Goal: Task Accomplishment & Management: Manage account settings

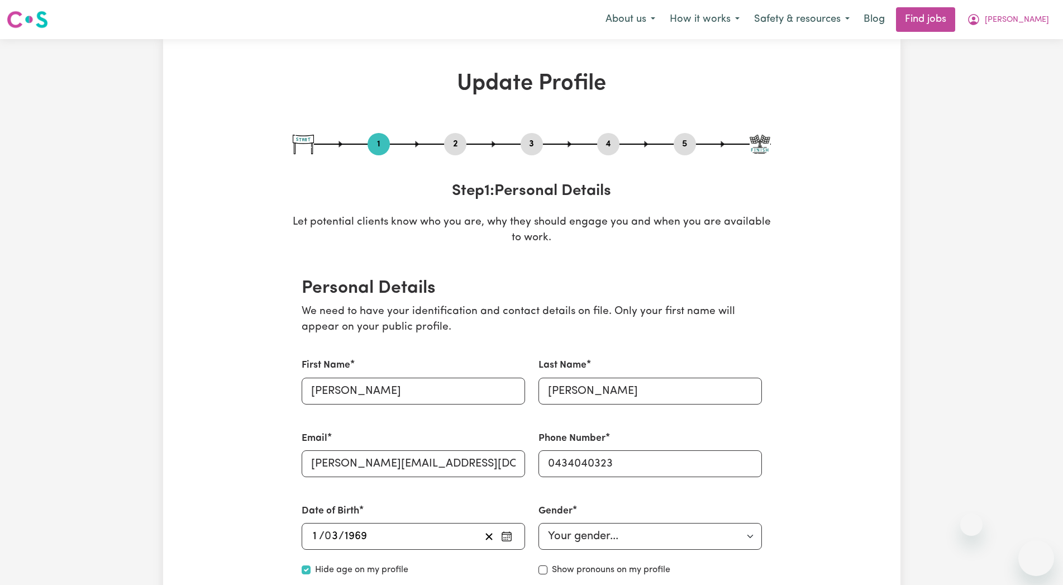
select select "[DEMOGRAPHIC_DATA]"
select select "Australian PR"
select select "Studying a healthcare related degree or qualification"
select select "42"
select select "55"
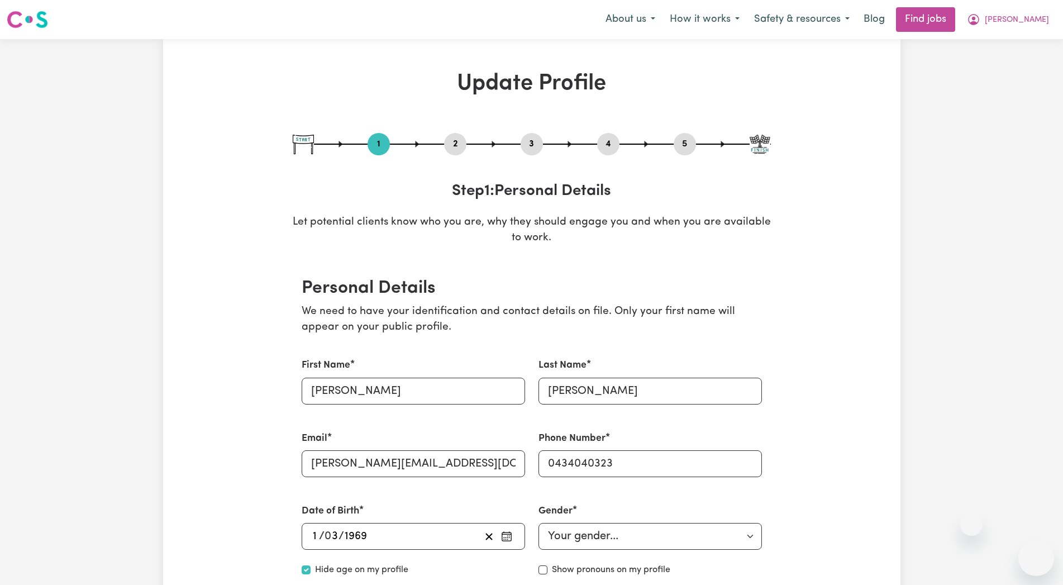
select select "60"
select select "85"
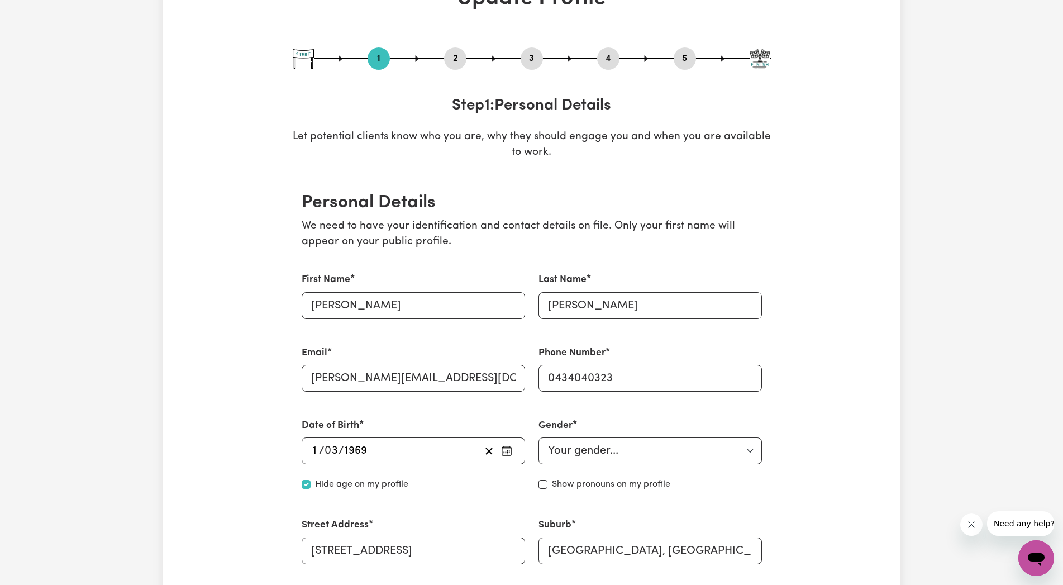
scroll to position [228, 0]
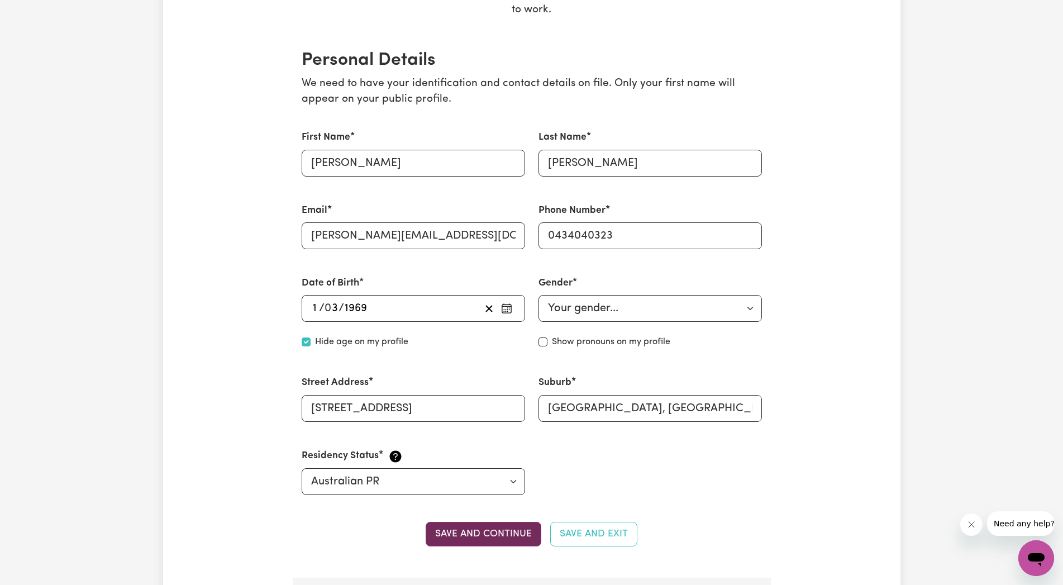
click at [505, 534] on button "Save and continue" at bounding box center [483, 534] width 116 height 25
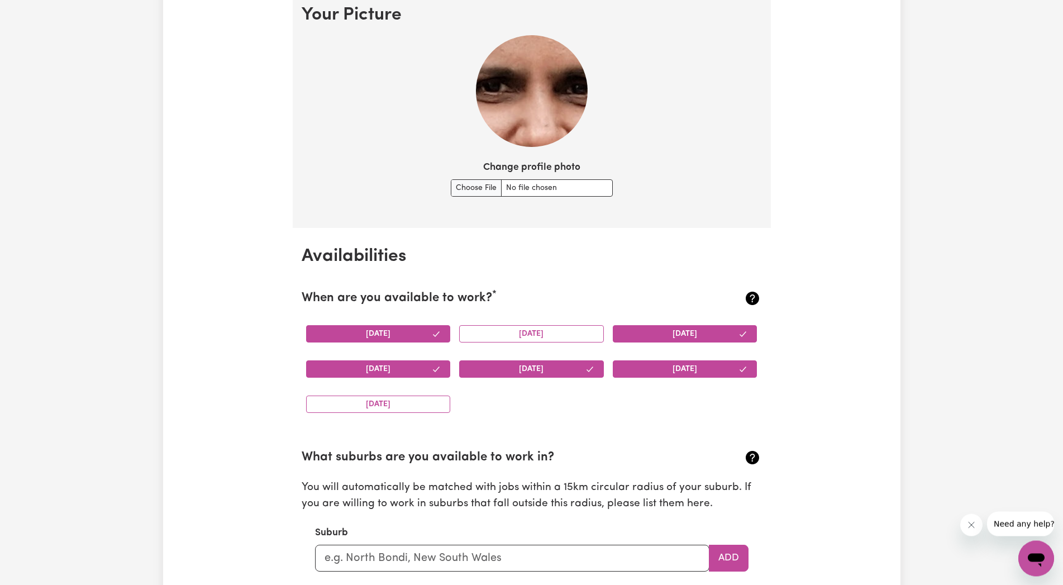
scroll to position [805, 0]
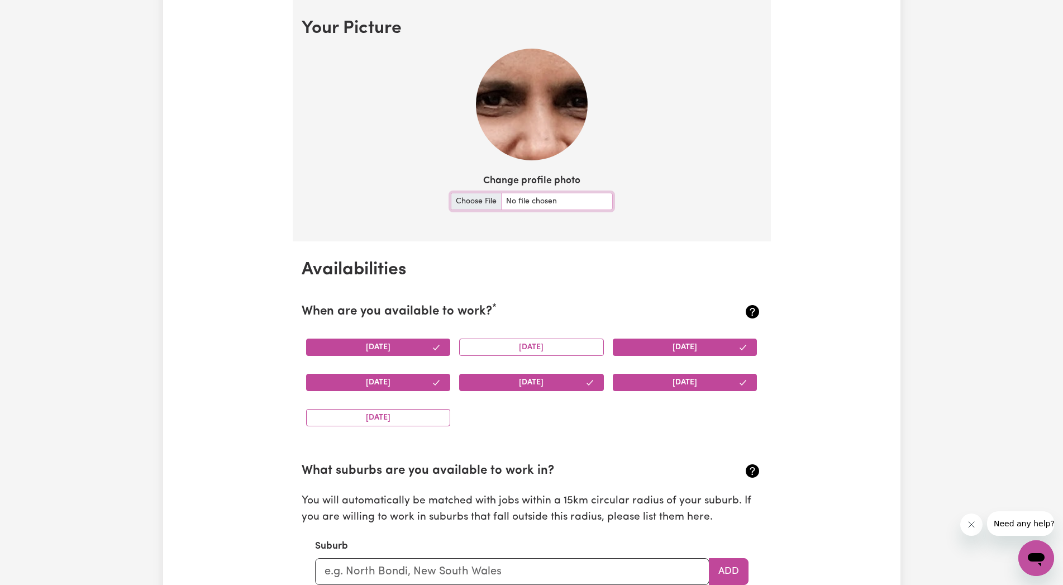
click at [480, 200] on input "Change profile photo" at bounding box center [532, 201] width 162 height 17
type input "C:\fakepath\IMG_20240217_172802.jpg"
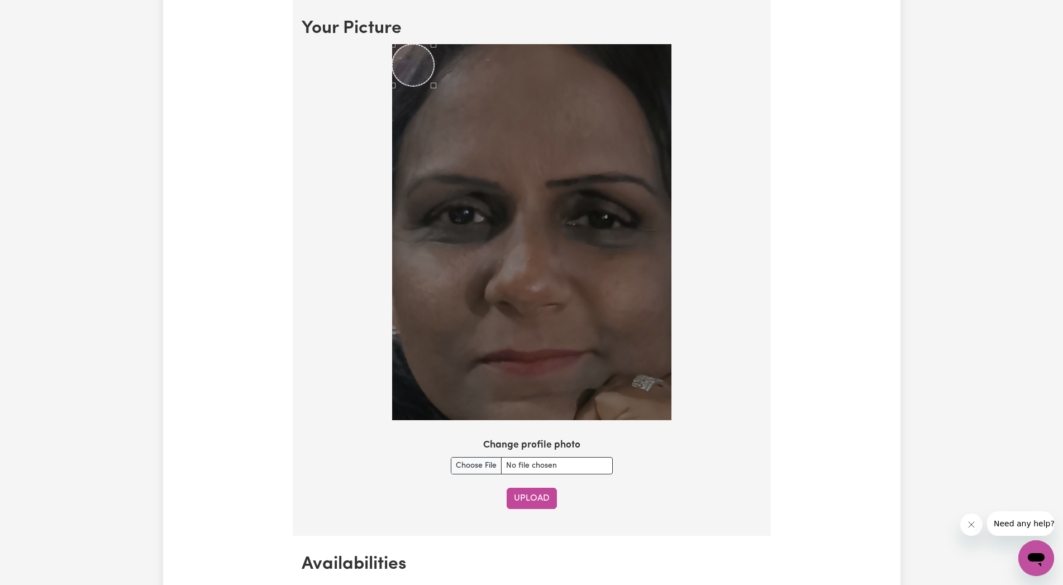
click at [534, 498] on button "Upload" at bounding box center [531, 497] width 50 height 21
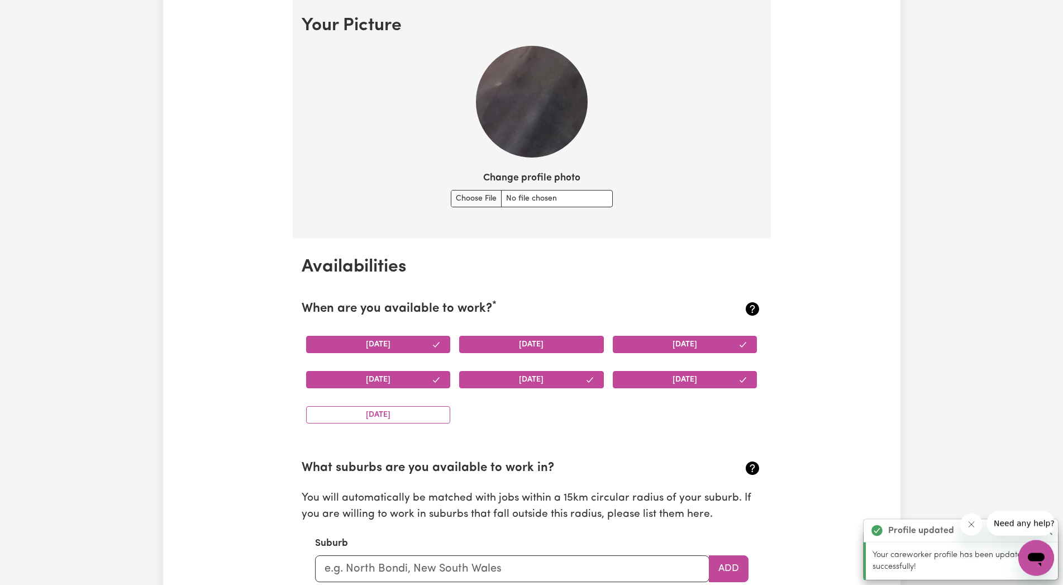
scroll to position [761, 0]
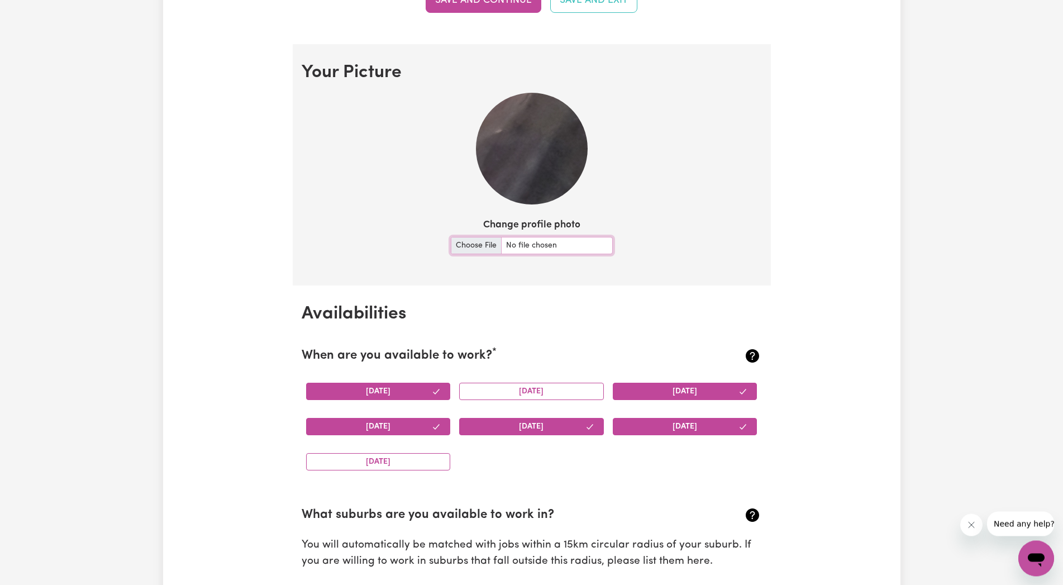
click at [490, 246] on input "Change profile photo" at bounding box center [532, 245] width 162 height 17
type input "C:\fakepath\IMG_20240217_172802(2).jpg"
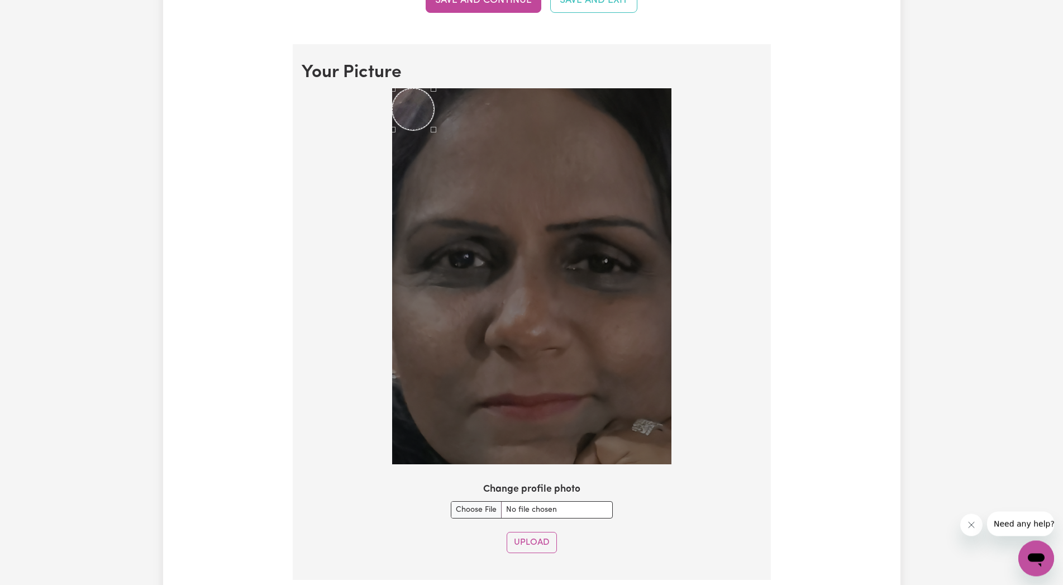
drag, startPoint x: 672, startPoint y: 460, endPoint x: 636, endPoint y: 403, distance: 67.2
click at [636, 403] on div at bounding box center [532, 278] width 460 height 380
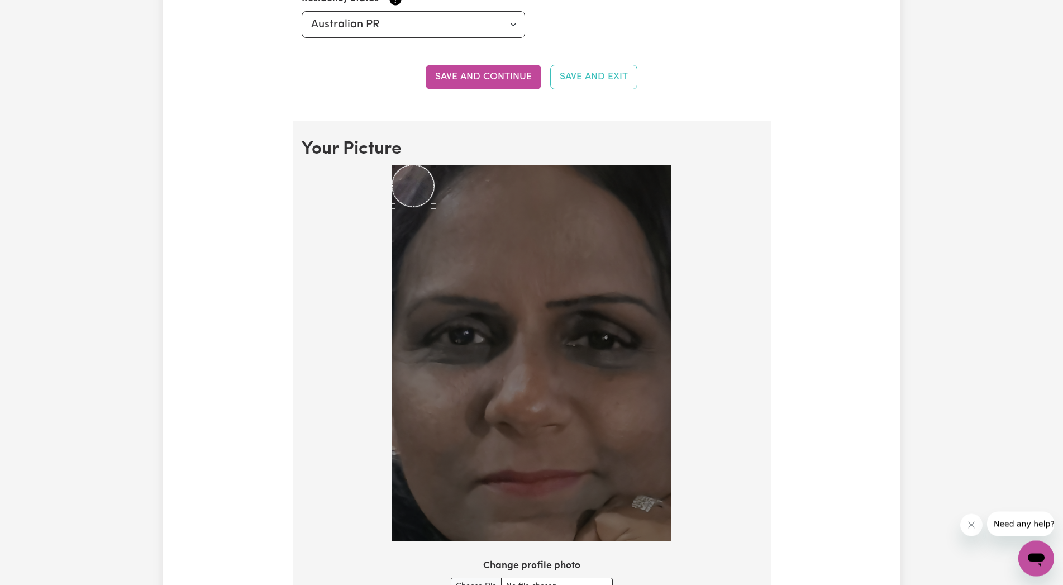
scroll to position [704, 0]
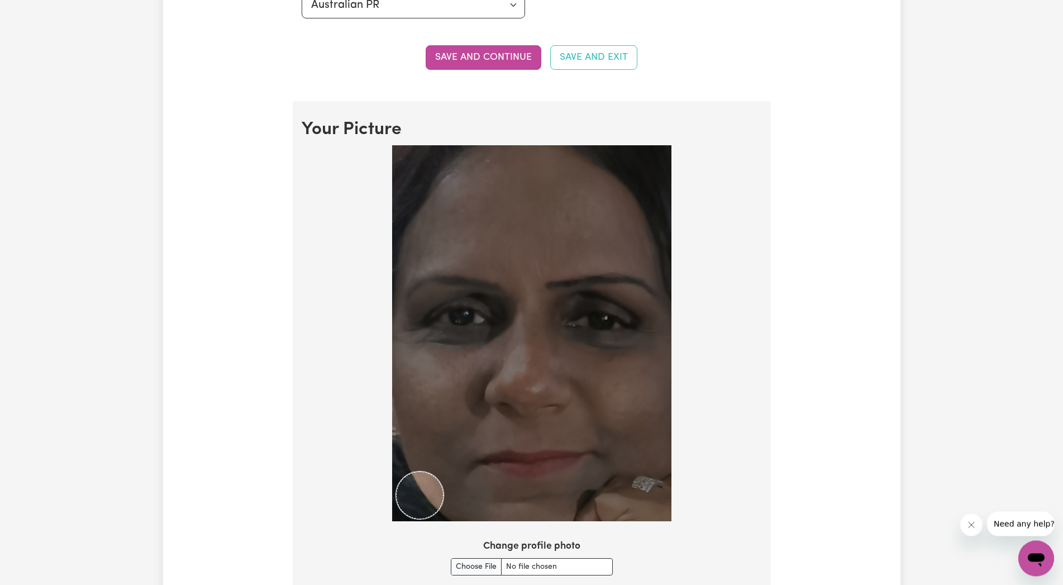
click at [443, 448] on img at bounding box center [531, 333] width 279 height 376
click at [739, 503] on div at bounding box center [532, 335] width 460 height 380
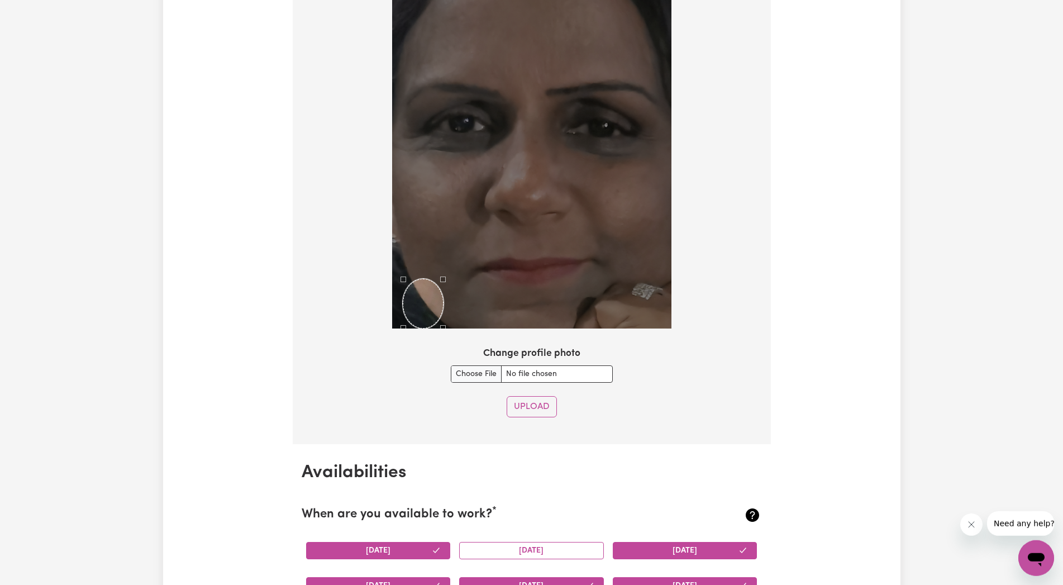
scroll to position [875, 0]
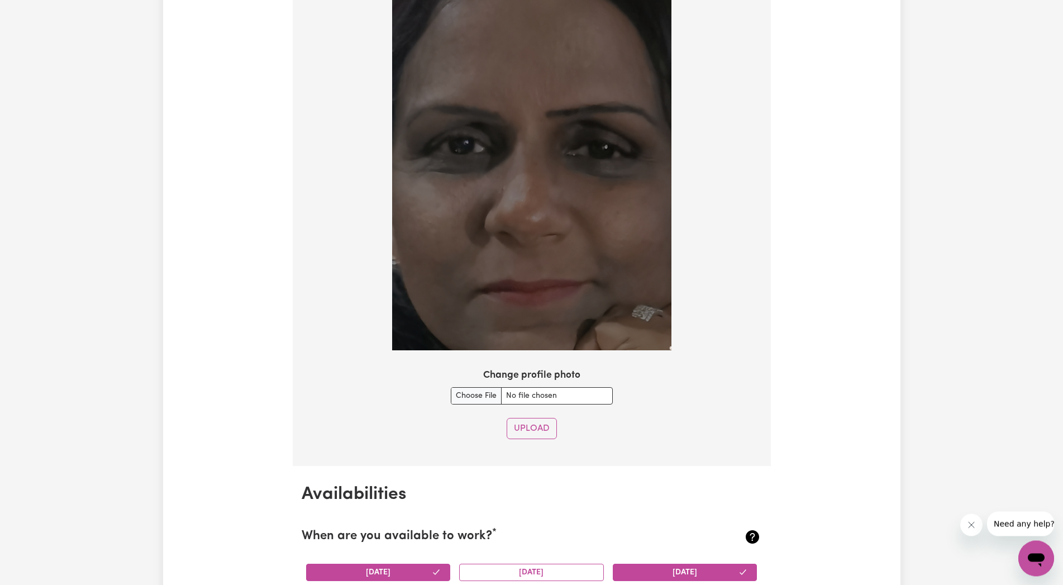
click at [678, 338] on div at bounding box center [532, 164] width 460 height 380
click at [532, 428] on button "Upload" at bounding box center [531, 428] width 50 height 21
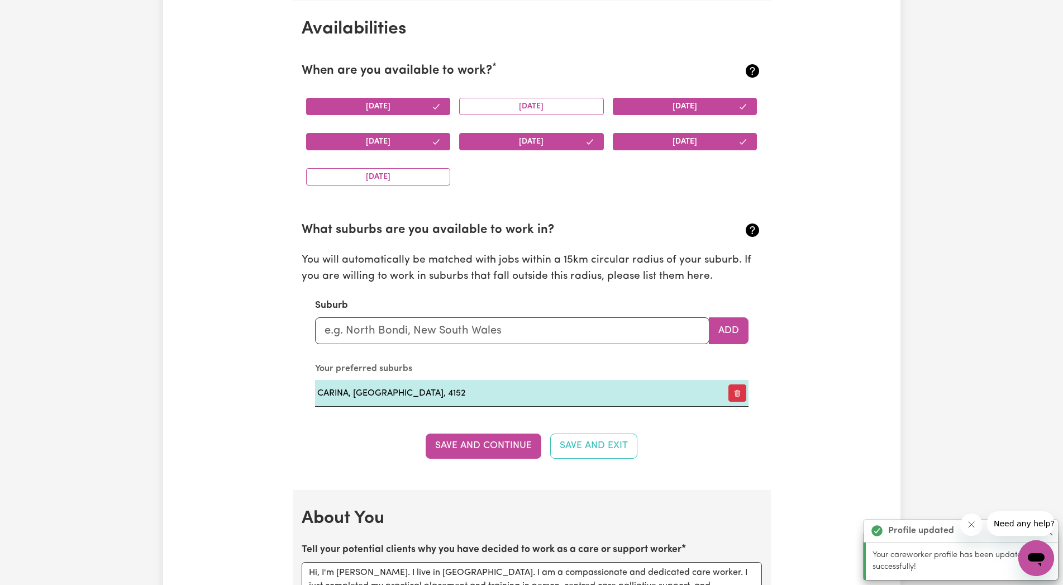
scroll to position [761, 0]
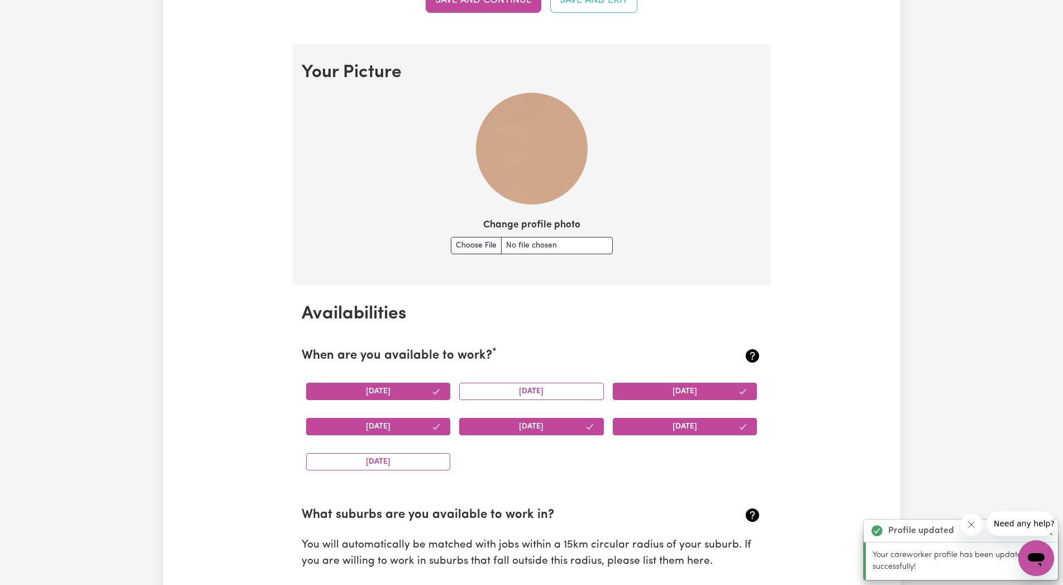
click at [514, 160] on img at bounding box center [532, 149] width 112 height 112
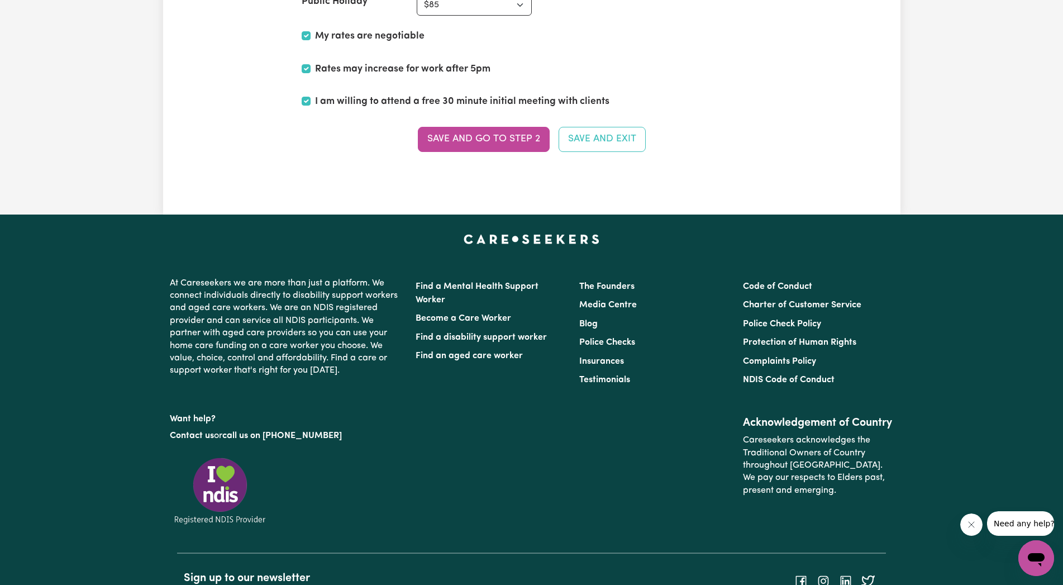
scroll to position [2584, 0]
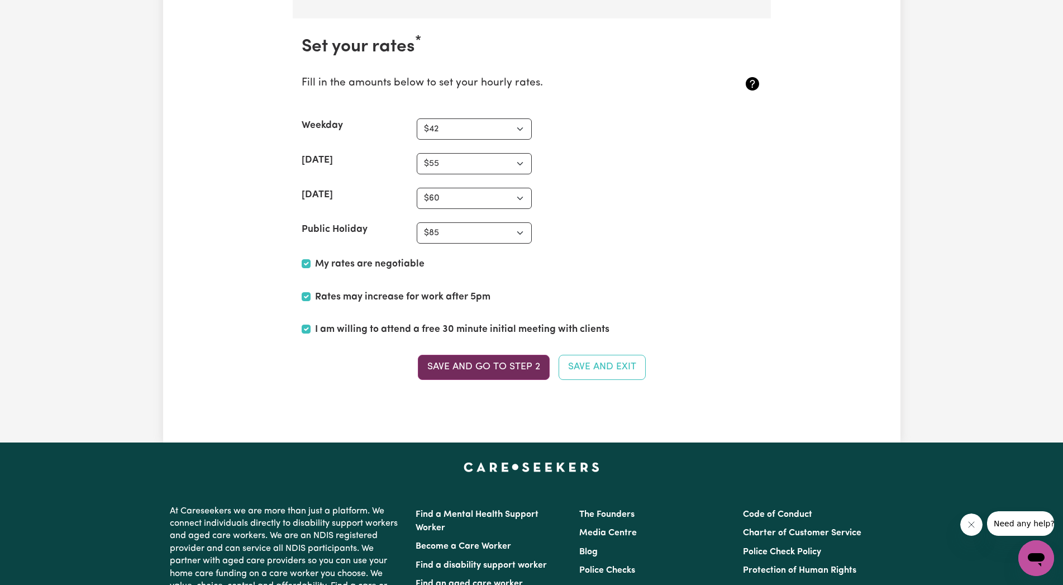
click at [505, 362] on button "Save and go to Step 2" at bounding box center [484, 367] width 132 height 25
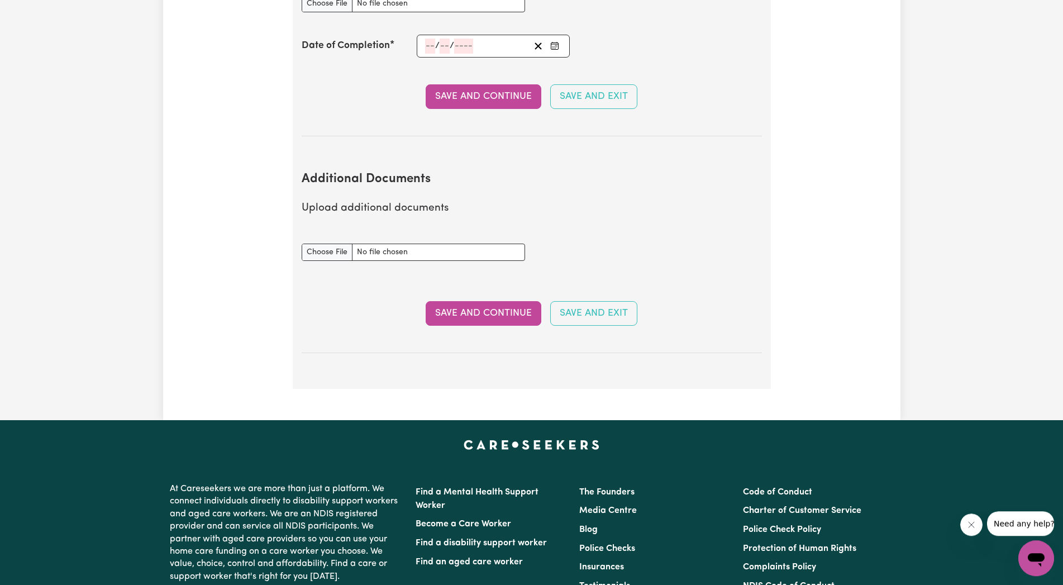
scroll to position [1993, 0]
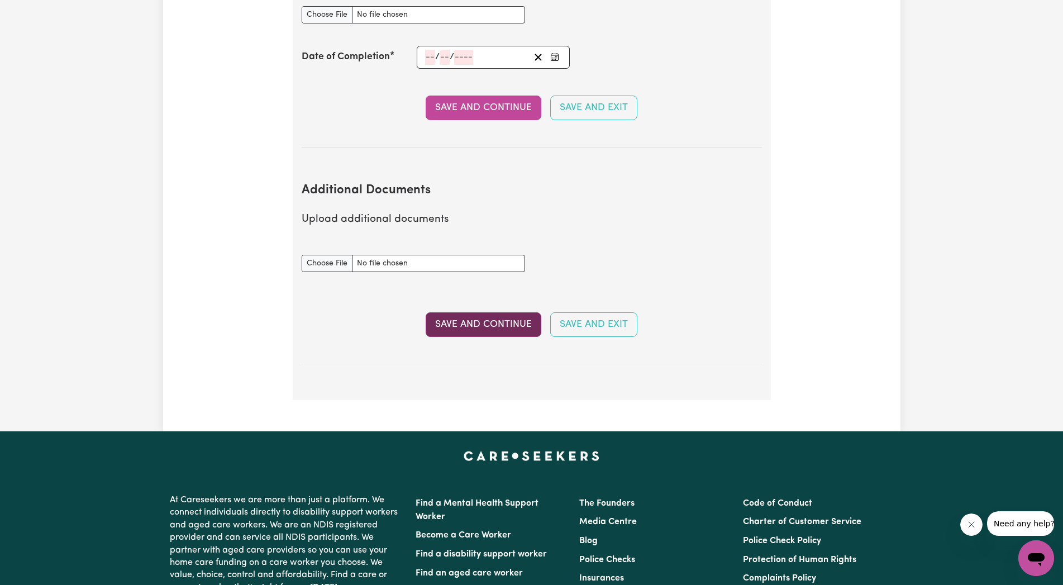
click at [481, 312] on button "Save and Continue" at bounding box center [483, 324] width 116 height 25
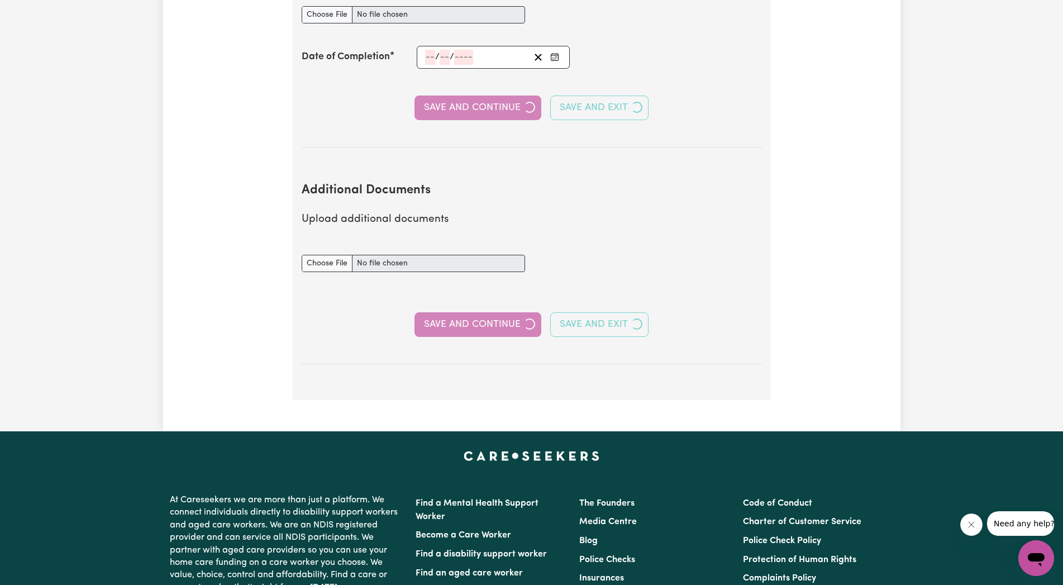
select select "2023"
select select "2025"
select select "2016"
select select "2023"
select select "Certificate III (Individual Support)"
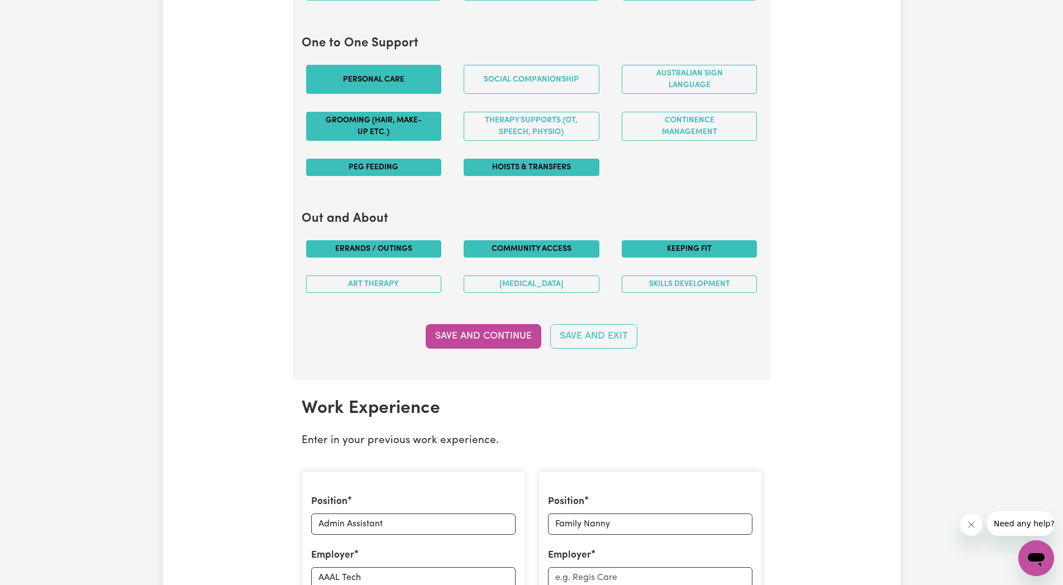
scroll to position [1595, 0]
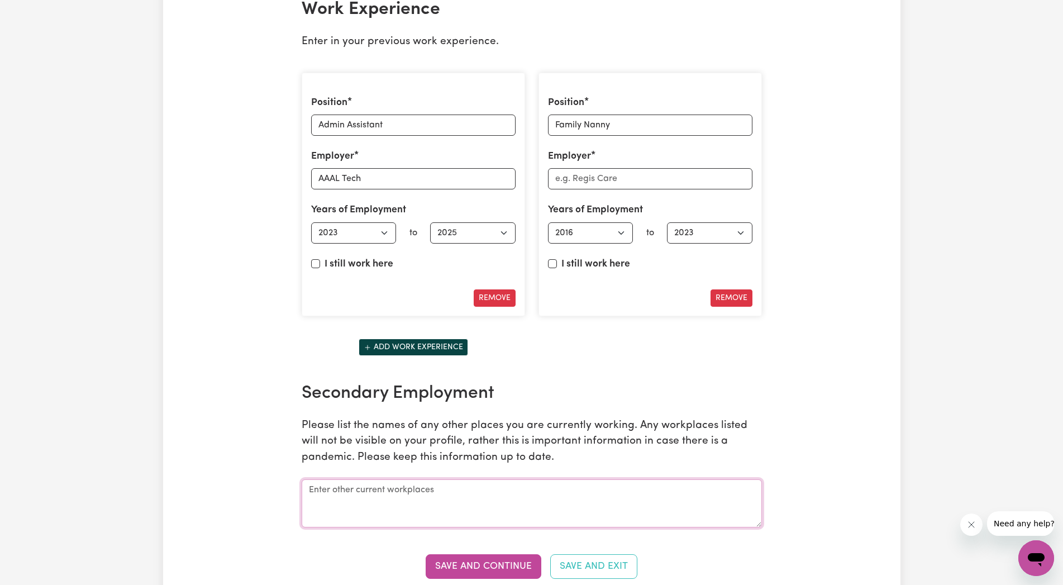
click at [319, 503] on textarea at bounding box center [532, 503] width 460 height 48
type textarea "I just did my placement in Arcare [PERSON_NAME] for 3 weeks"
click at [488, 557] on button "Save and Continue" at bounding box center [483, 566] width 116 height 25
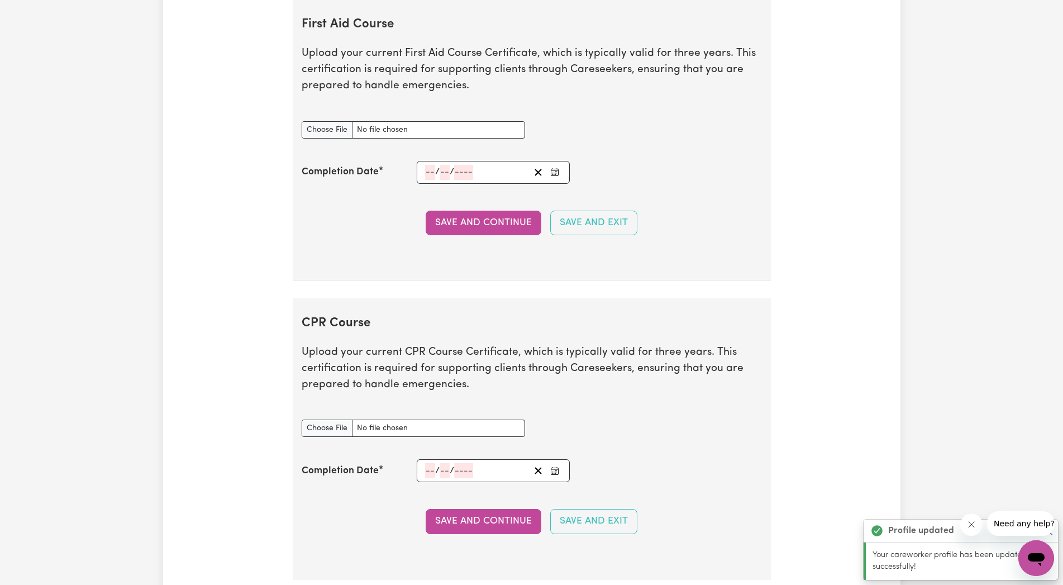
scroll to position [2547, 0]
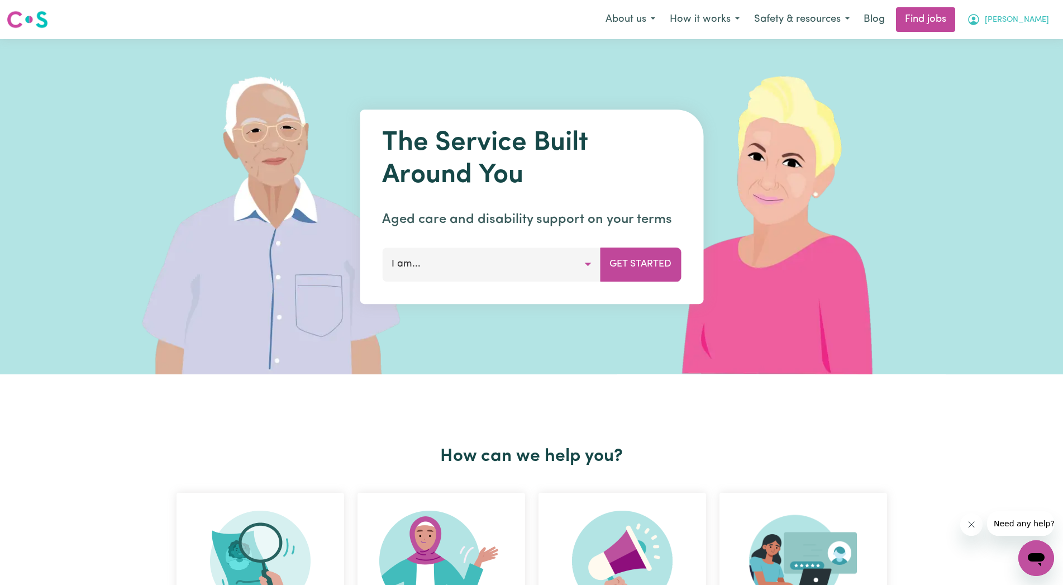
click at [1016, 18] on button "[PERSON_NAME]" at bounding box center [1007, 19] width 97 height 23
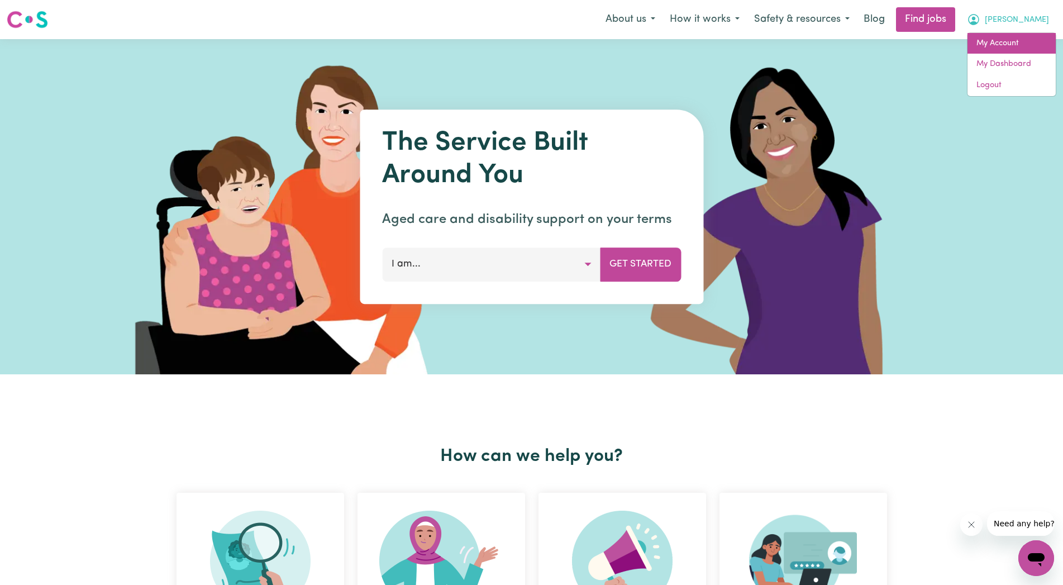
click at [1017, 44] on link "My Account" at bounding box center [1011, 43] width 88 height 21
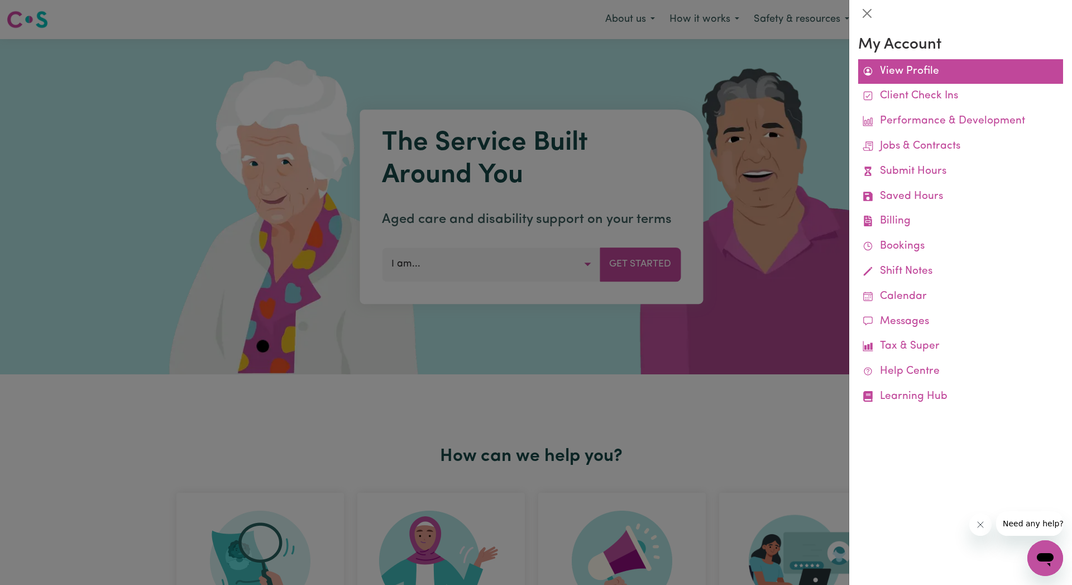
click at [912, 65] on link "View Profile" at bounding box center [960, 71] width 205 height 25
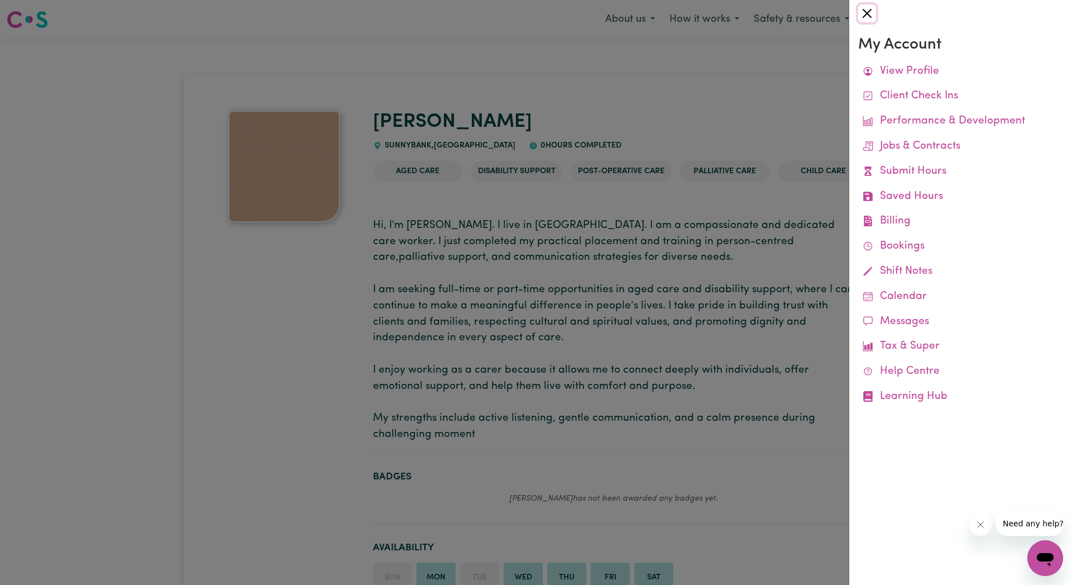
click at [876, 12] on button "Close" at bounding box center [867, 13] width 18 height 18
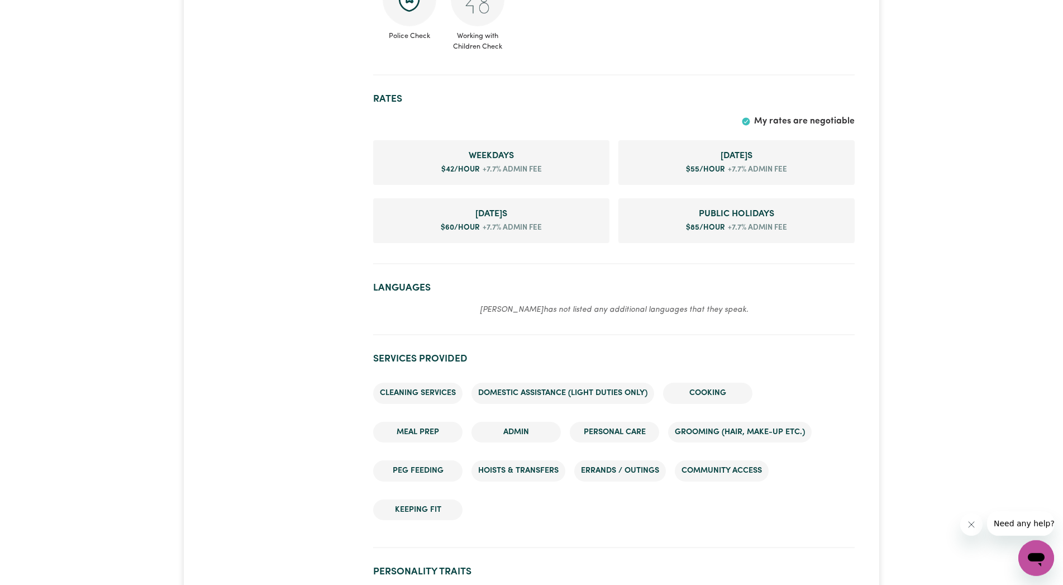
scroll to position [683, 0]
drag, startPoint x: 413, startPoint y: 305, endPoint x: 436, endPoint y: 391, distance: 89.0
click at [415, 305] on p "Shanthi has not listed any additional languages that they speak." at bounding box center [613, 307] width 481 height 13
click at [641, 299] on section "Languages Shanthi has not listed any additional languages that they speak." at bounding box center [613, 302] width 481 height 62
click at [653, 308] on em "Shanthi has not listed any additional languages that they speak." at bounding box center [614, 308] width 269 height 8
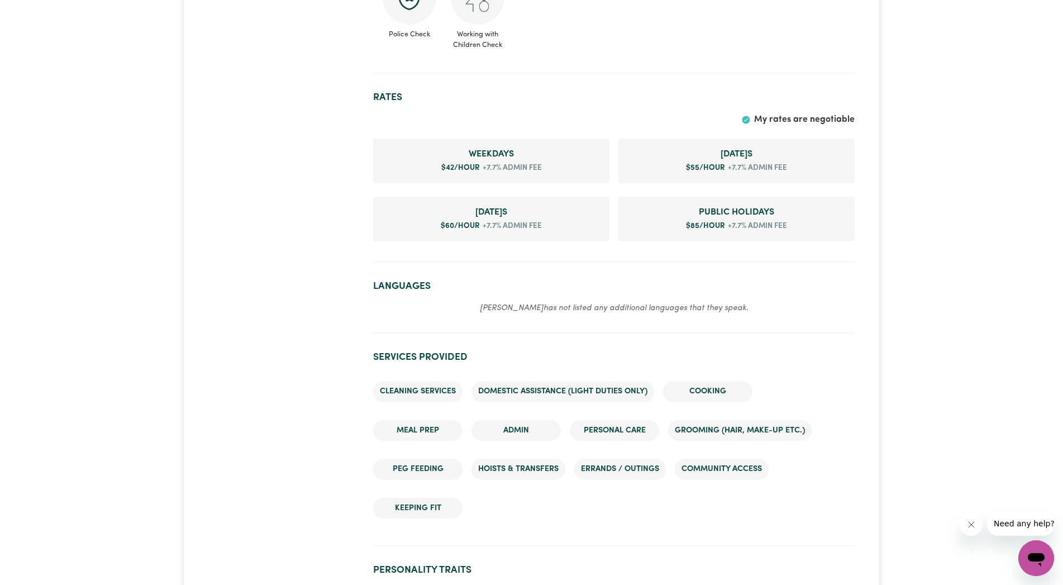
click at [549, 312] on em "Shanthi has not listed any additional languages that they speak." at bounding box center [614, 308] width 269 height 8
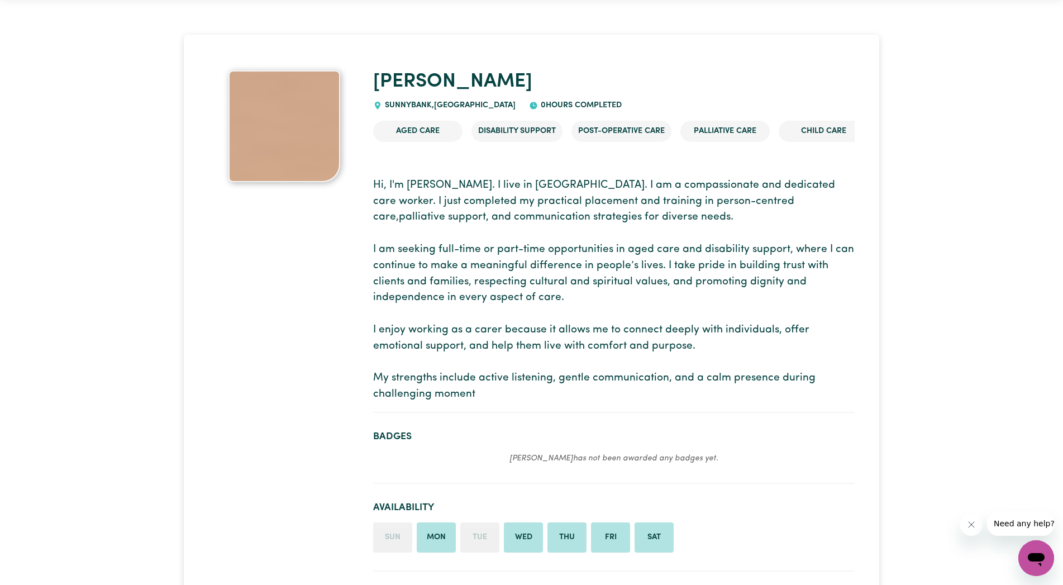
scroll to position [0, 0]
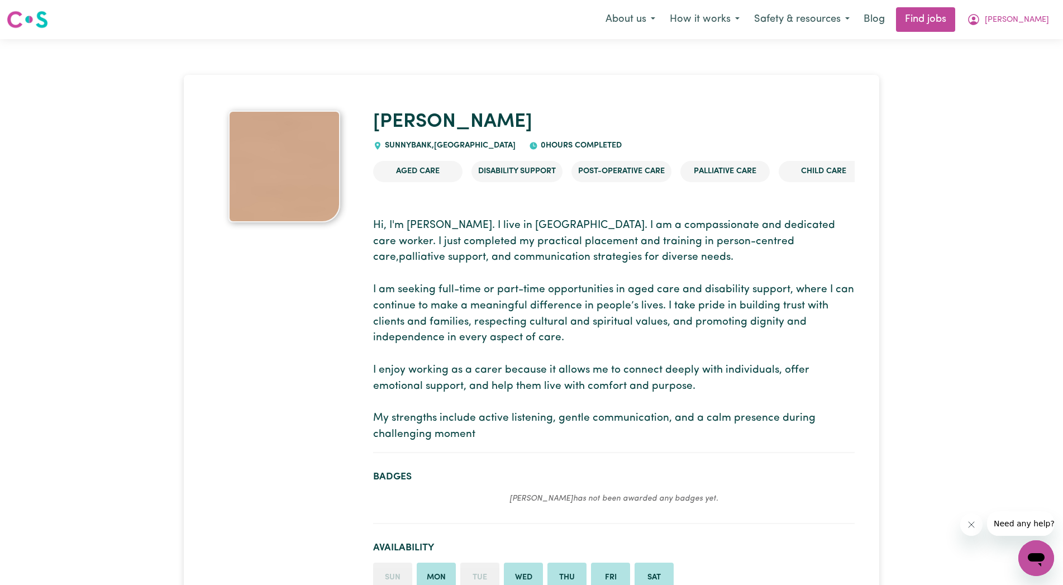
click at [303, 171] on img at bounding box center [284, 167] width 112 height 112
click at [891, 16] on link "Blog" at bounding box center [874, 19] width 35 height 25
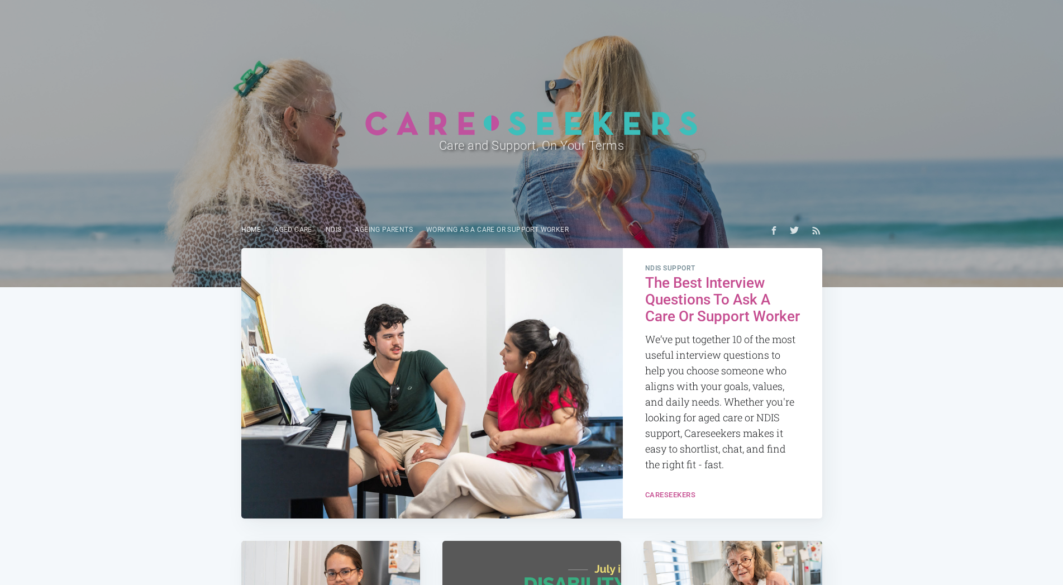
click at [248, 224] on link "Home" at bounding box center [252, 230] width 34 height 22
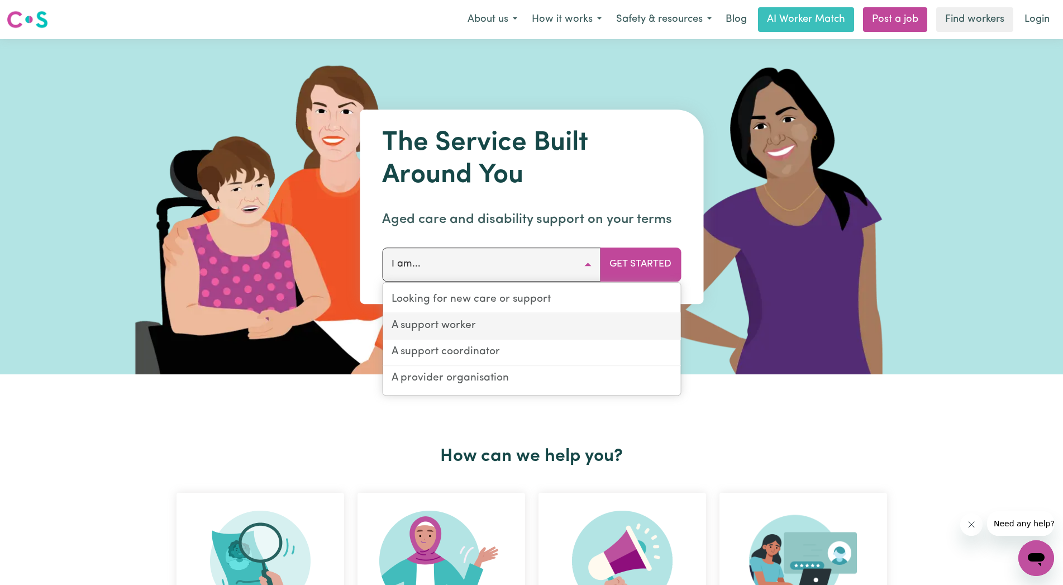
click at [415, 328] on link "A support worker" at bounding box center [531, 326] width 298 height 26
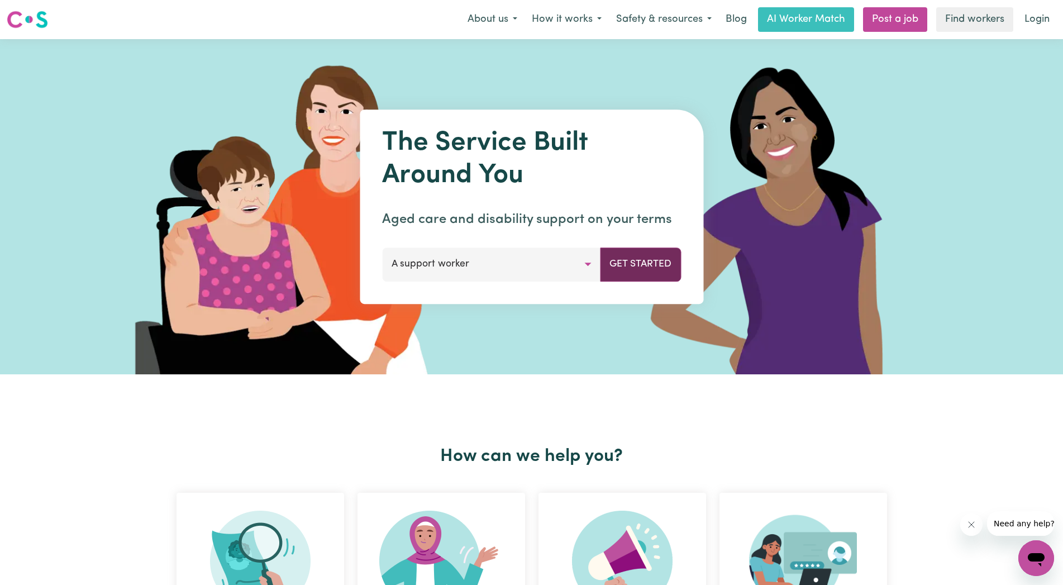
click at [656, 265] on button "Get Started" at bounding box center [640, 264] width 81 height 34
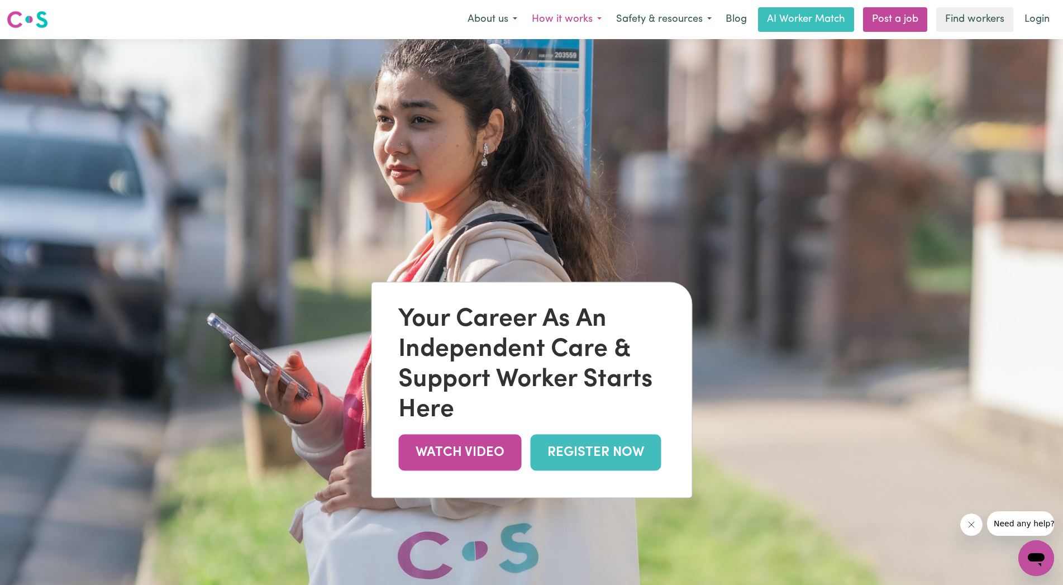
click at [602, 19] on button "How it works" at bounding box center [566, 19] width 84 height 23
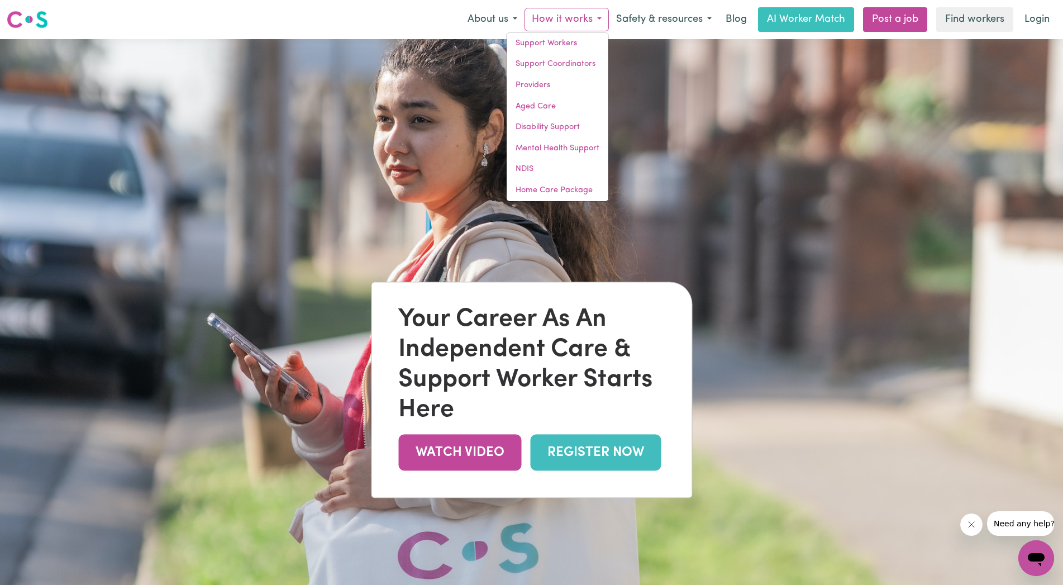
drag, startPoint x: 731, startPoint y: 170, endPoint x: 716, endPoint y: 150, distance: 25.1
click at [732, 170] on img at bounding box center [531, 331] width 1063 height 585
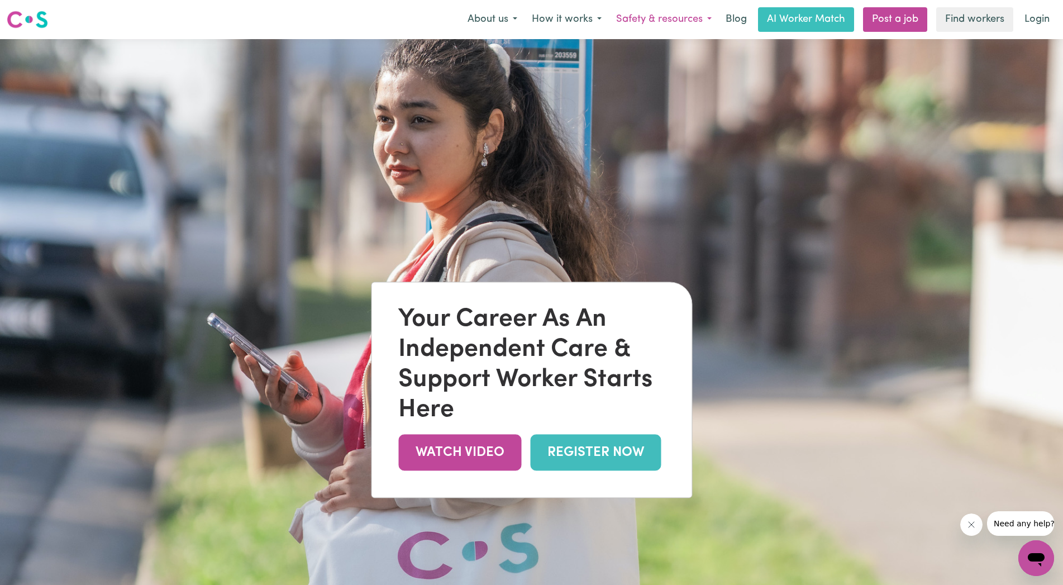
click at [684, 21] on button "Safety & resources" at bounding box center [664, 19] width 110 height 23
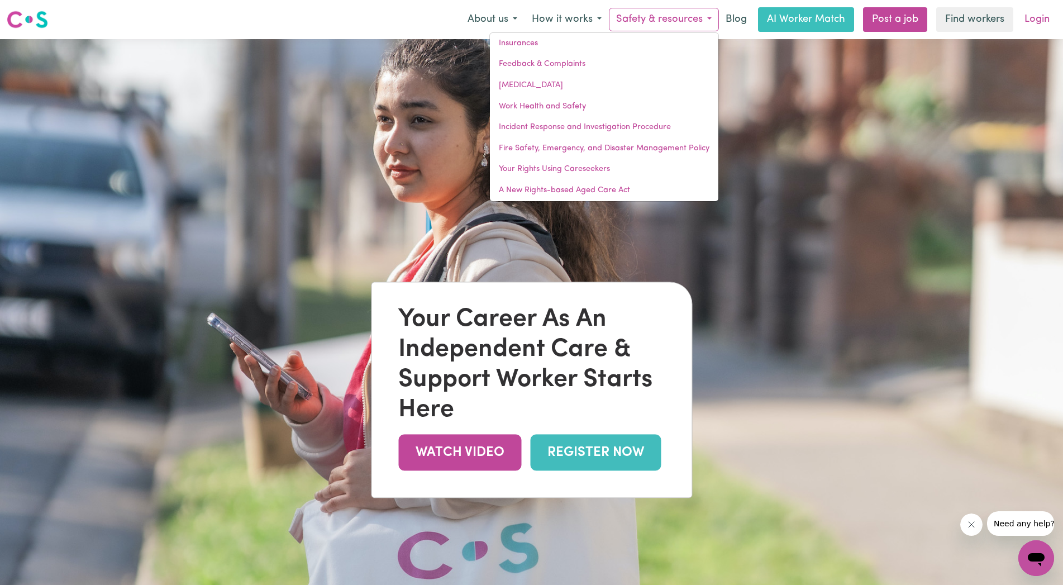
click at [1047, 23] on link "Login" at bounding box center [1036, 19] width 39 height 25
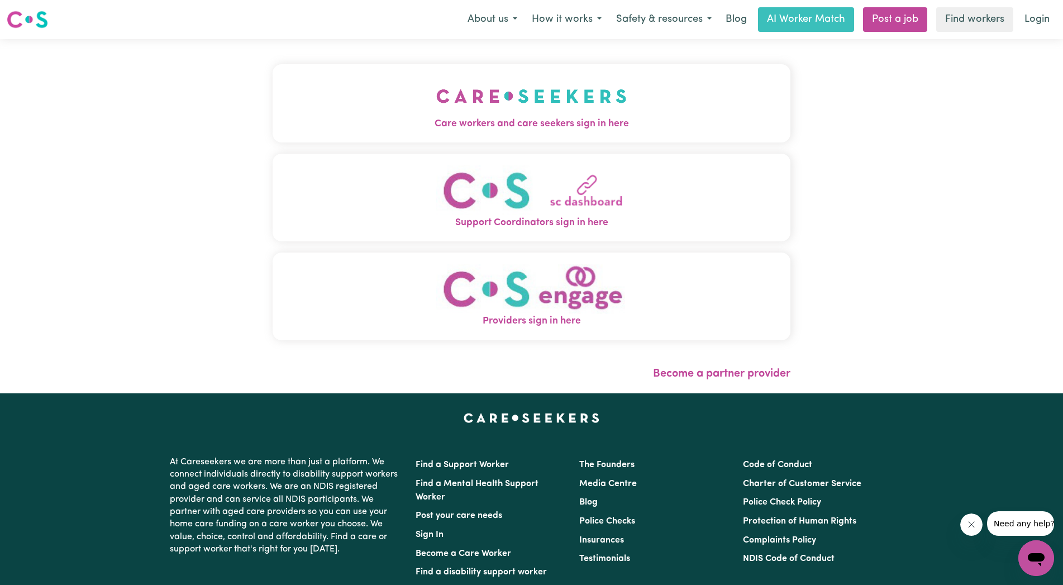
click at [515, 114] on img "Care workers and care seekers sign in here" at bounding box center [531, 95] width 190 height 41
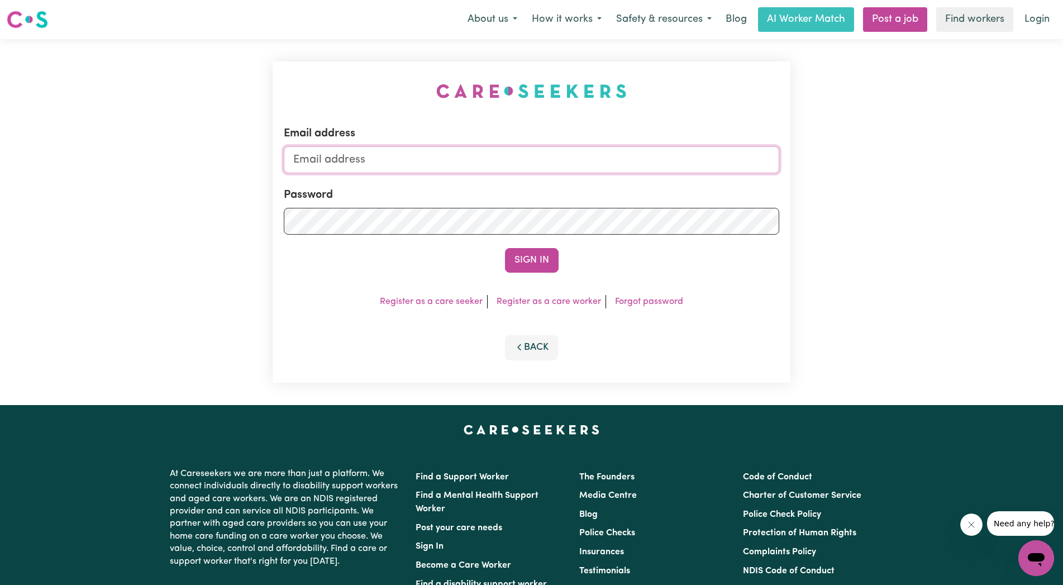
click at [313, 152] on input "Email address" at bounding box center [532, 159] width 496 height 27
type input "[PERSON_NAME][EMAIL_ADDRESS][DOMAIN_NAME]"
click at [528, 264] on button "Sign In" at bounding box center [532, 260] width 54 height 25
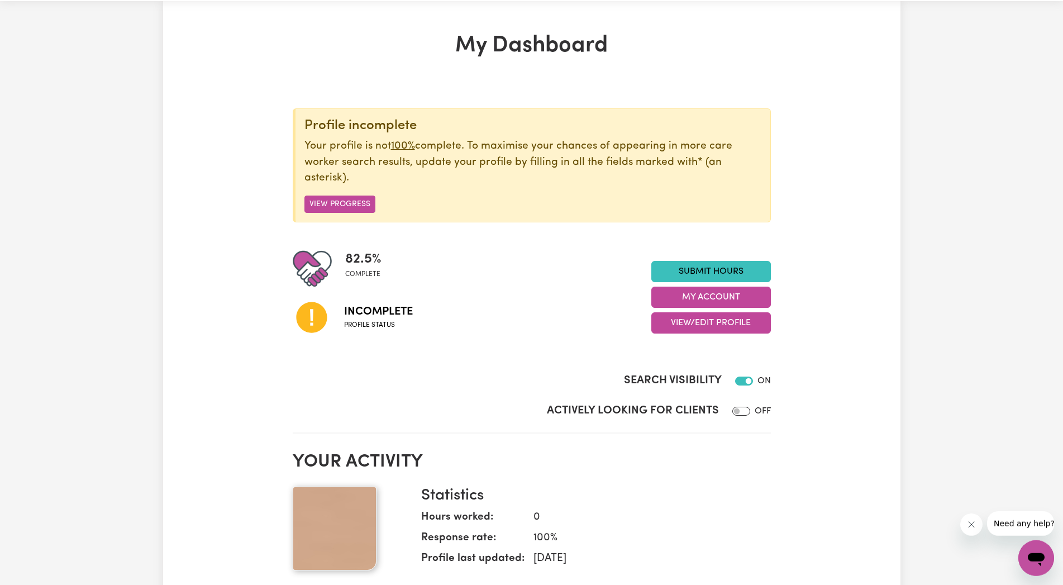
scroll to position [57, 0]
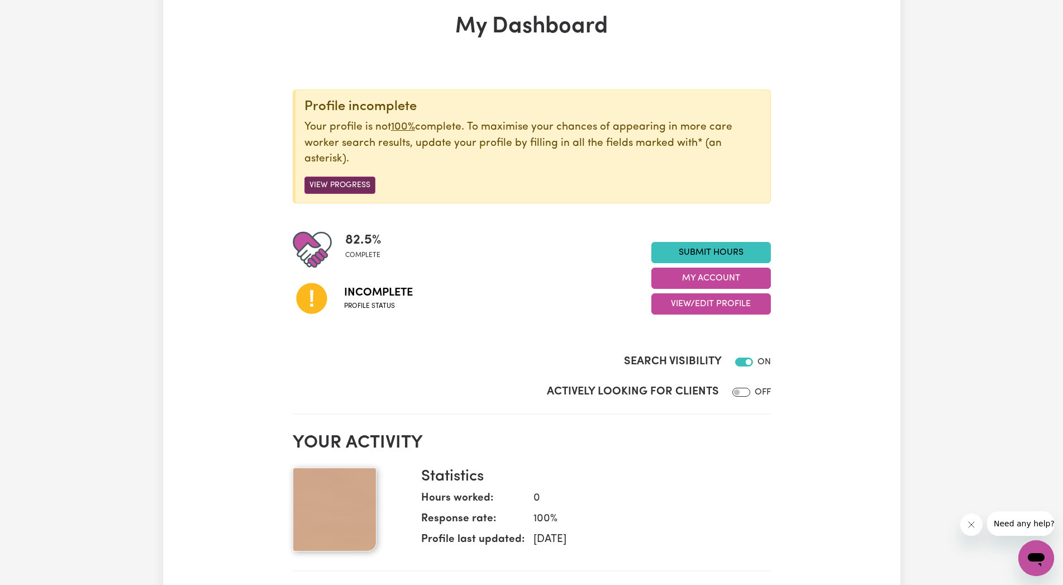
click at [350, 185] on button "View Progress" at bounding box center [339, 184] width 71 height 17
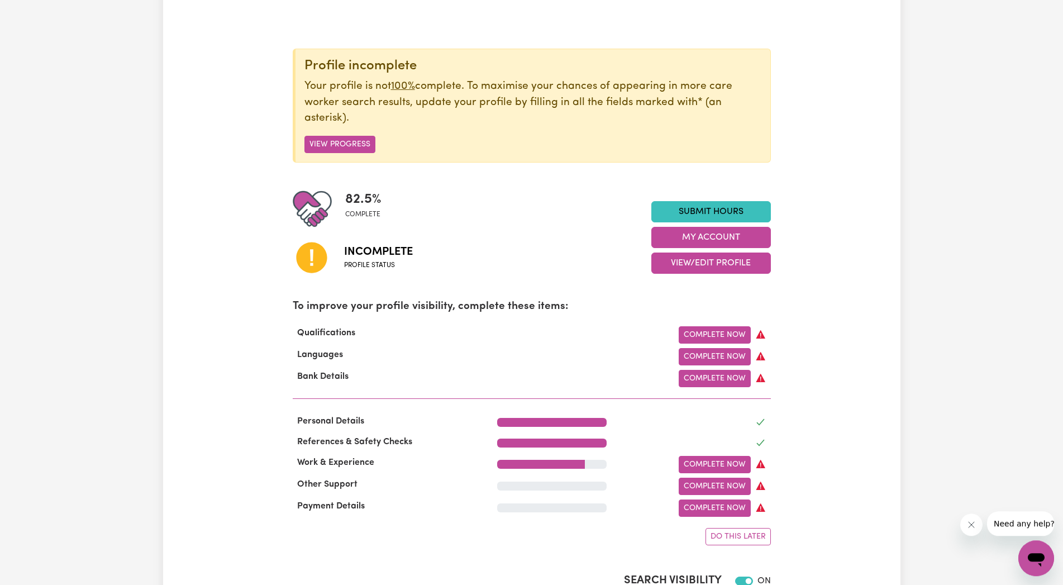
scroll to position [114, 0]
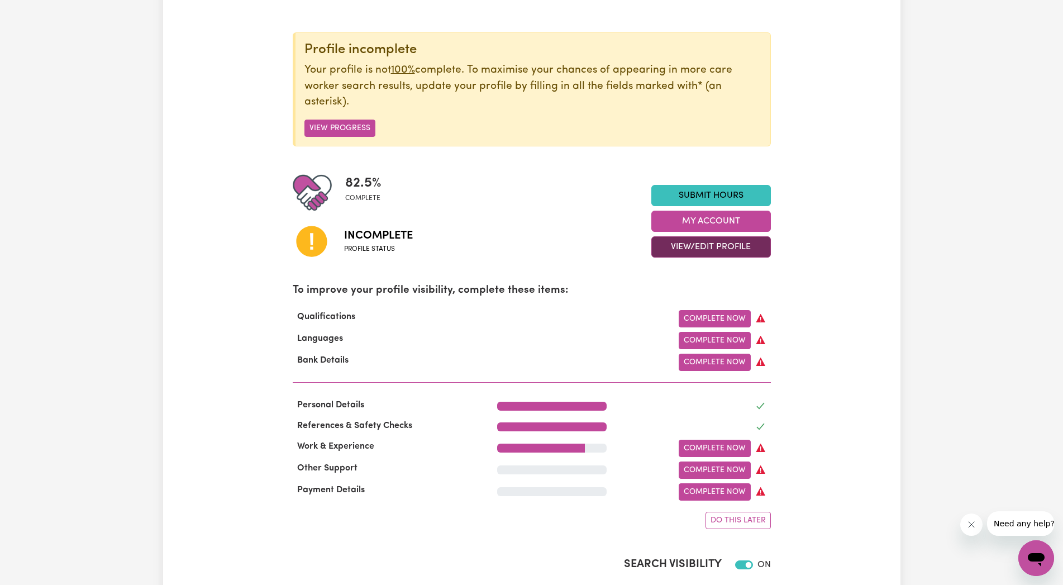
click at [669, 245] on button "View/Edit Profile" at bounding box center [710, 246] width 119 height 21
click at [702, 244] on button "View/Edit Profile" at bounding box center [710, 246] width 119 height 21
click at [697, 240] on button "View/Edit Profile" at bounding box center [710, 246] width 119 height 21
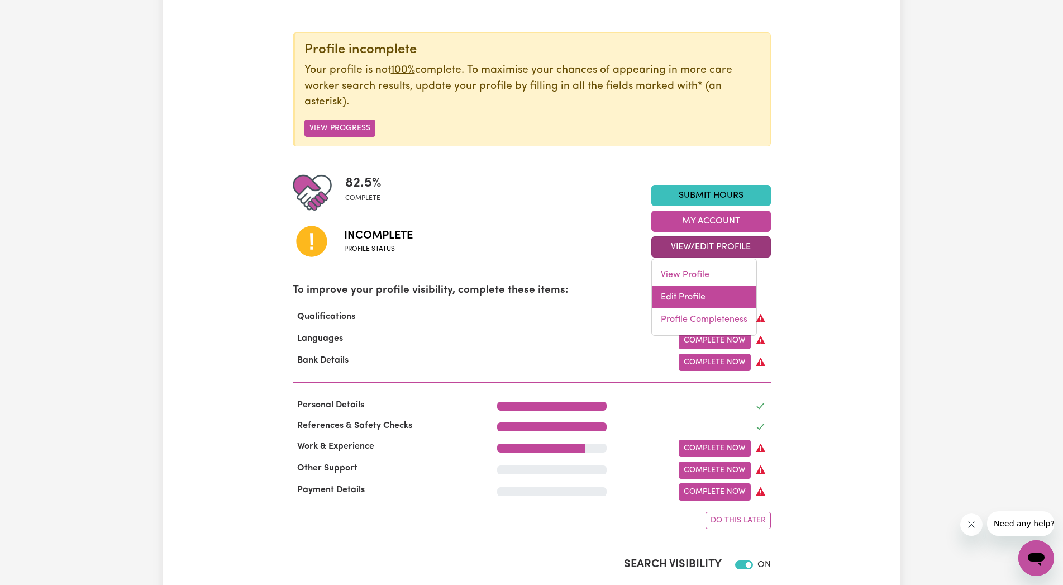
click at [701, 290] on link "Edit Profile" at bounding box center [704, 297] width 104 height 22
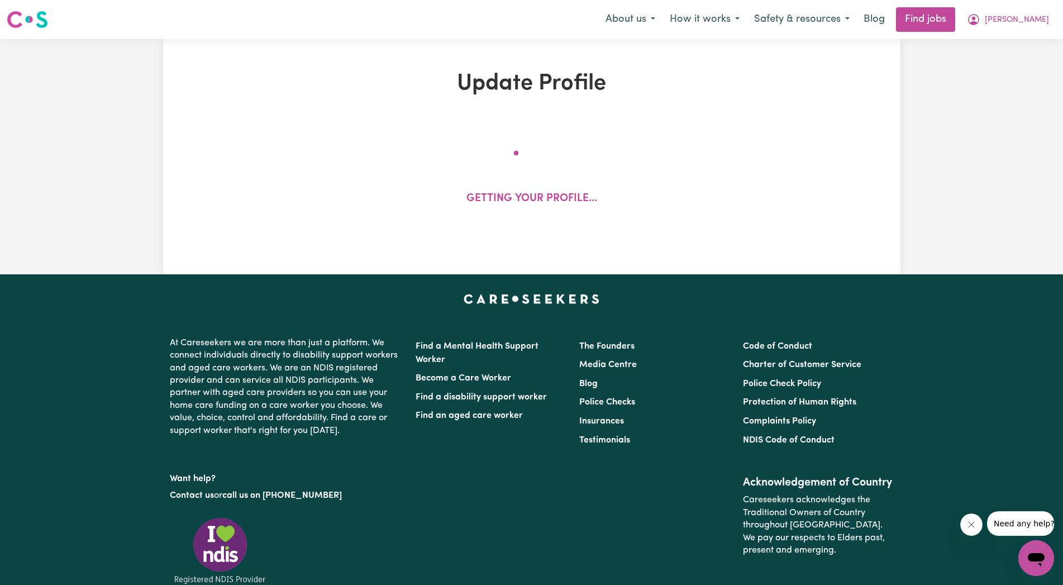
select select "[DEMOGRAPHIC_DATA]"
select select "Australian PR"
select select "Studying a healthcare related degree or qualification"
select select "42"
select select "55"
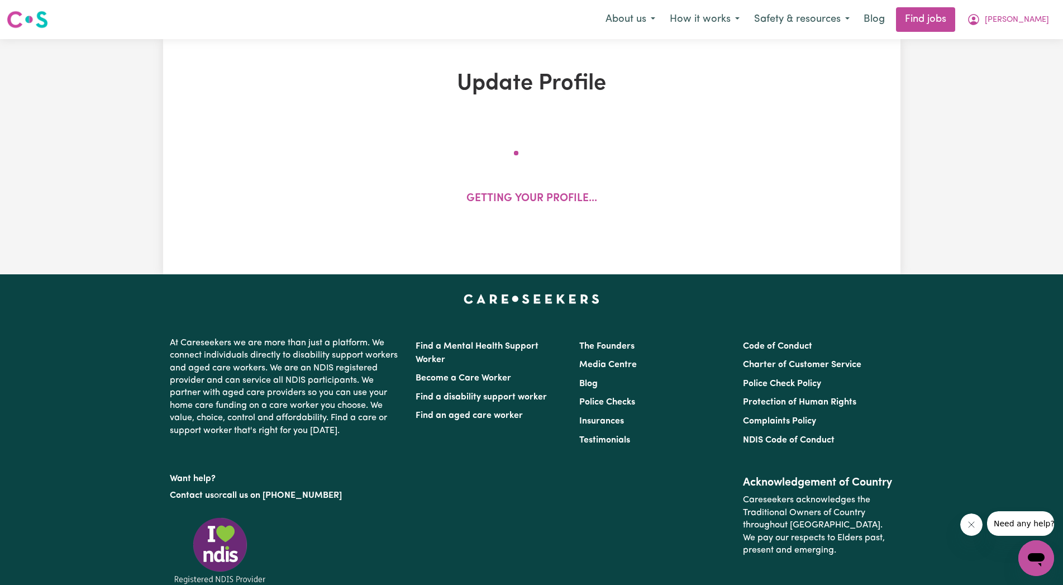
select select "60"
select select "85"
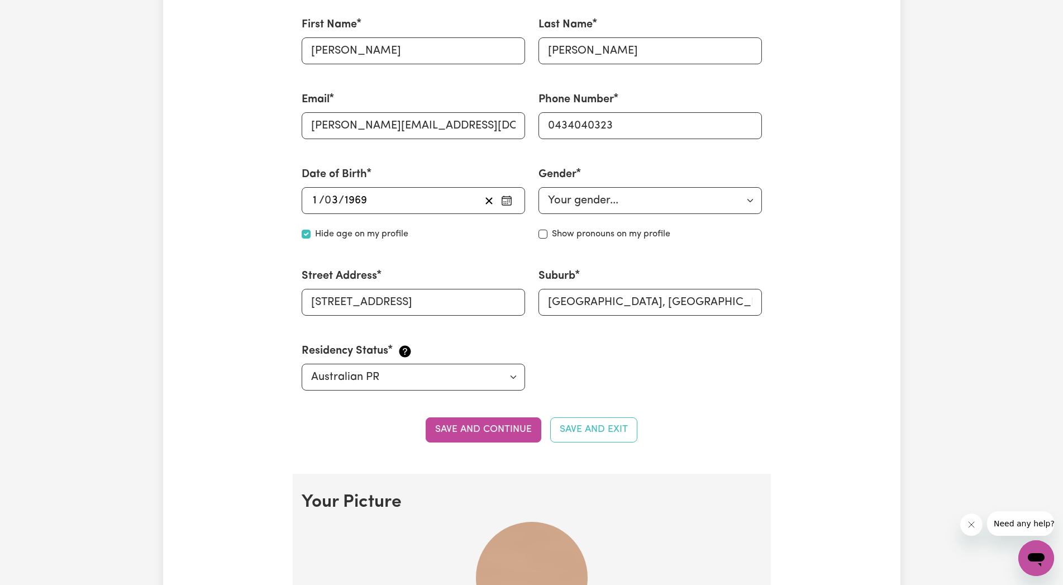
scroll to position [683, 0]
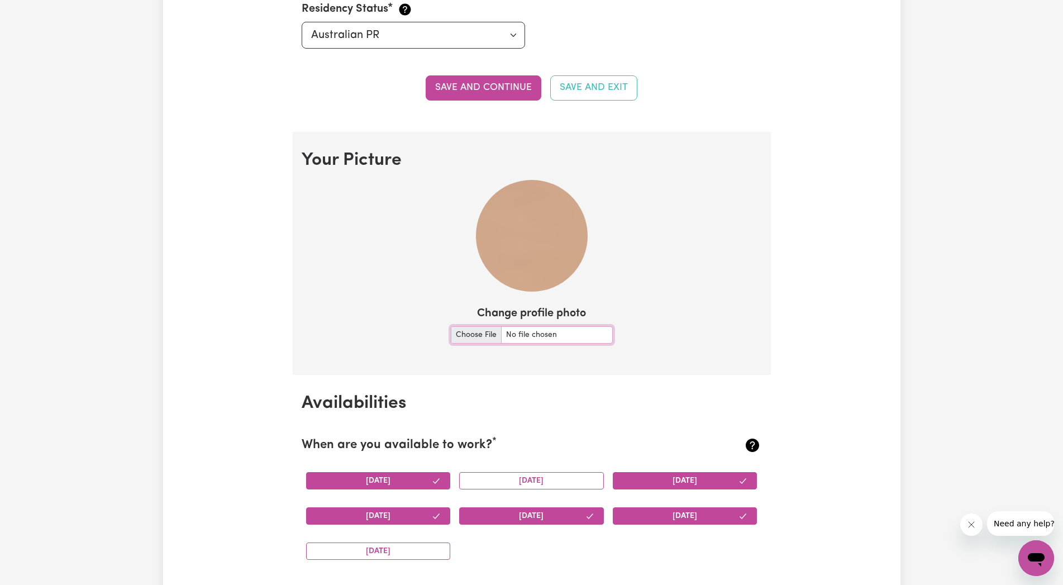
click at [479, 334] on input "Change profile photo" at bounding box center [532, 334] width 162 height 17
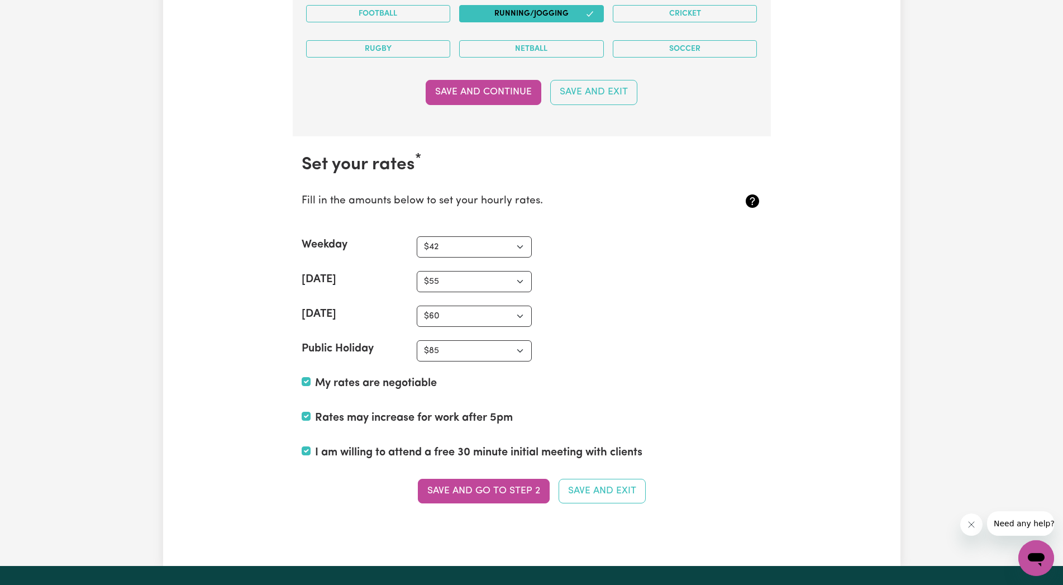
scroll to position [2620, 0]
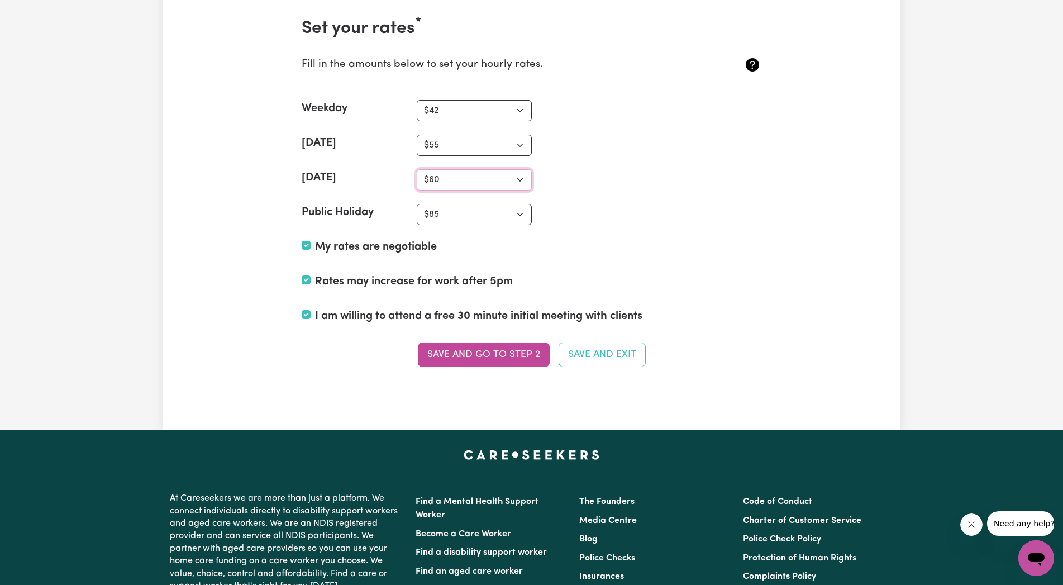
select select "65"
click option "$65" at bounding box center [0, 0] width 0 height 0
click at [503, 352] on button "Save and go to Step 2" at bounding box center [484, 354] width 132 height 25
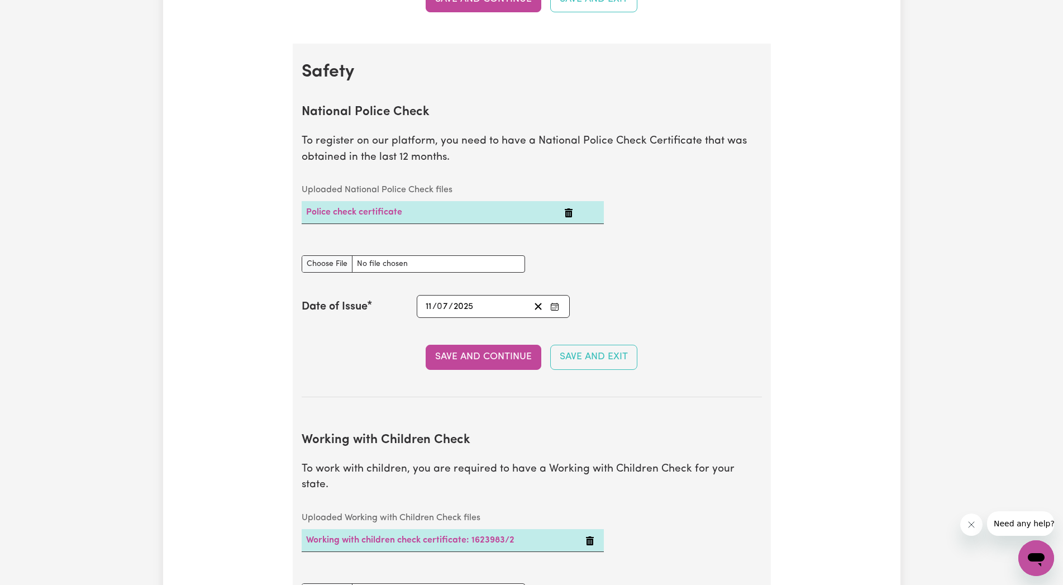
scroll to position [740, 0]
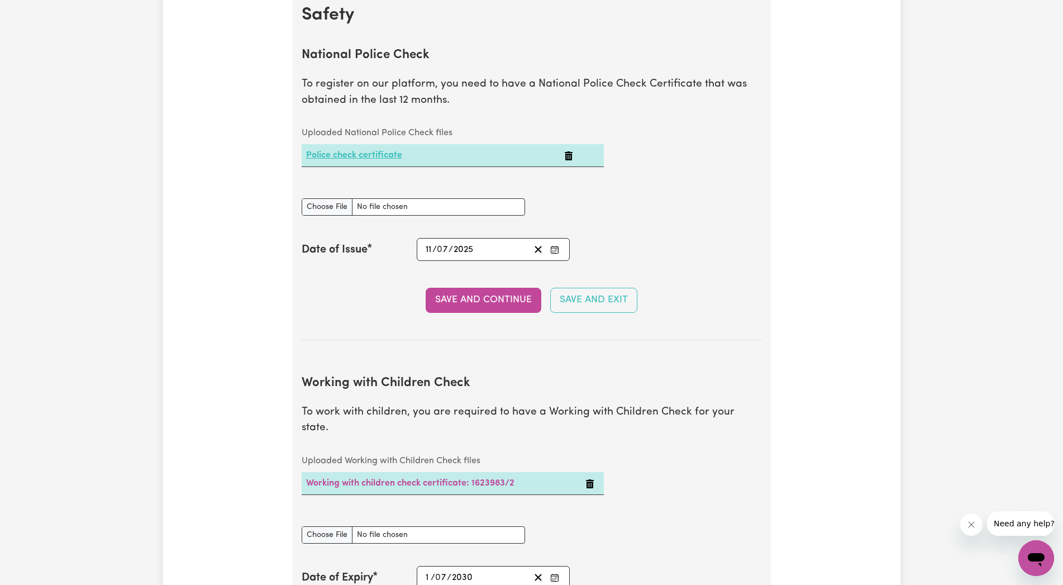
click at [356, 152] on link "Police check certificate" at bounding box center [354, 155] width 96 height 9
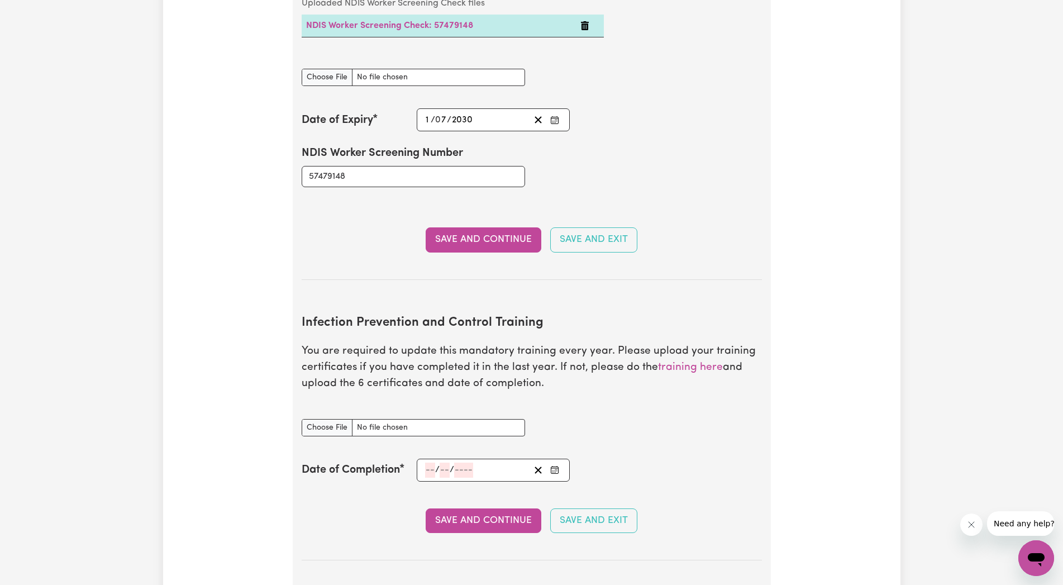
scroll to position [1936, 0]
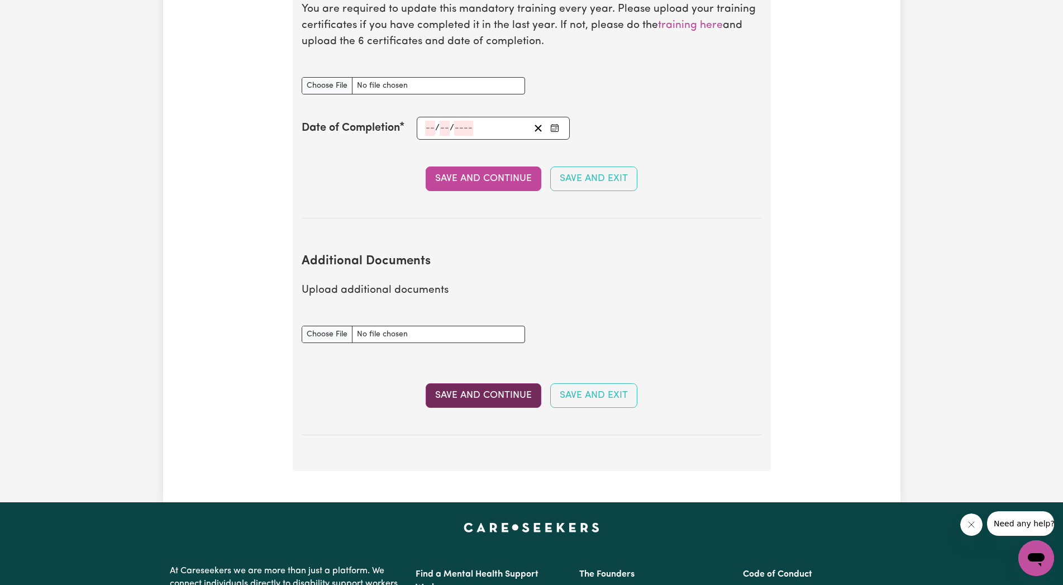
click at [502, 383] on button "Save and Continue" at bounding box center [483, 395] width 116 height 25
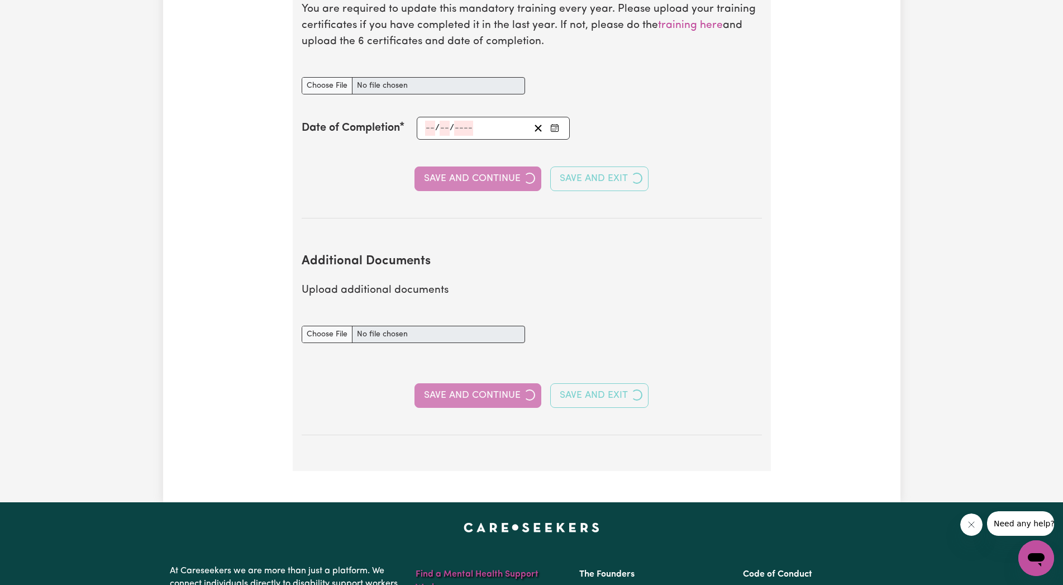
select select "2023"
select select "2025"
select select "2016"
select select "2023"
select select "Certificate III (Individual Support)"
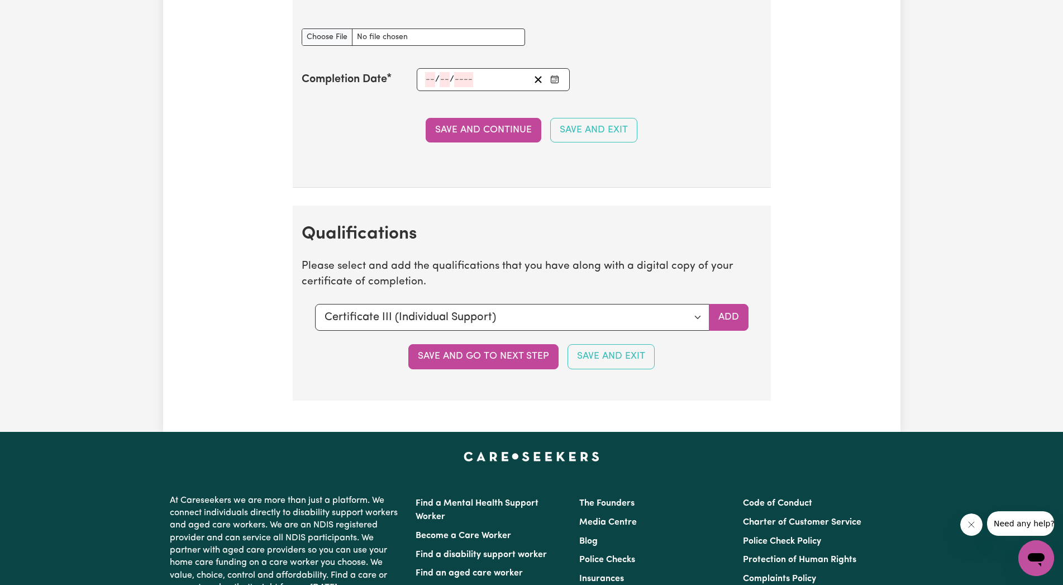
scroll to position [2620, 0]
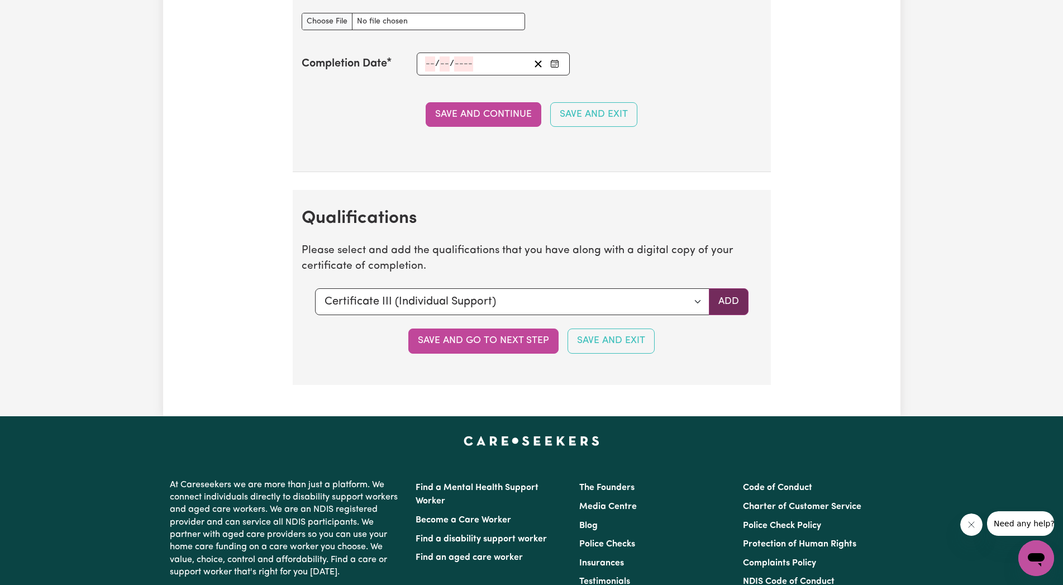
click at [737, 306] on button "Add" at bounding box center [729, 301] width 40 height 27
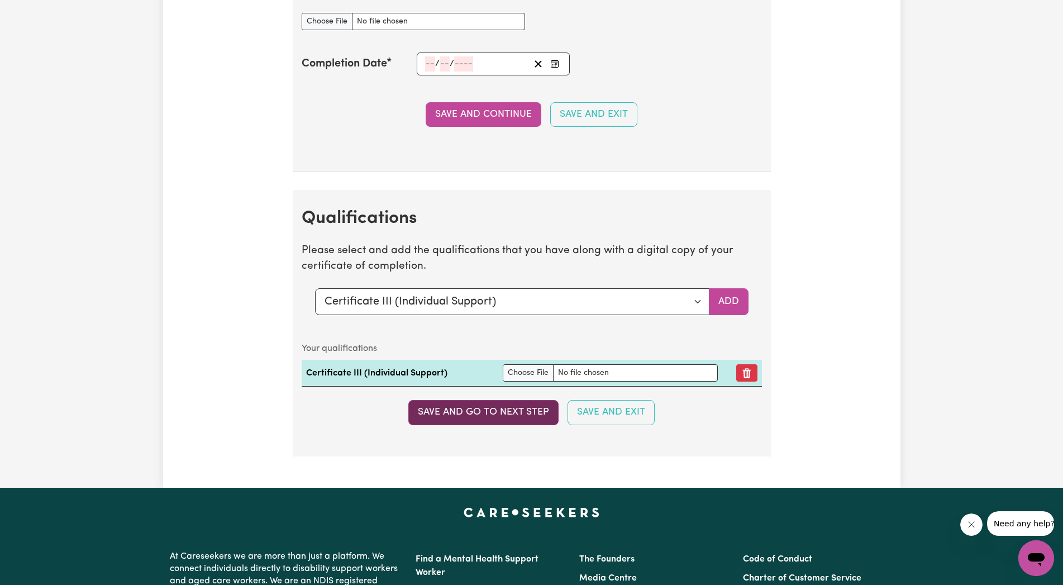
click at [491, 410] on button "Save and go to next step" at bounding box center [483, 412] width 150 height 25
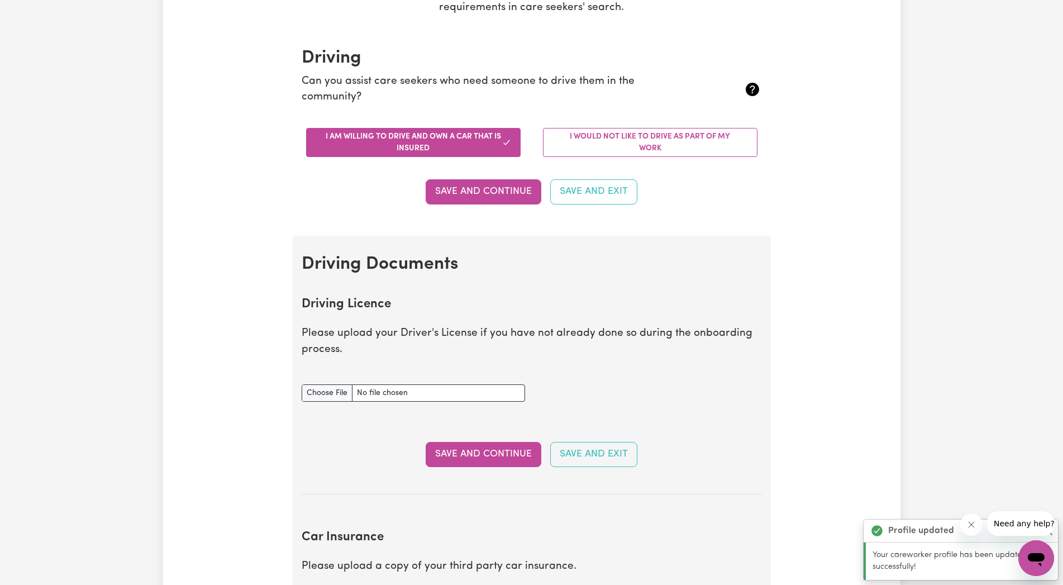
scroll to position [285, 0]
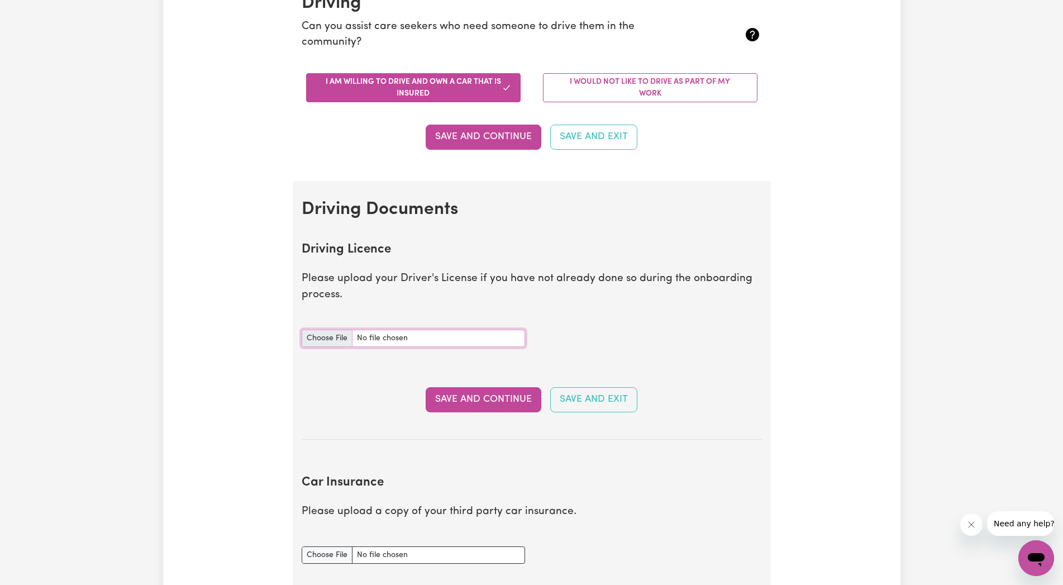
click at [318, 337] on input "Driving Licence document" at bounding box center [413, 337] width 223 height 17
type input "C:\fakepath\1000013390.jpg"
click at [460, 395] on button "Save and Continue" at bounding box center [483, 399] width 116 height 25
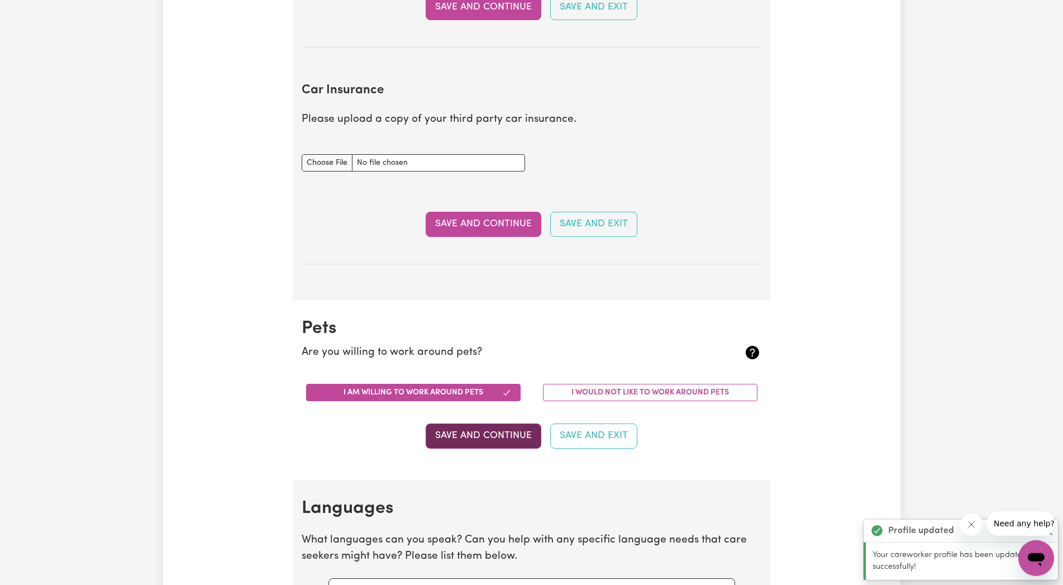
scroll to position [742, 0]
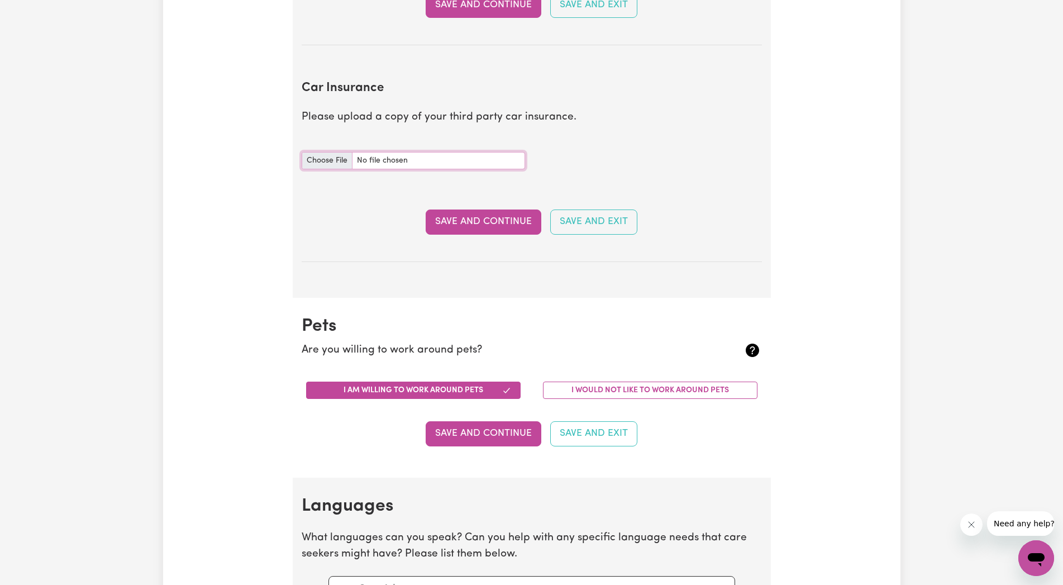
click at [331, 154] on input "Car Insurance document" at bounding box center [413, 160] width 223 height 17
type input "C:\fakepath\PC_0000033903135.PDF"
click at [477, 218] on button "Save and Continue" at bounding box center [483, 221] width 116 height 25
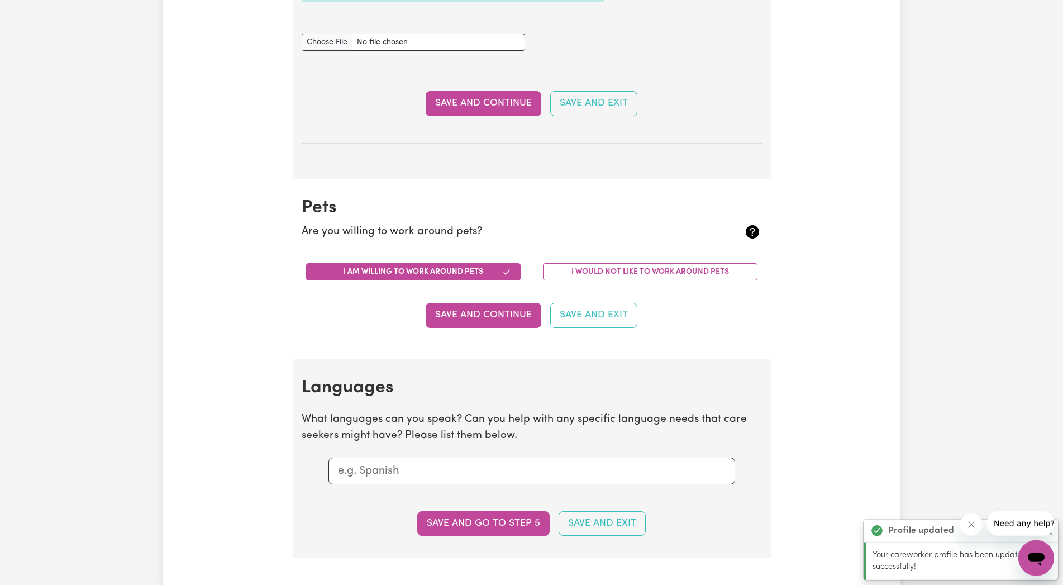
scroll to position [1040, 0]
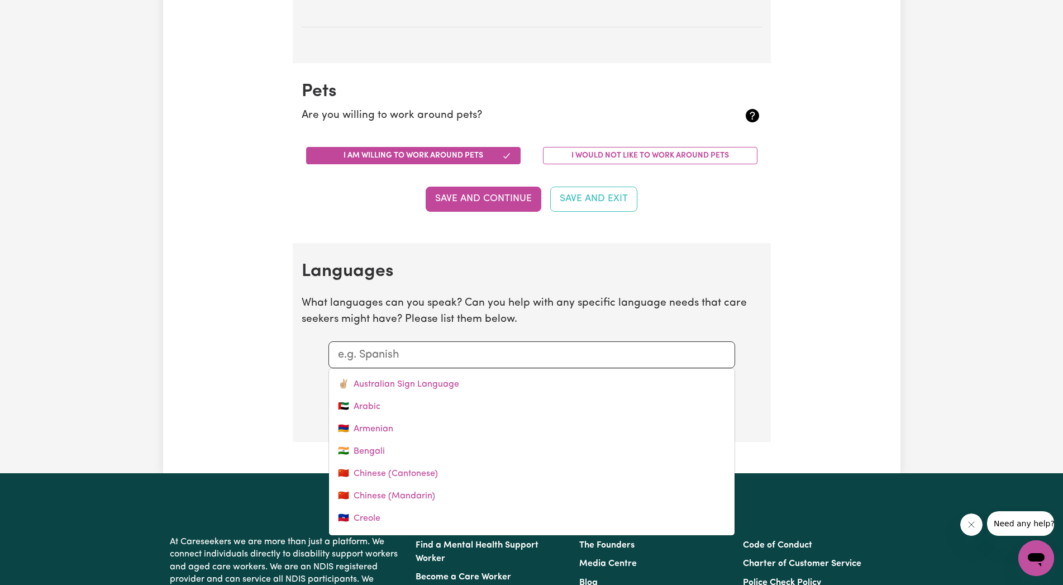
click at [358, 357] on input "text" at bounding box center [532, 354] width 388 height 17
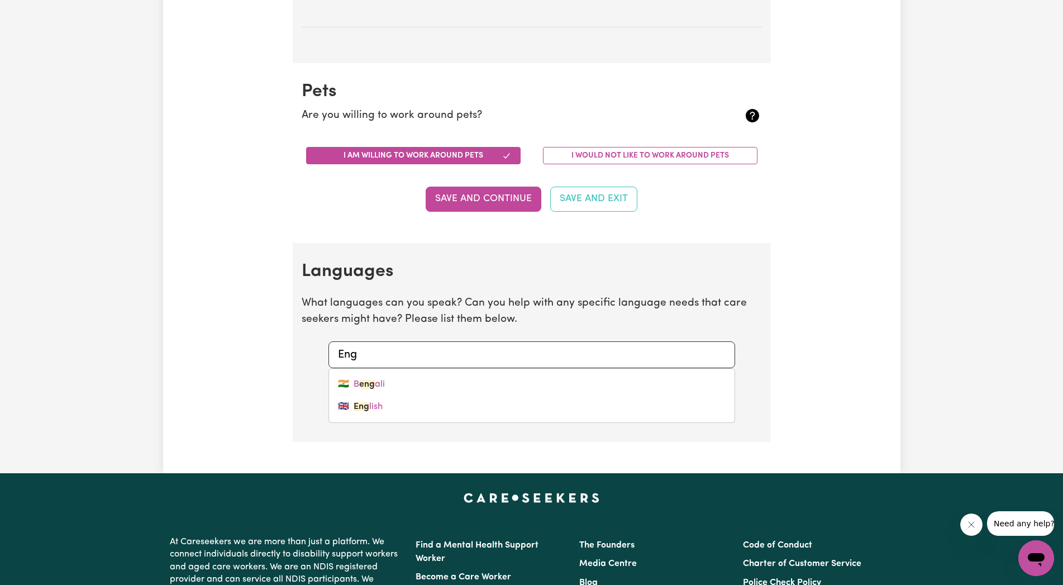
type input "Engl"
type input "English"
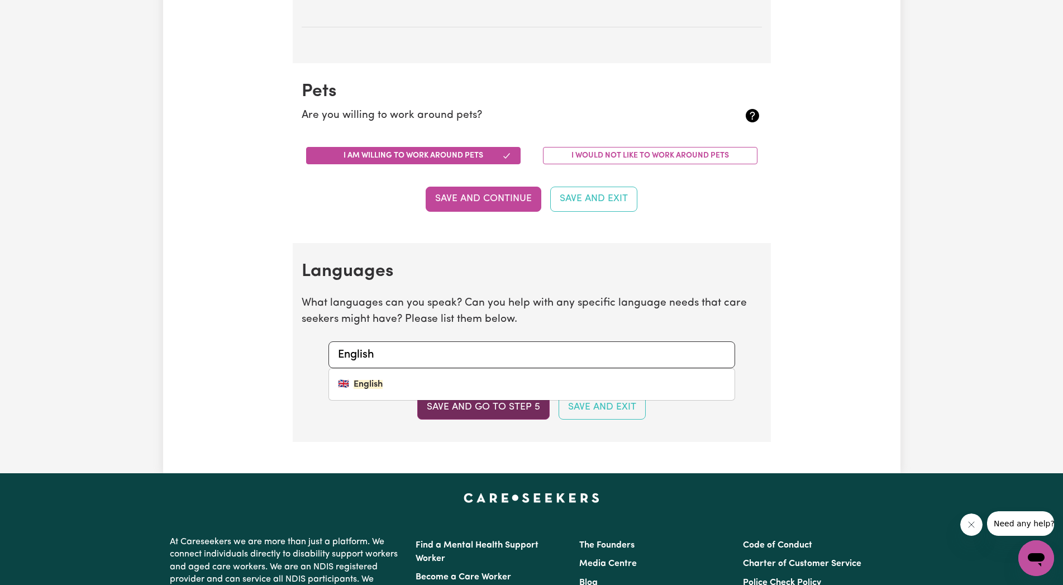
type input "English"
click at [482, 405] on button "Save and go to step 5" at bounding box center [483, 407] width 132 height 25
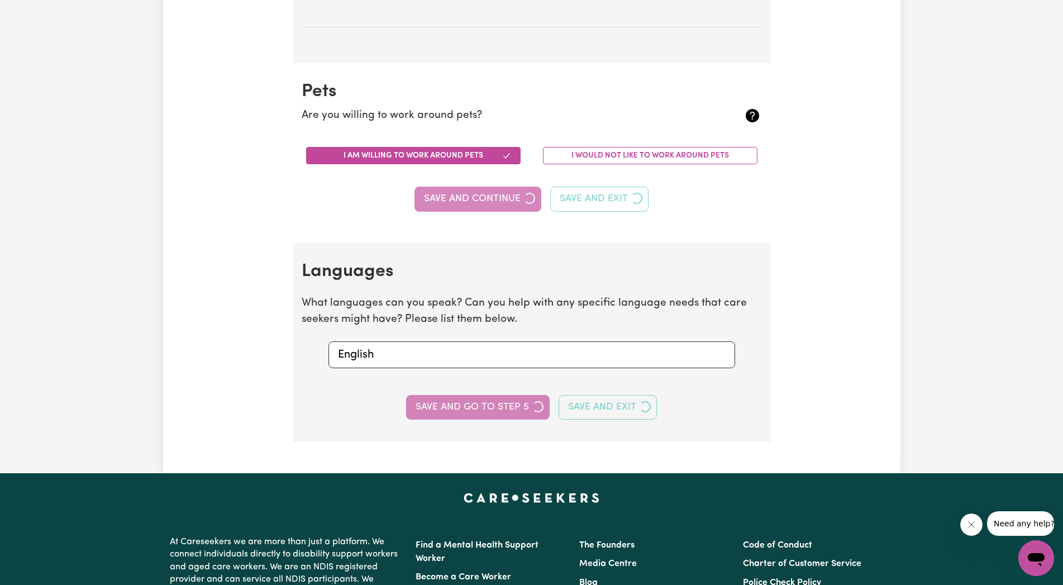
select select "I am providing services privately on my own"
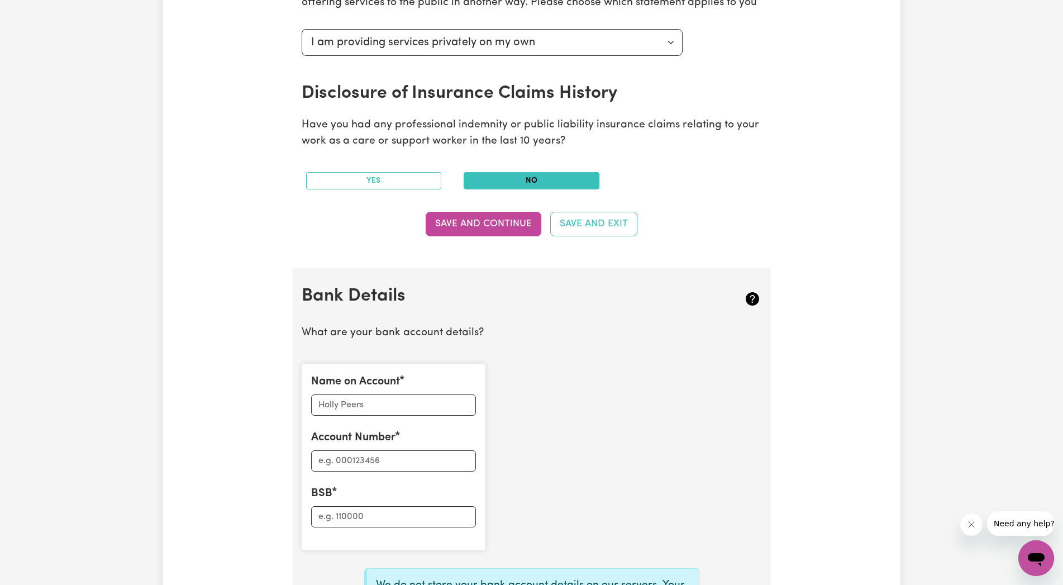
scroll to position [513, 0]
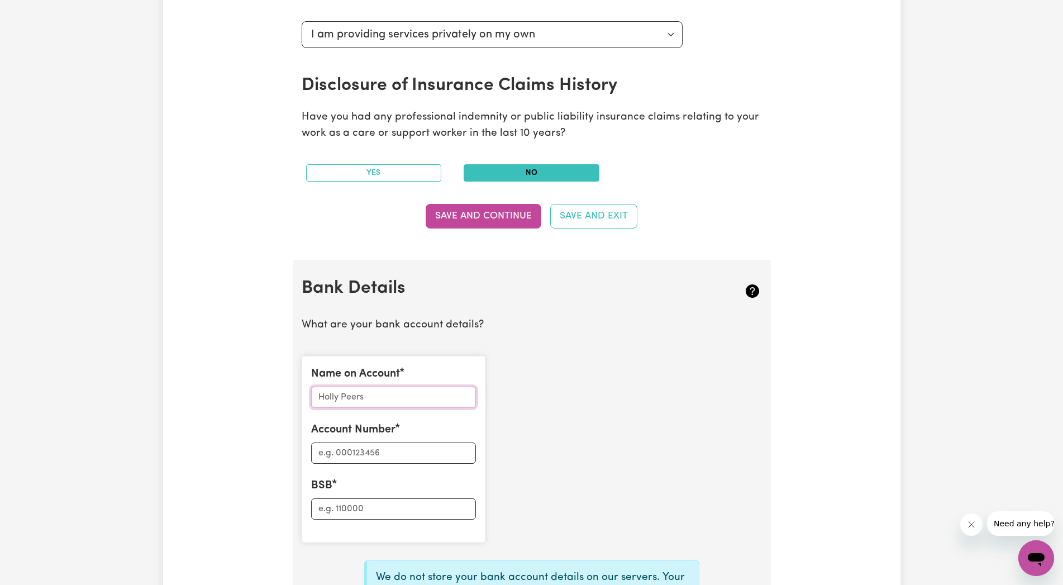
click at [351, 397] on input "Name on Account" at bounding box center [393, 396] width 165 height 21
click at [347, 400] on input "Name on Account" at bounding box center [393, 396] width 165 height 21
type input "[PERSON_NAME]"
drag, startPoint x: 611, startPoint y: 413, endPoint x: 347, endPoint y: 514, distance: 282.8
click at [614, 415] on div "Name on Account [PERSON_NAME] Account Number BSB" at bounding box center [531, 449] width 473 height 204
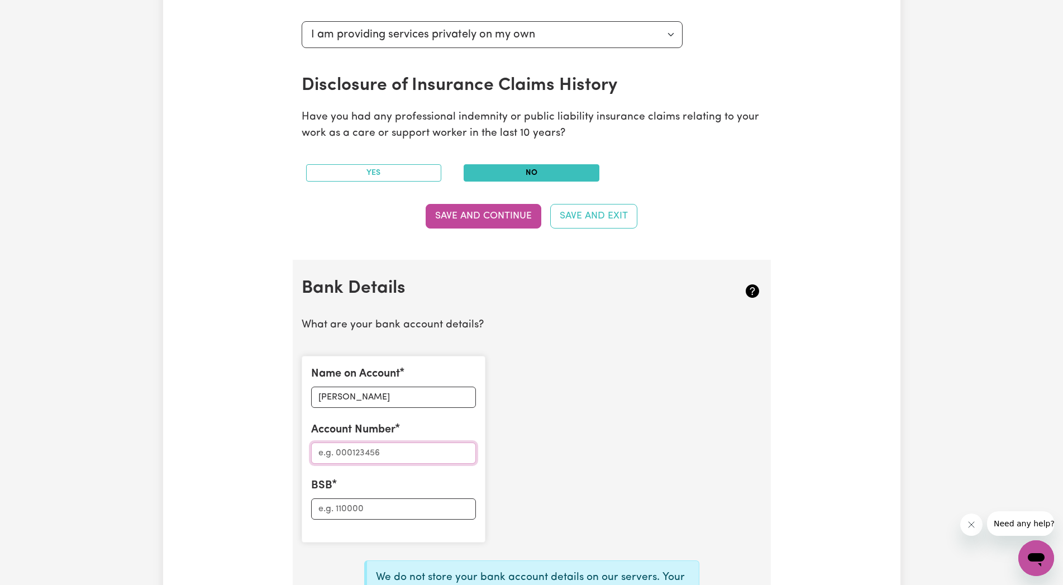
click at [324, 456] on input "Account Number" at bounding box center [393, 452] width 165 height 21
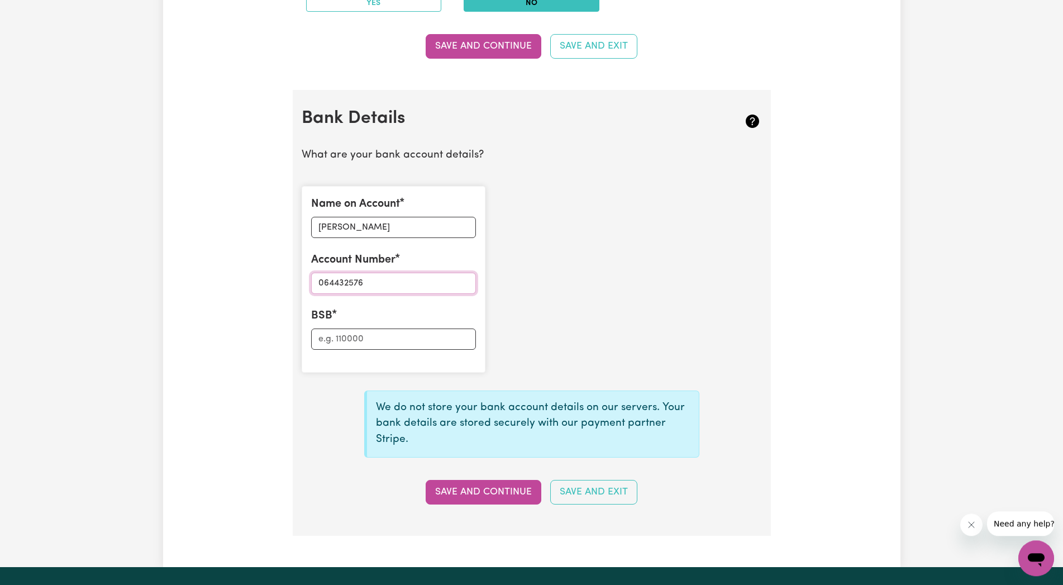
scroll to position [683, 0]
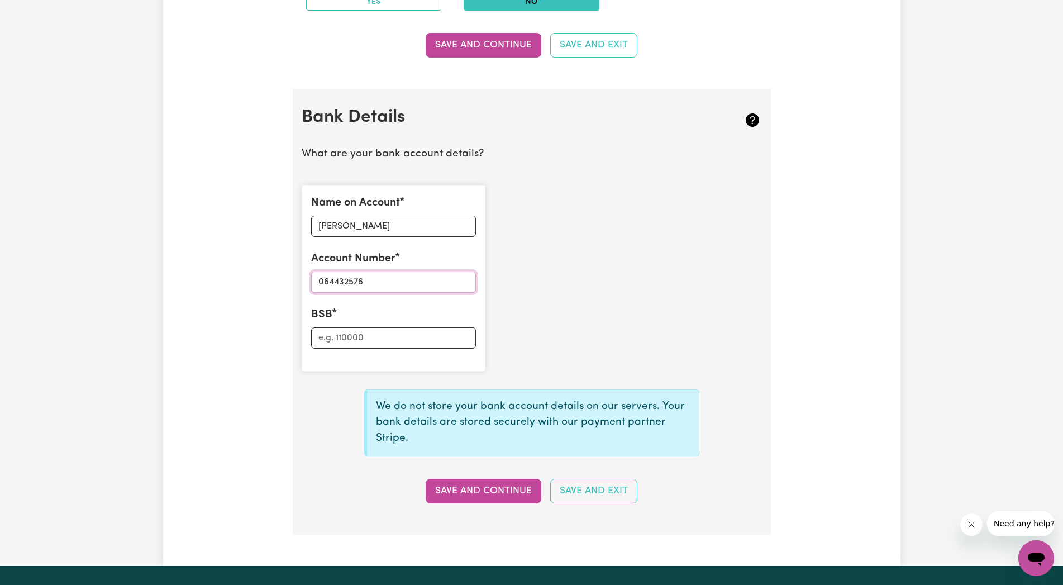
click at [329, 283] on input "064432576" at bounding box center [393, 281] width 165 height 21
type input "054432576"
click at [615, 304] on div "Name on Account [PERSON_NAME] Account Number 054432576 BSB" at bounding box center [531, 278] width 473 height 204
click at [350, 340] on input "BSB" at bounding box center [393, 337] width 165 height 21
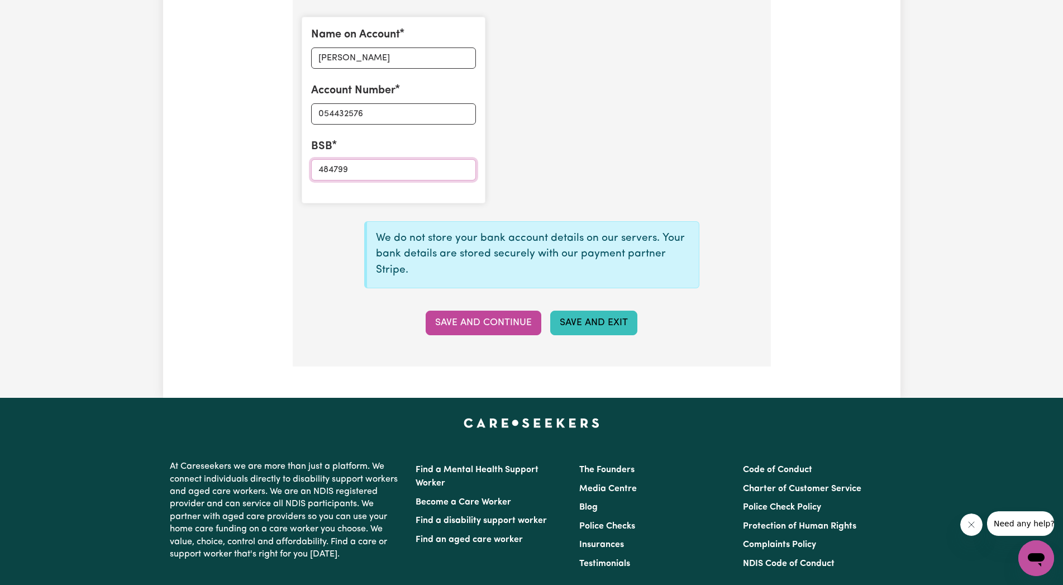
scroll to position [854, 0]
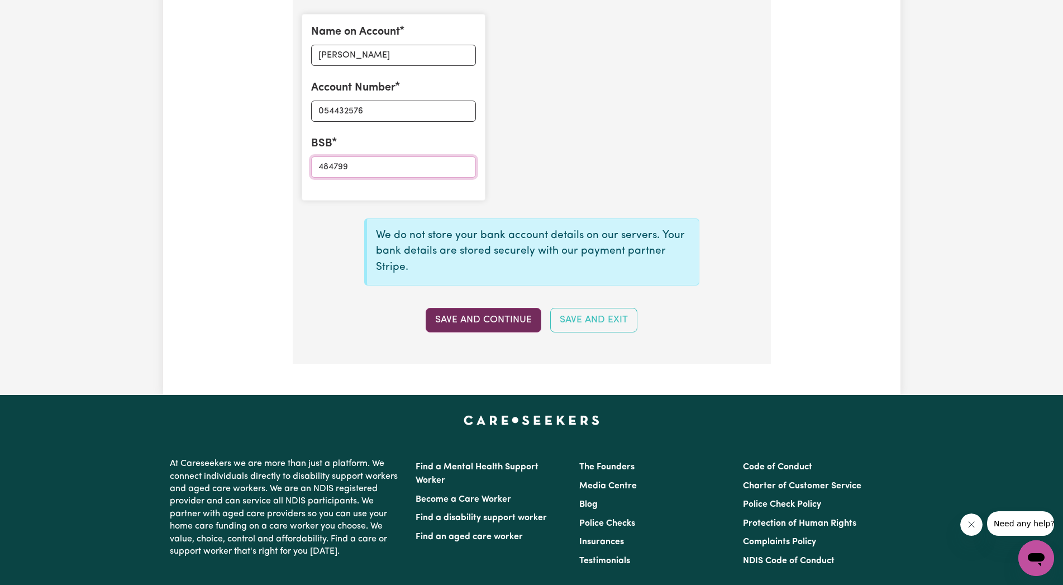
type input "484799"
click at [503, 323] on button "Save and Continue" at bounding box center [483, 320] width 116 height 25
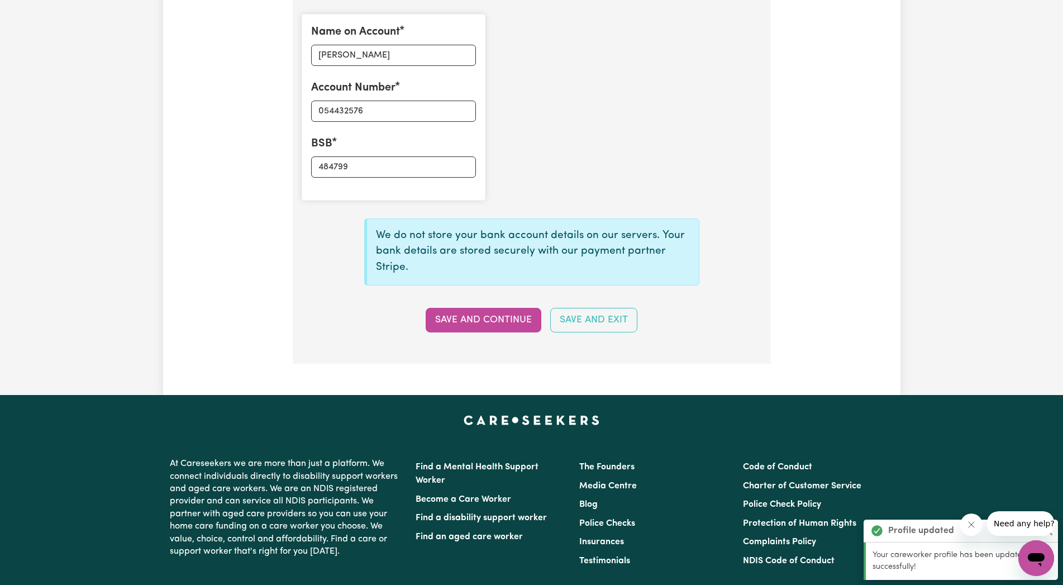
type input "****2576"
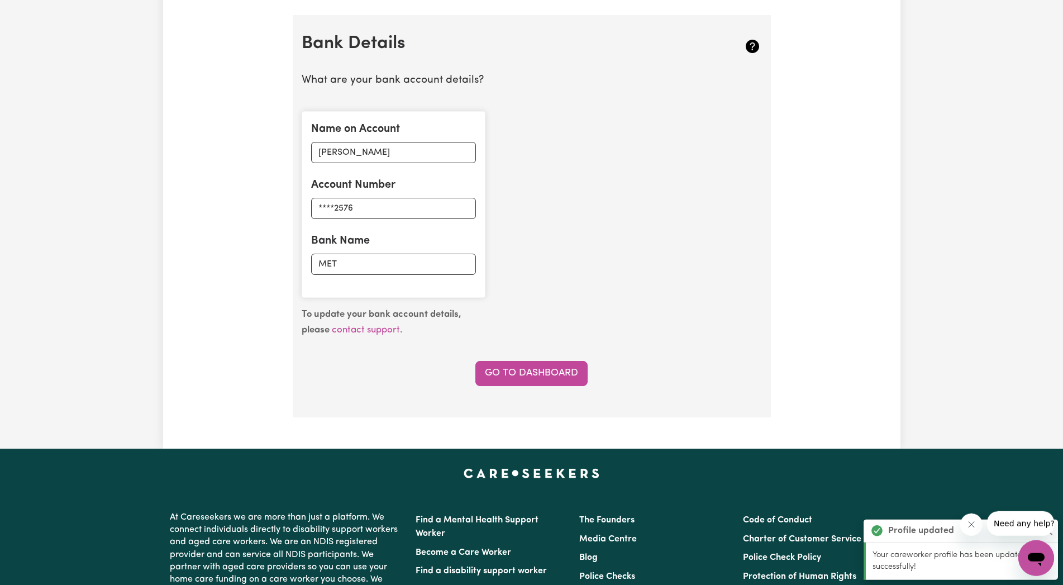
scroll to position [740, 0]
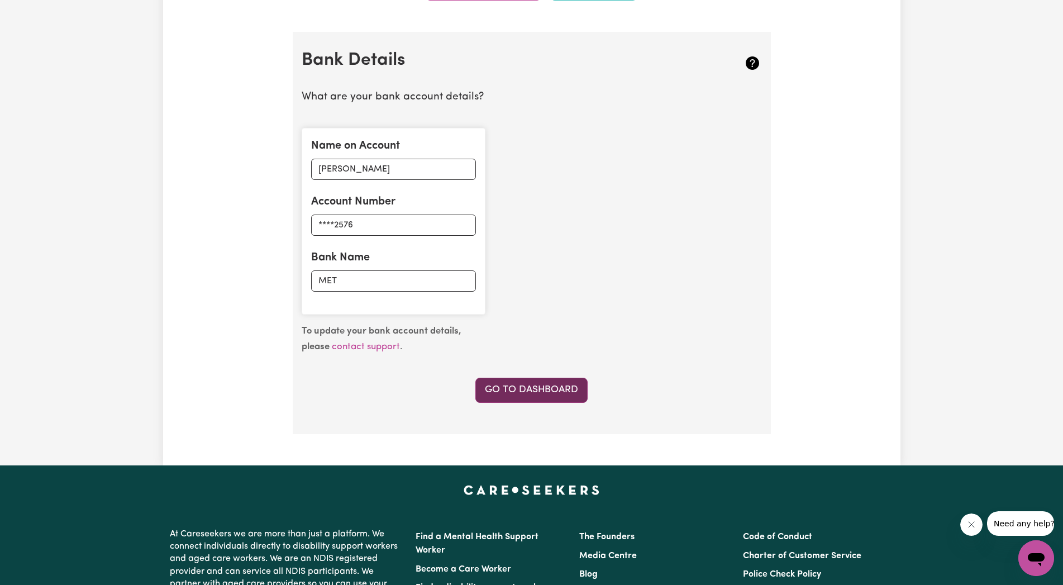
click at [518, 387] on link "Go to Dashboard" at bounding box center [531, 389] width 112 height 25
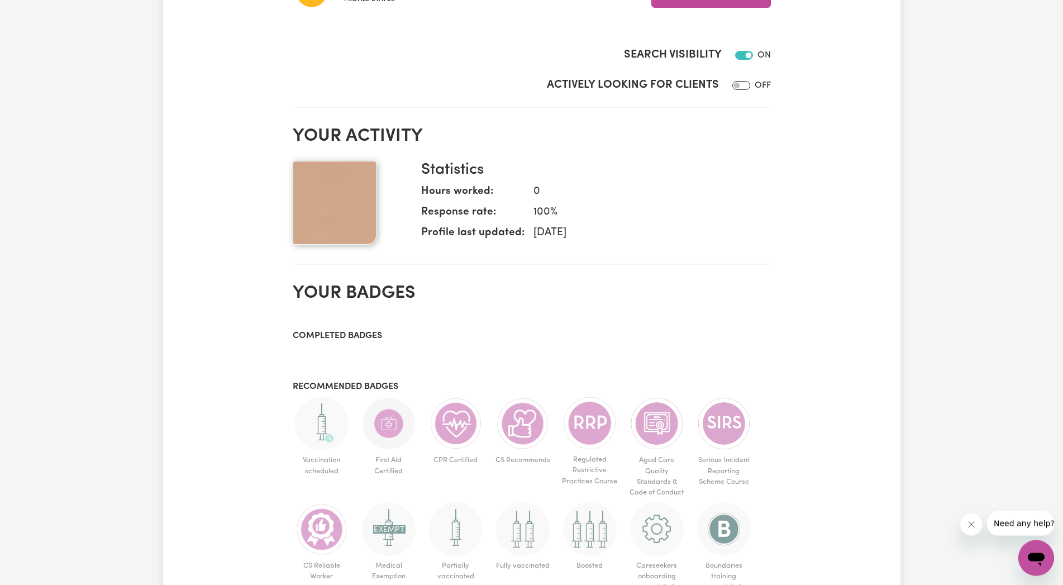
scroll to position [399, 0]
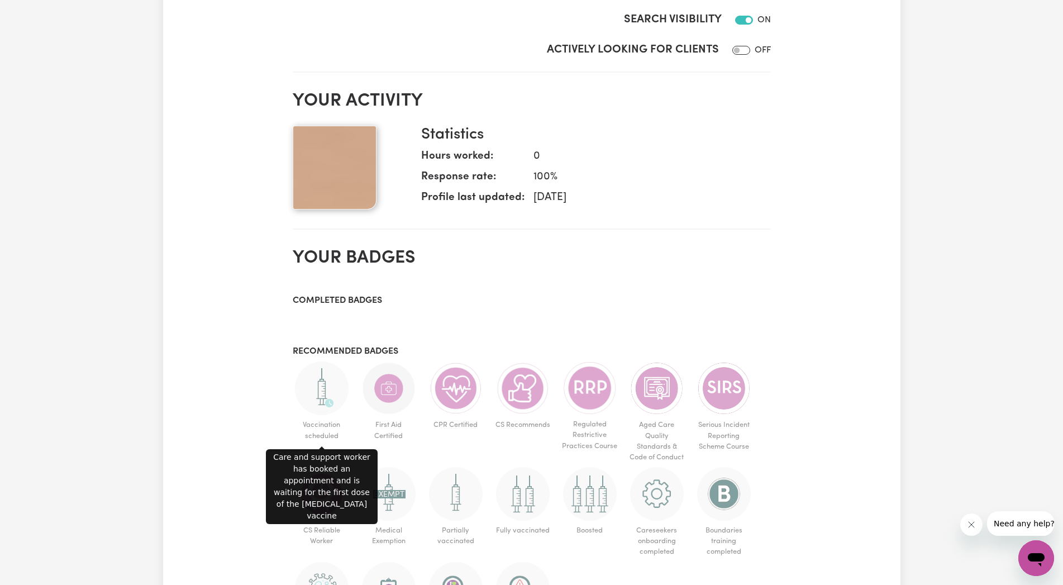
click at [327, 390] on img at bounding box center [322, 388] width 54 height 54
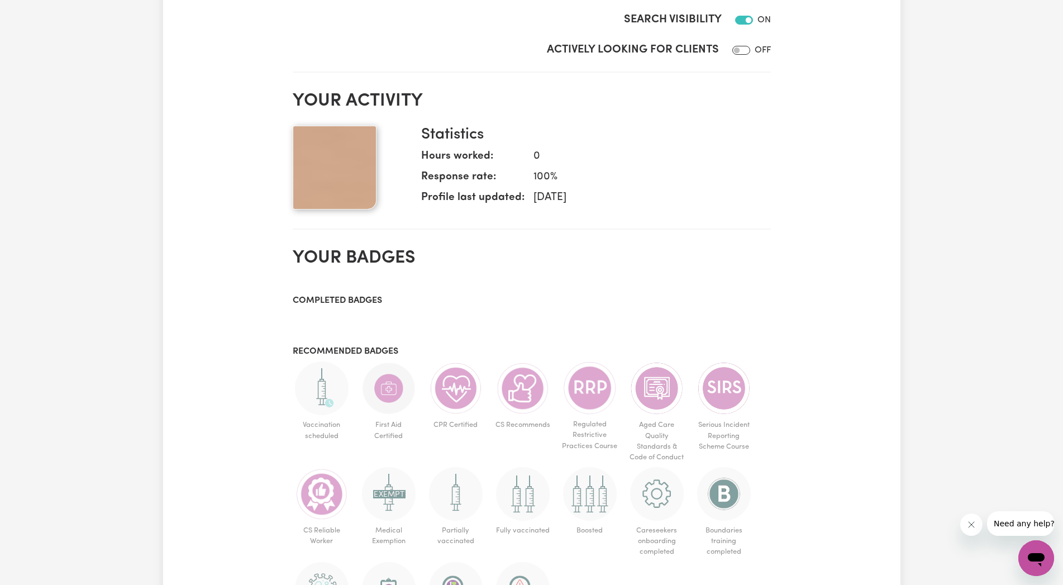
click at [324, 419] on span "Vaccination scheduled" at bounding box center [322, 430] width 58 height 30
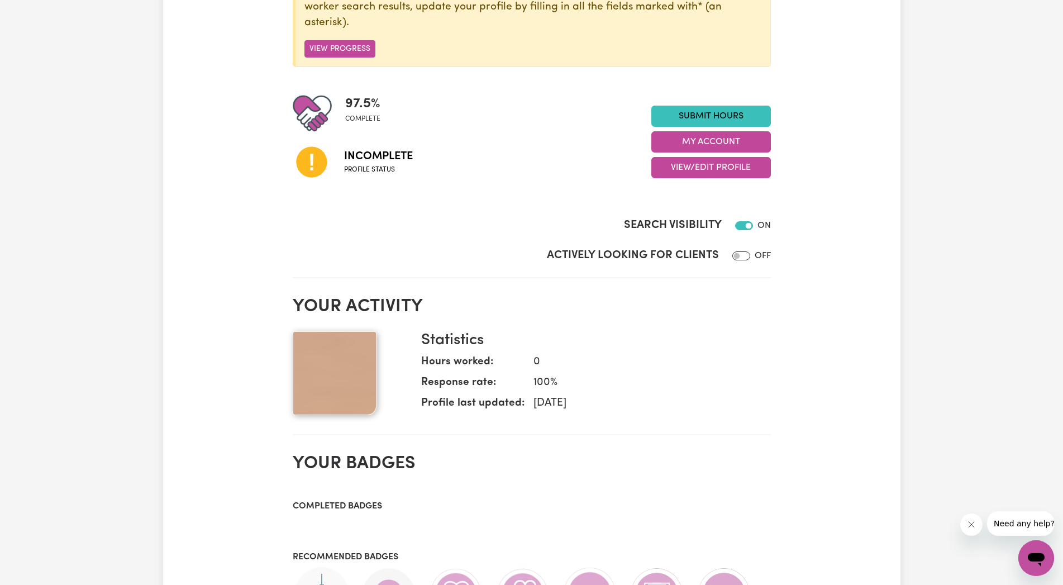
scroll to position [114, 0]
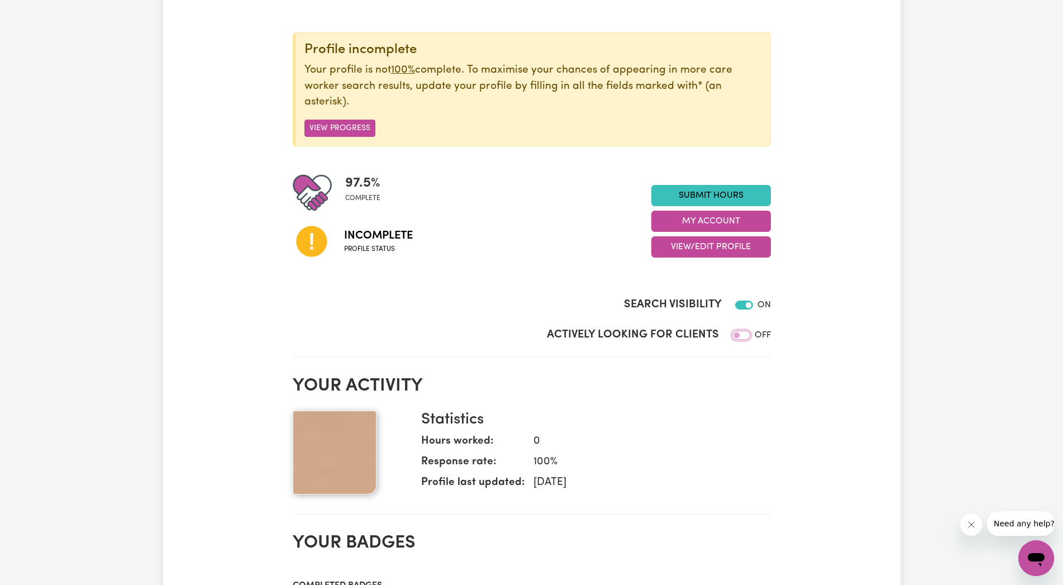
click at [738, 337] on input "Actively Looking for Clients" at bounding box center [741, 335] width 18 height 9
checkbox input "true"
click at [332, 132] on button "View Progress" at bounding box center [339, 127] width 71 height 17
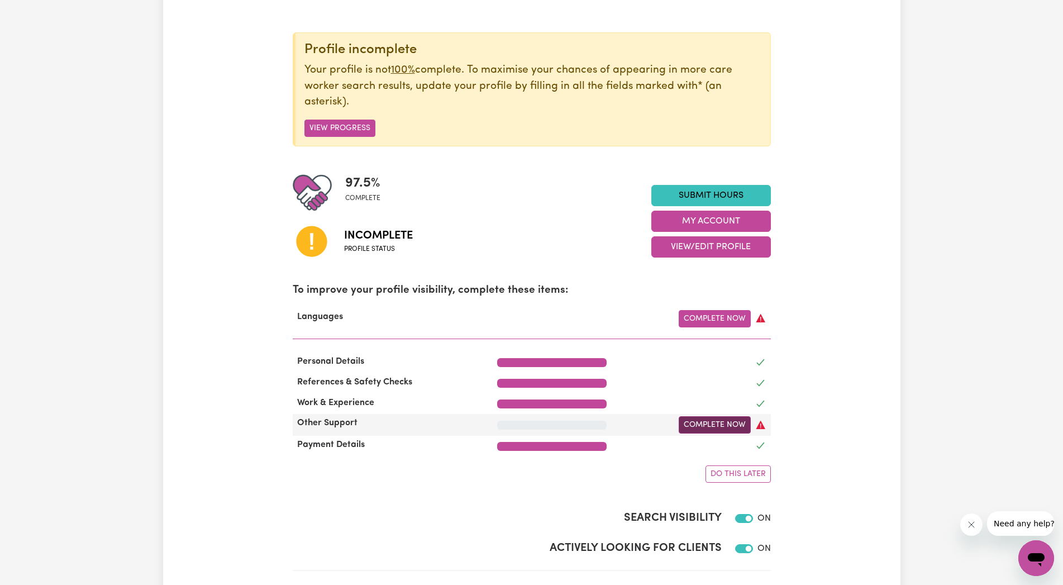
click at [709, 426] on link "Complete Now" at bounding box center [714, 424] width 72 height 17
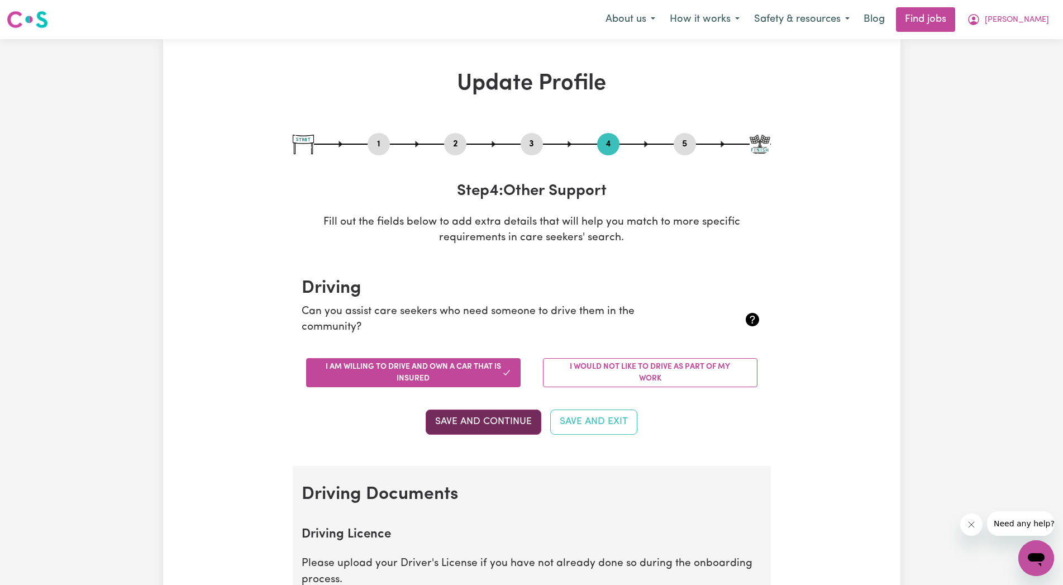
click at [474, 431] on button "Save and Continue" at bounding box center [483, 421] width 116 height 25
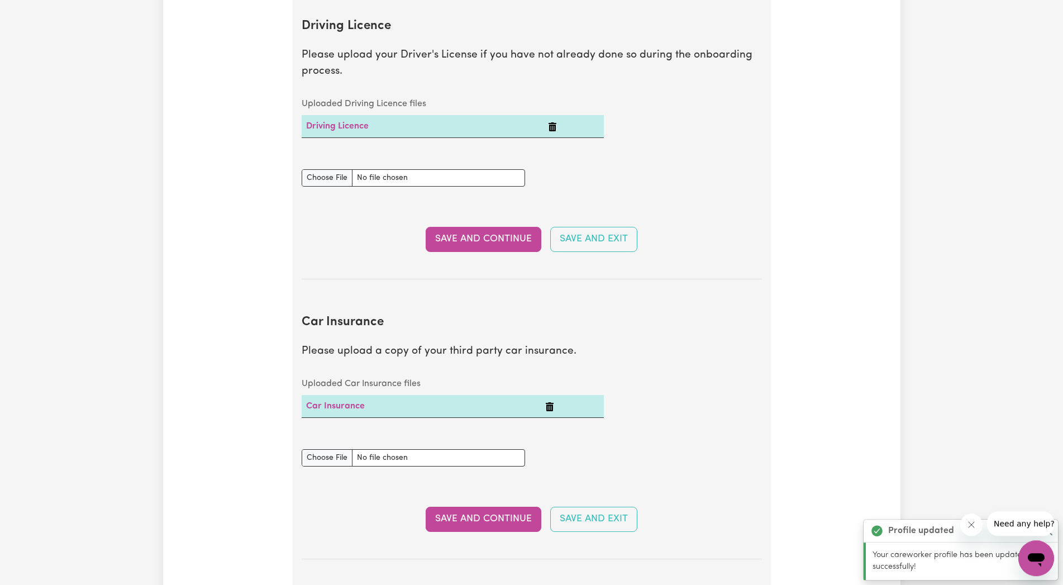
scroll to position [509, 0]
click at [482, 238] on button "Save and Continue" at bounding box center [483, 238] width 116 height 25
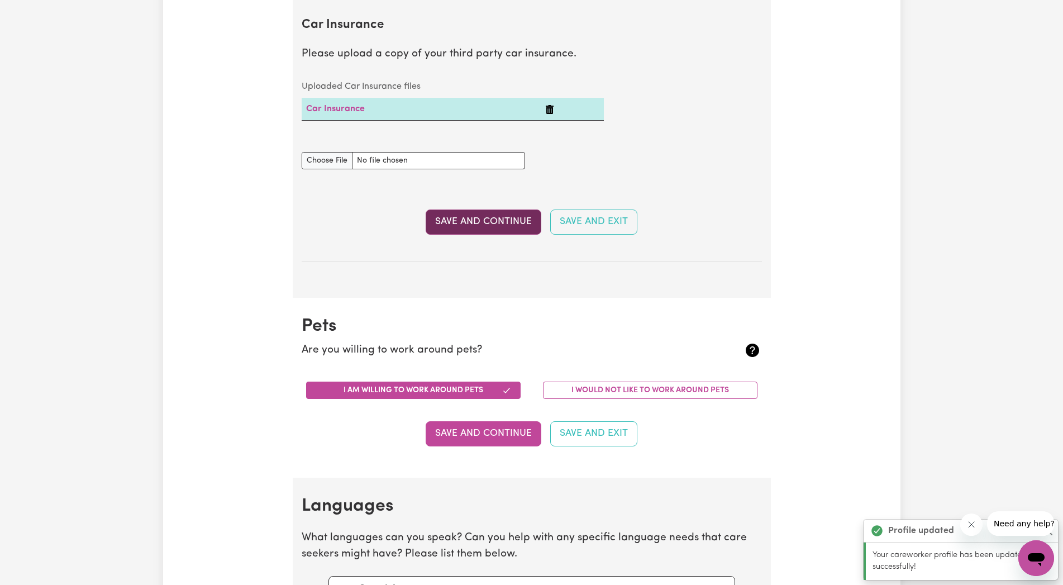
click at [485, 219] on button "Save and Continue" at bounding box center [483, 221] width 116 height 25
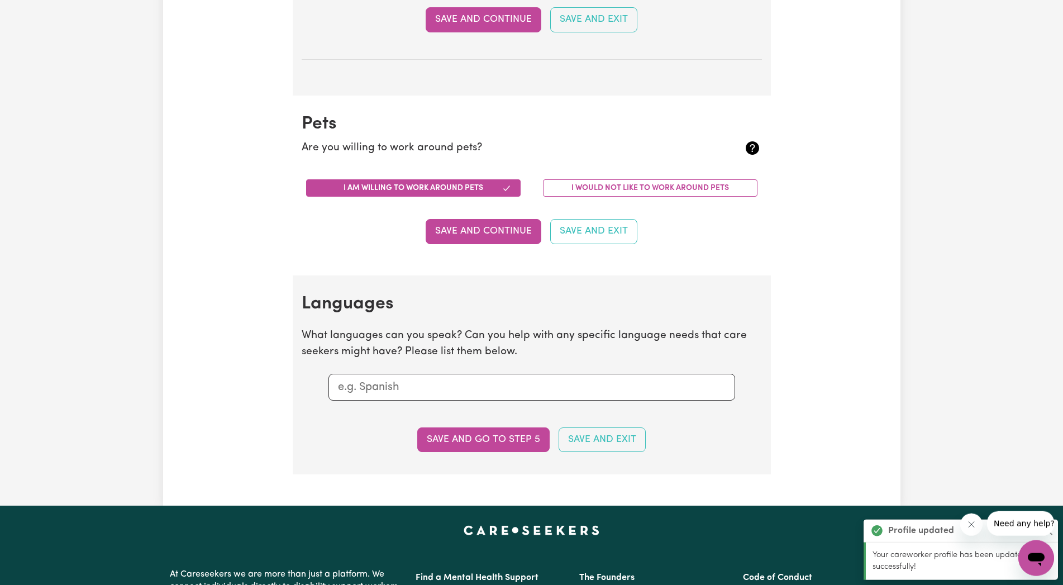
scroll to position [1103, 0]
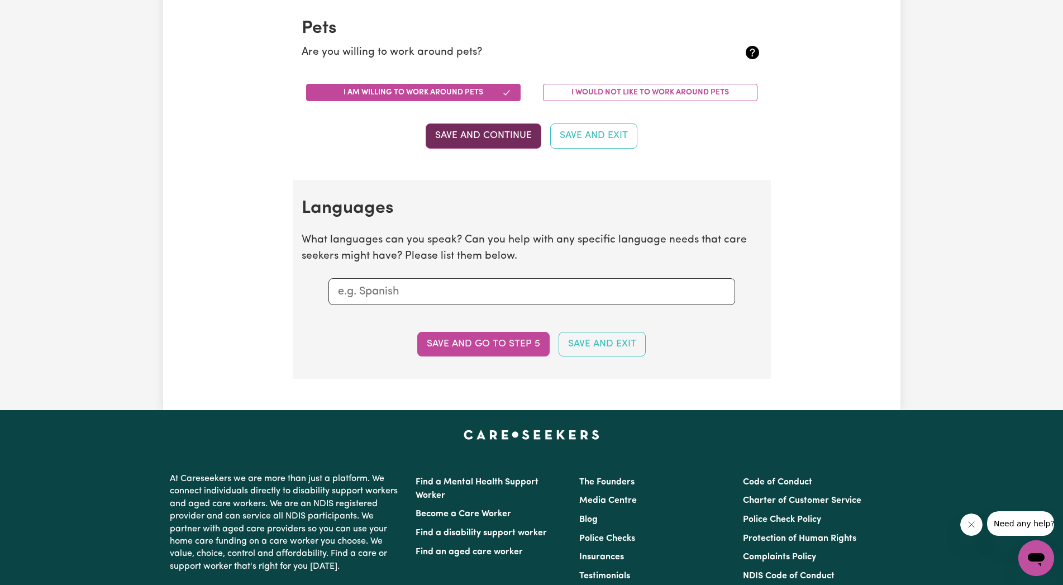
click at [487, 133] on button "Save and Continue" at bounding box center [483, 135] width 116 height 25
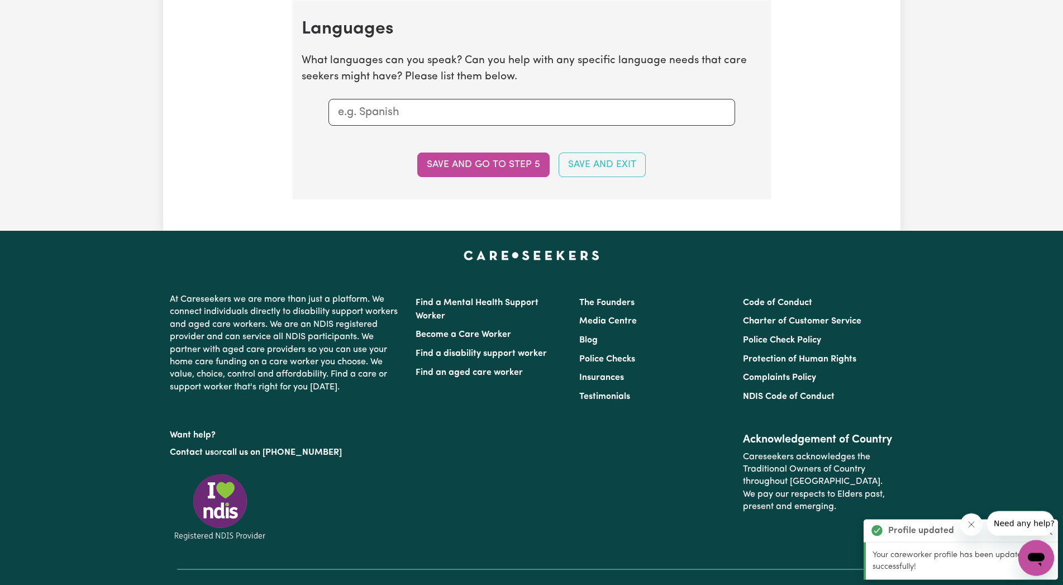
scroll to position [1283, 0]
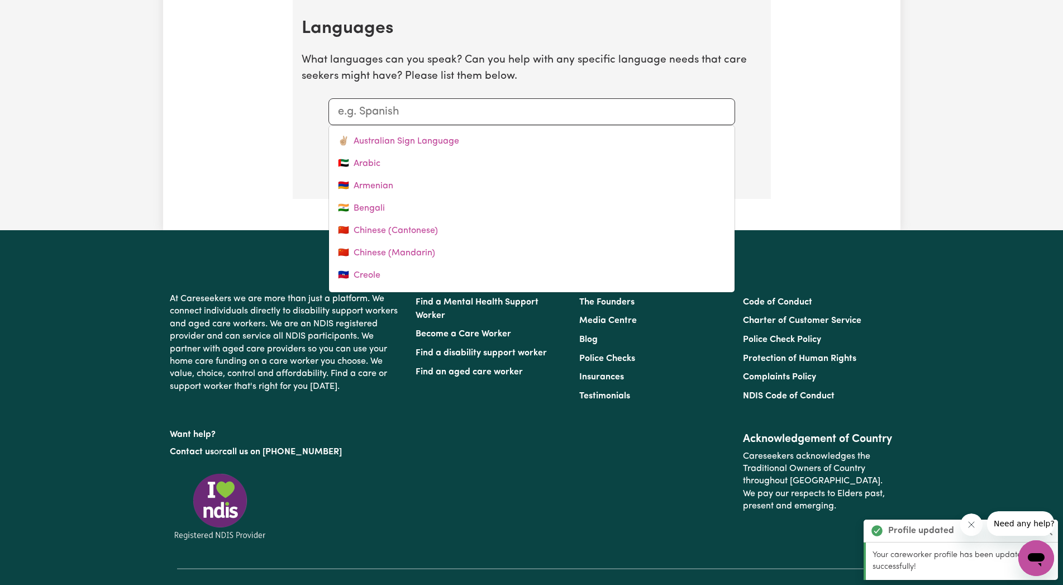
click at [360, 110] on input "text" at bounding box center [532, 111] width 388 height 17
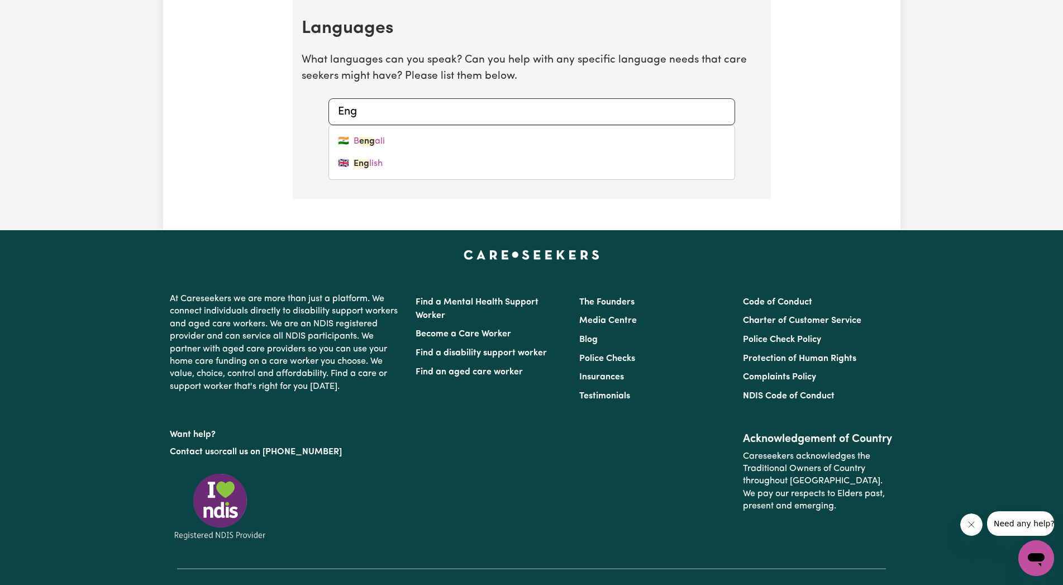
type input "Engl"
type input "English"
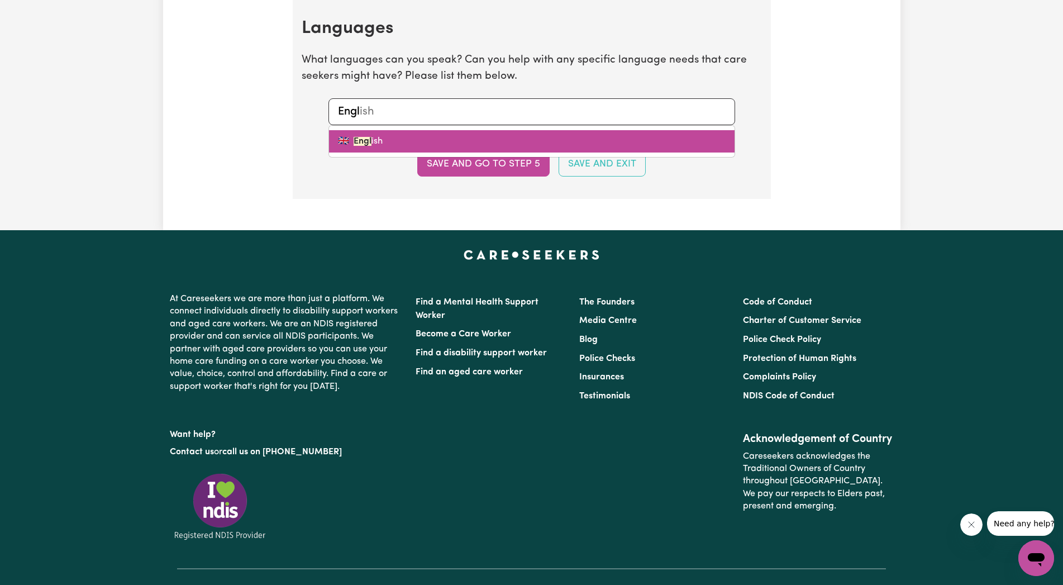
click at [371, 146] on link "🇬🇧 Engl ish" at bounding box center [531, 141] width 405 height 22
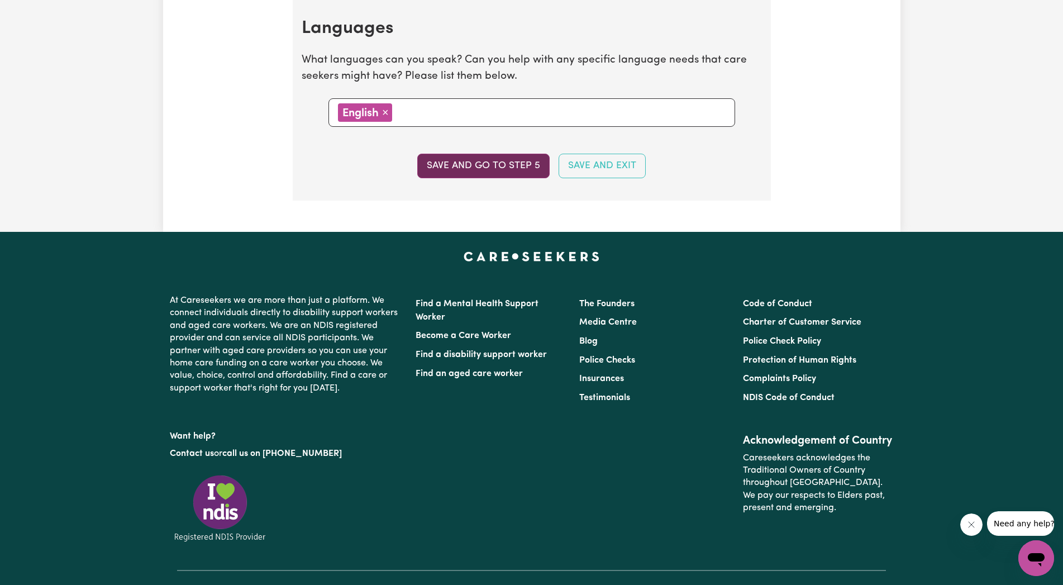
click at [505, 170] on button "Save and go to step 5" at bounding box center [483, 166] width 132 height 25
select select "I am providing services privately on my own"
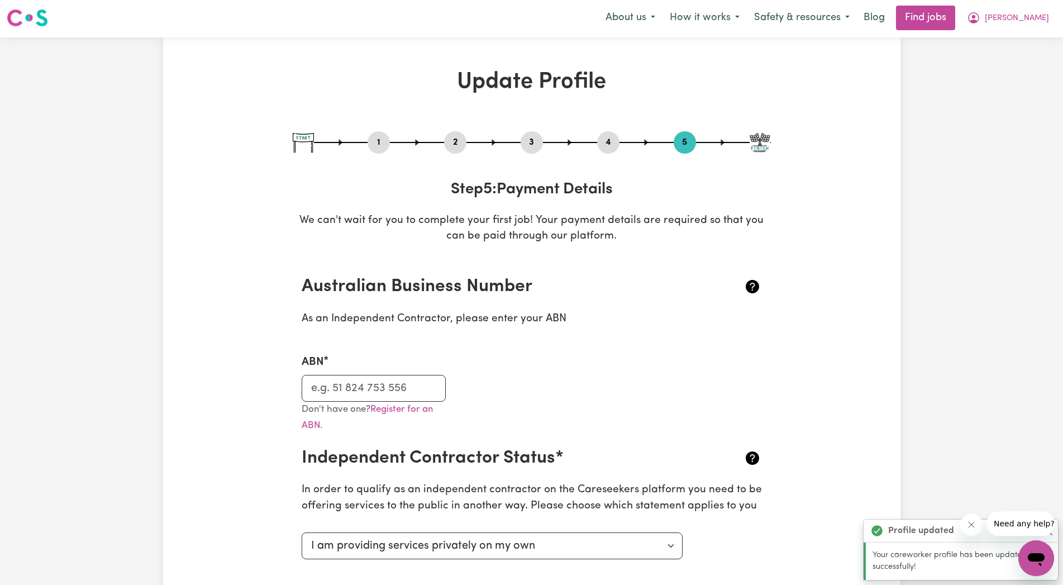
scroll to position [0, 0]
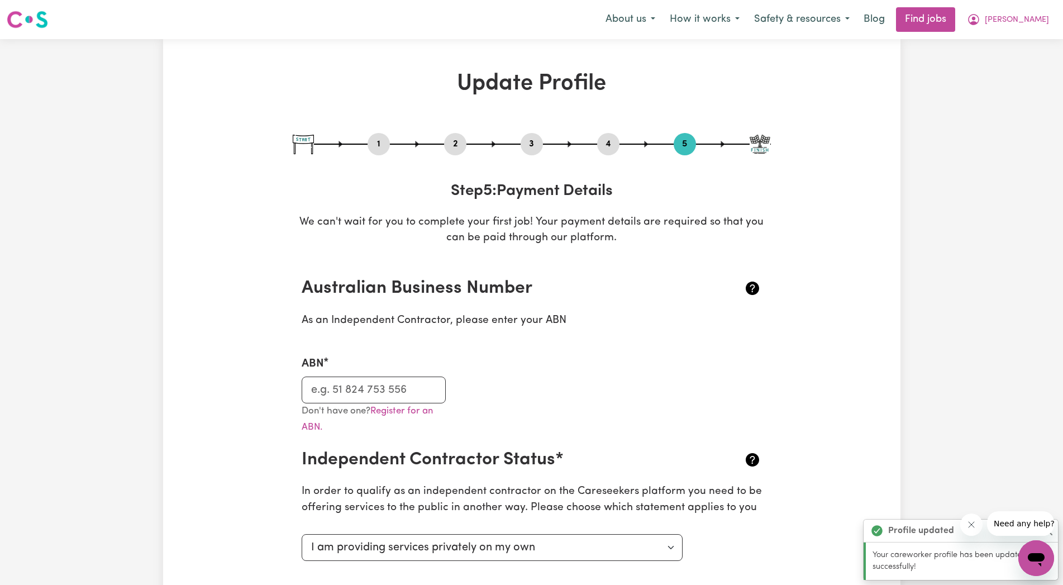
click at [686, 141] on button "5" at bounding box center [684, 144] width 22 height 15
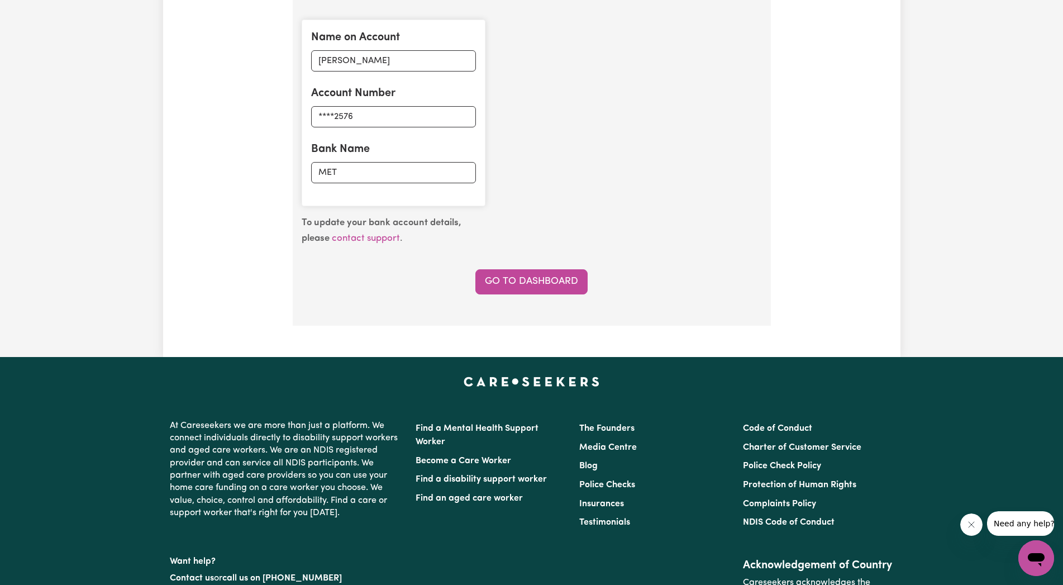
scroll to position [911, 0]
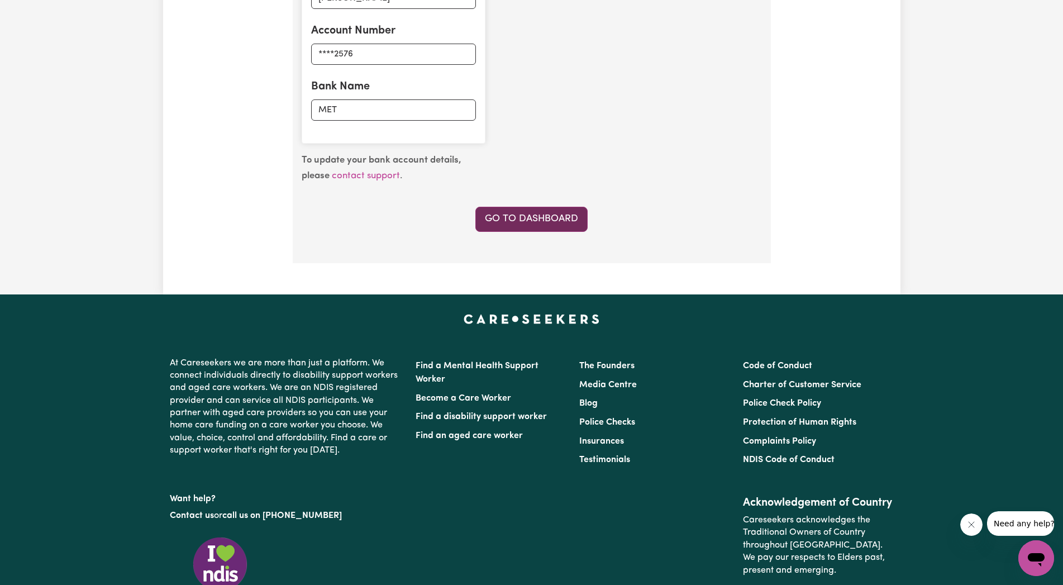
click at [520, 219] on link "Go to Dashboard" at bounding box center [531, 219] width 112 height 25
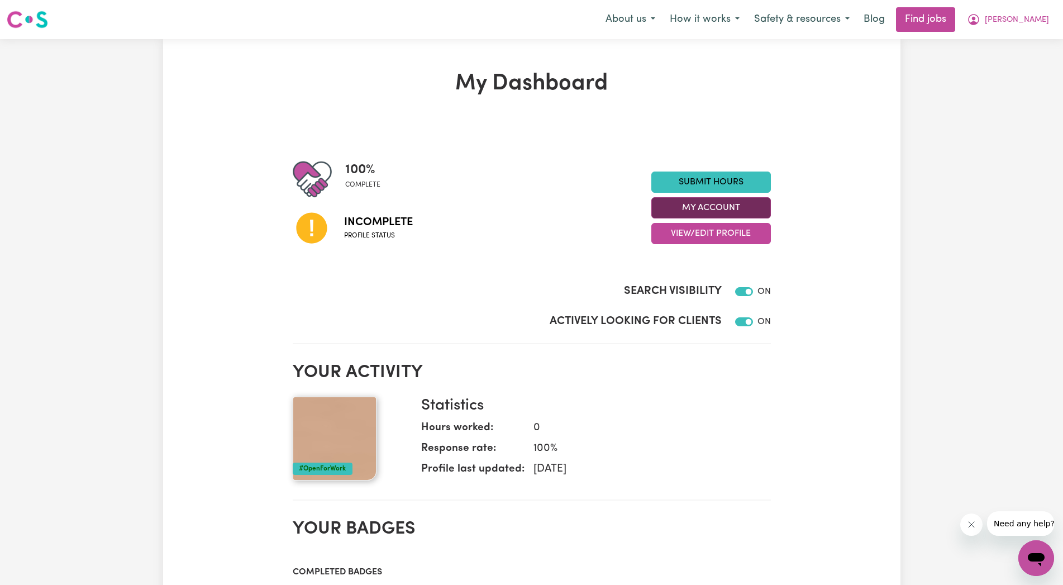
click at [725, 202] on button "My Account" at bounding box center [710, 207] width 119 height 21
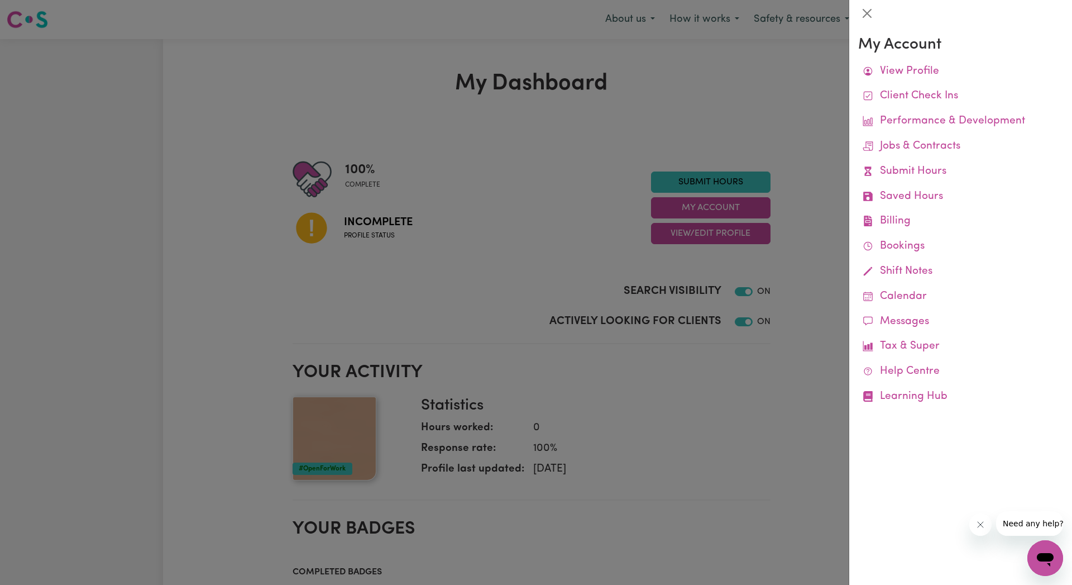
click at [502, 133] on div at bounding box center [536, 292] width 1072 height 585
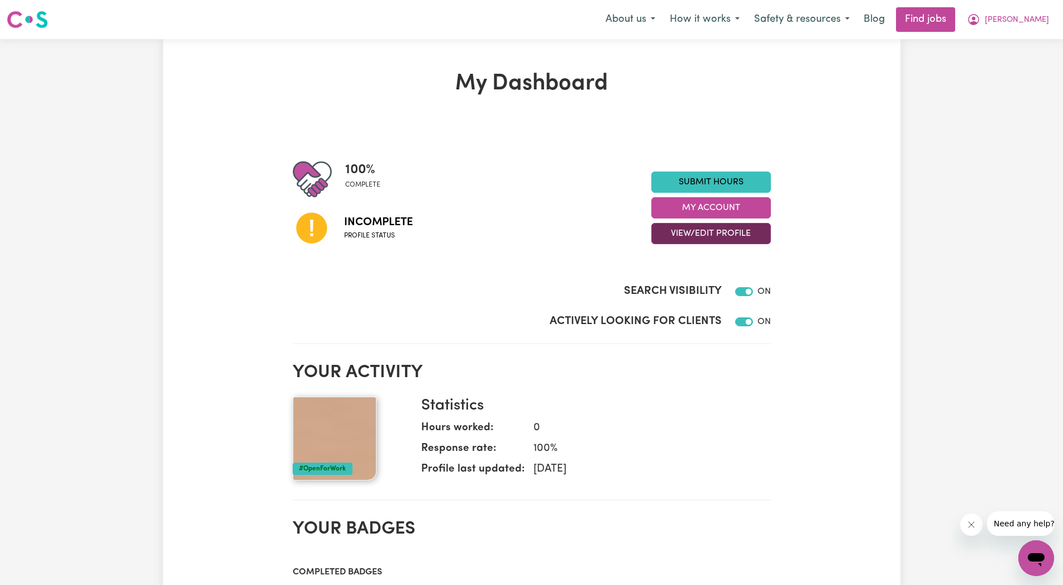
click at [696, 230] on button "View/Edit Profile" at bounding box center [710, 233] width 119 height 21
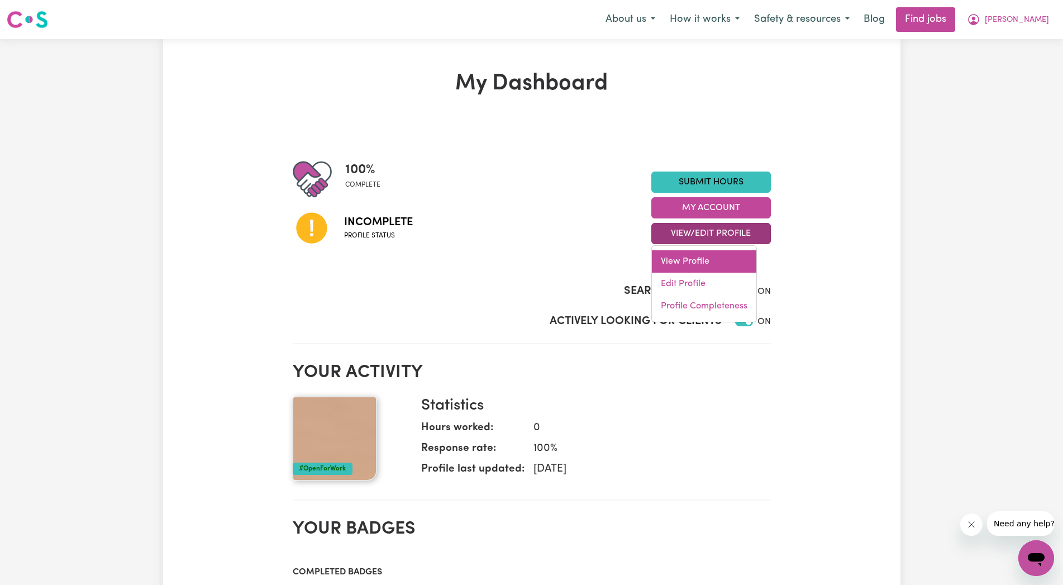
click at [699, 262] on link "View Profile" at bounding box center [704, 261] width 104 height 22
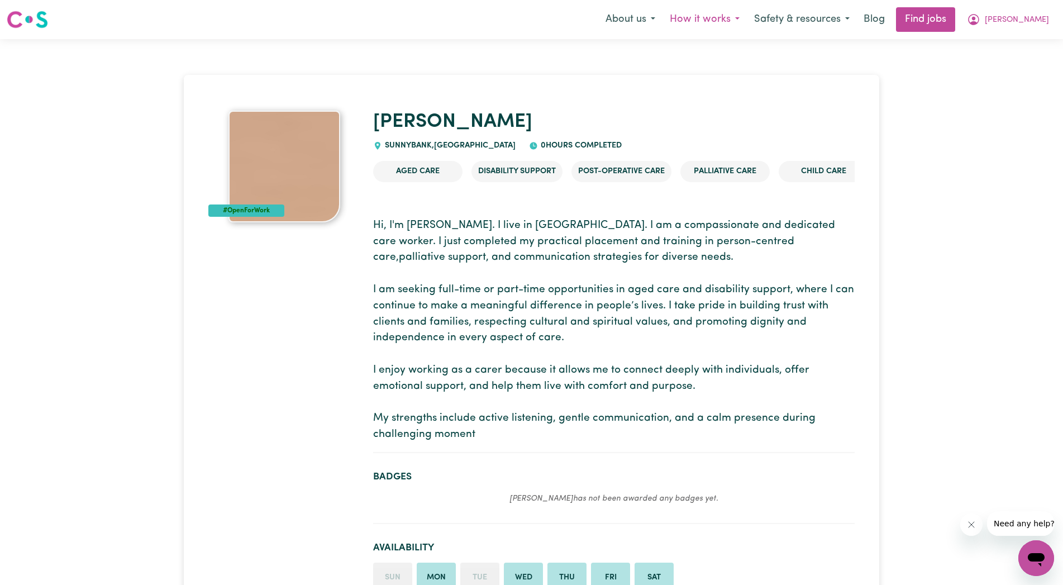
click at [724, 18] on button "How it works" at bounding box center [704, 19] width 84 height 23
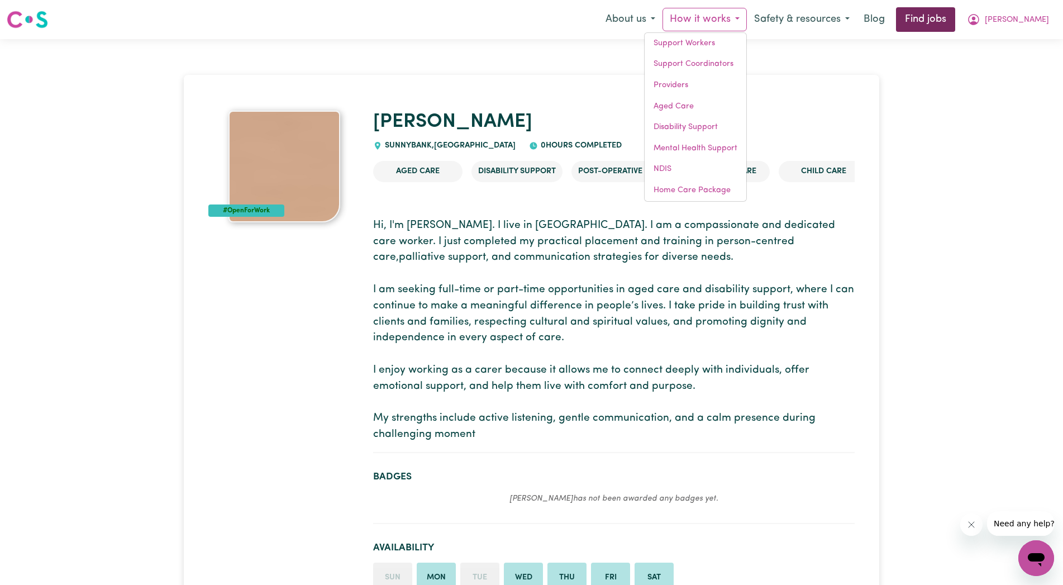
click at [955, 21] on link "Find jobs" at bounding box center [925, 19] width 59 height 25
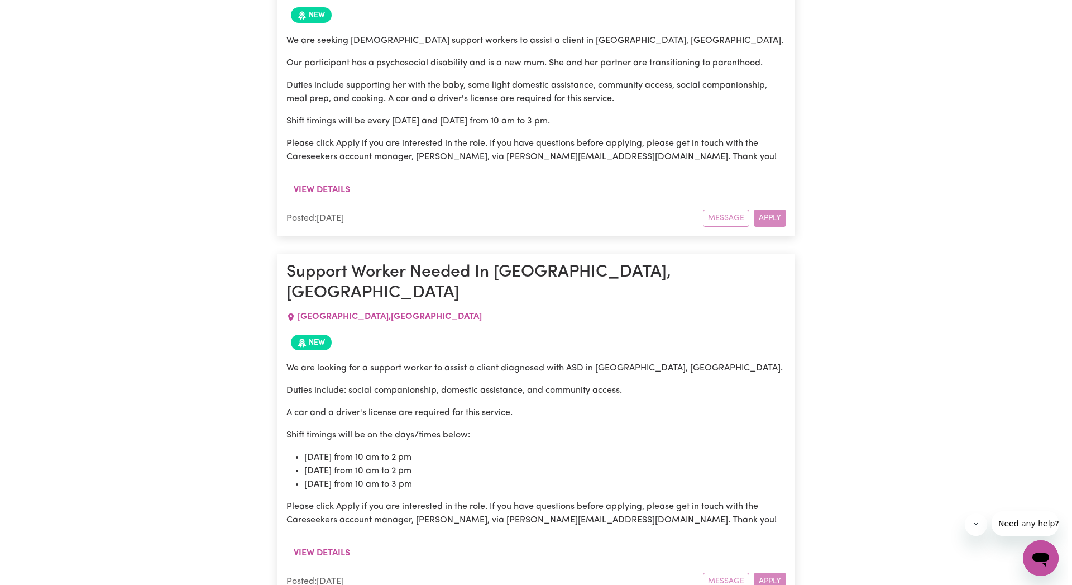
scroll to position [1807, 0]
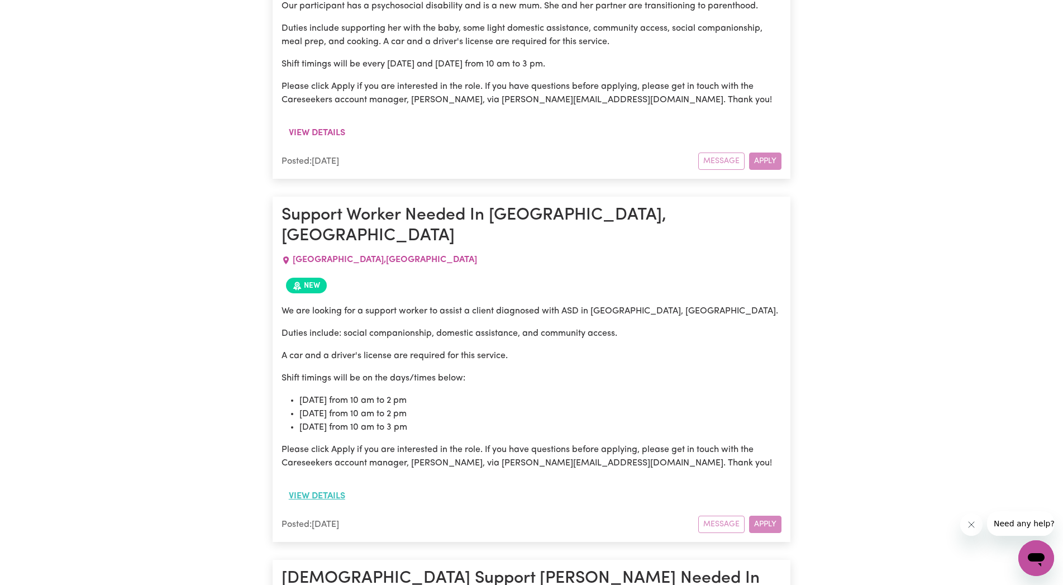
click at [339, 485] on button "View details" at bounding box center [316, 495] width 71 height 21
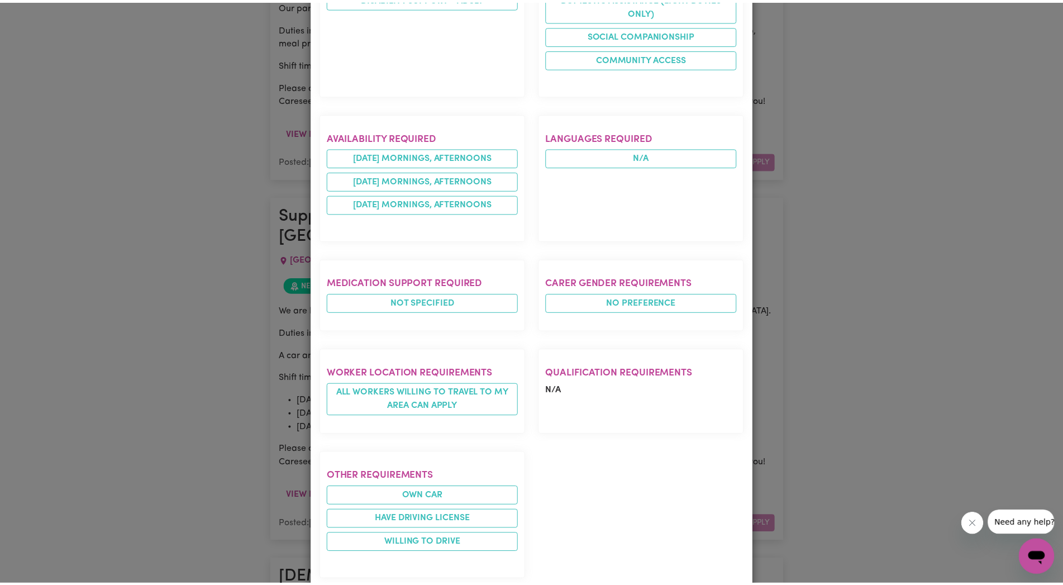
scroll to position [587, 0]
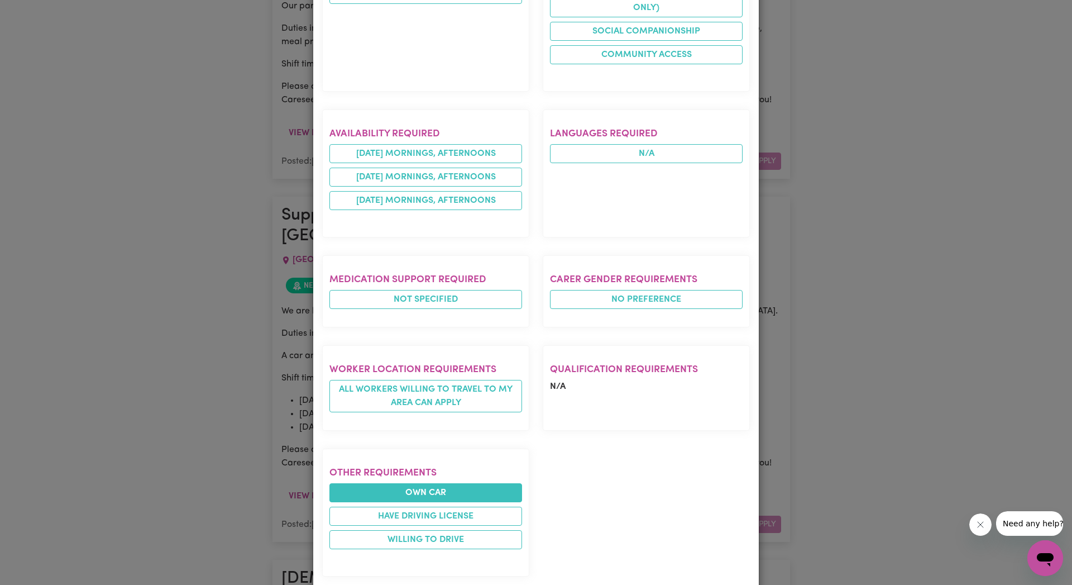
click at [431, 483] on li "Own Car" at bounding box center [425, 492] width 193 height 19
click at [916, 240] on div "Job Details Support Worker Needed In [GEOGRAPHIC_DATA], [GEOGRAPHIC_DATA] , [GE…" at bounding box center [536, 292] width 1072 height 585
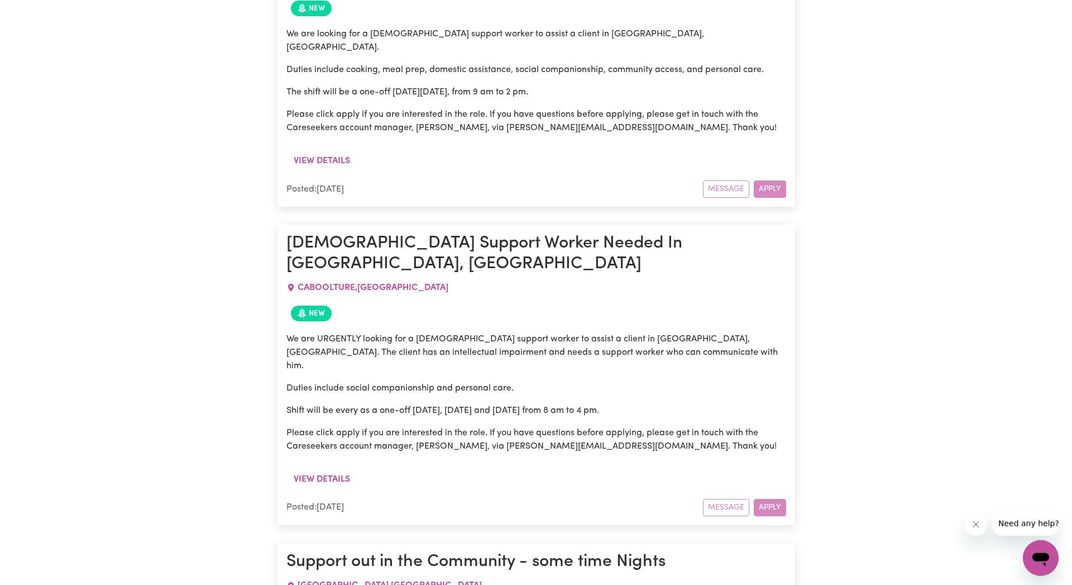
scroll to position [4712, 0]
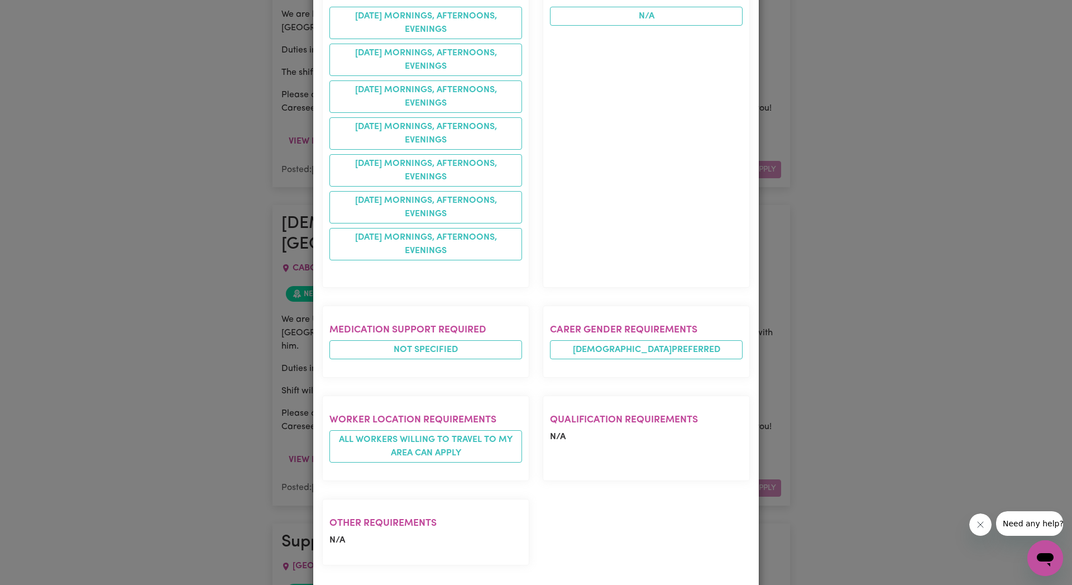
scroll to position [754, 0]
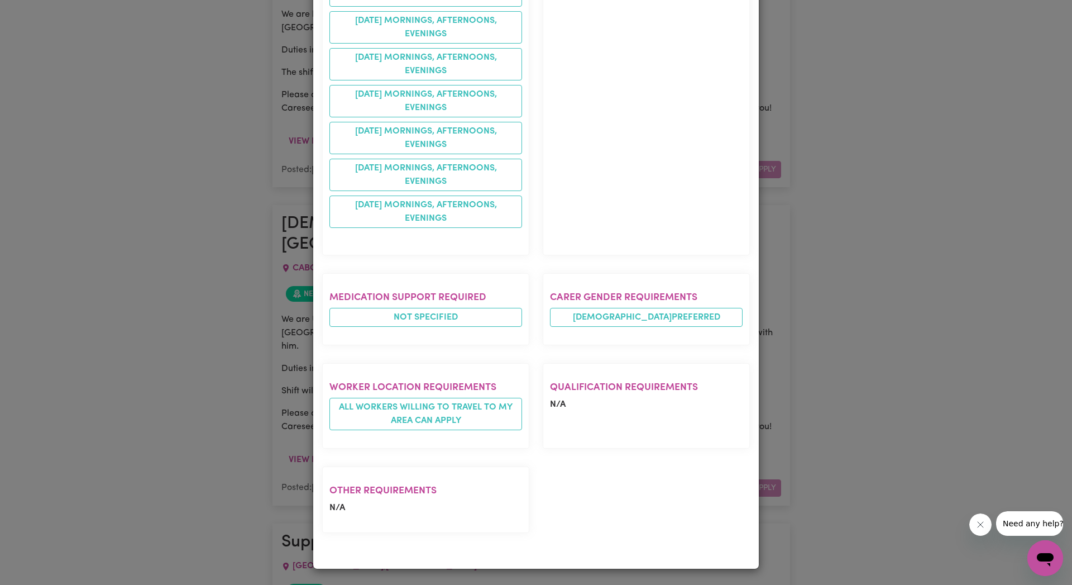
drag, startPoint x: 940, startPoint y: 197, endPoint x: 935, endPoint y: 208, distance: 12.2
click at [935, 208] on div "Job Details Support out in the Community - some time Nights [GEOGRAPHIC_DATA] ,…" at bounding box center [536, 292] width 1072 height 585
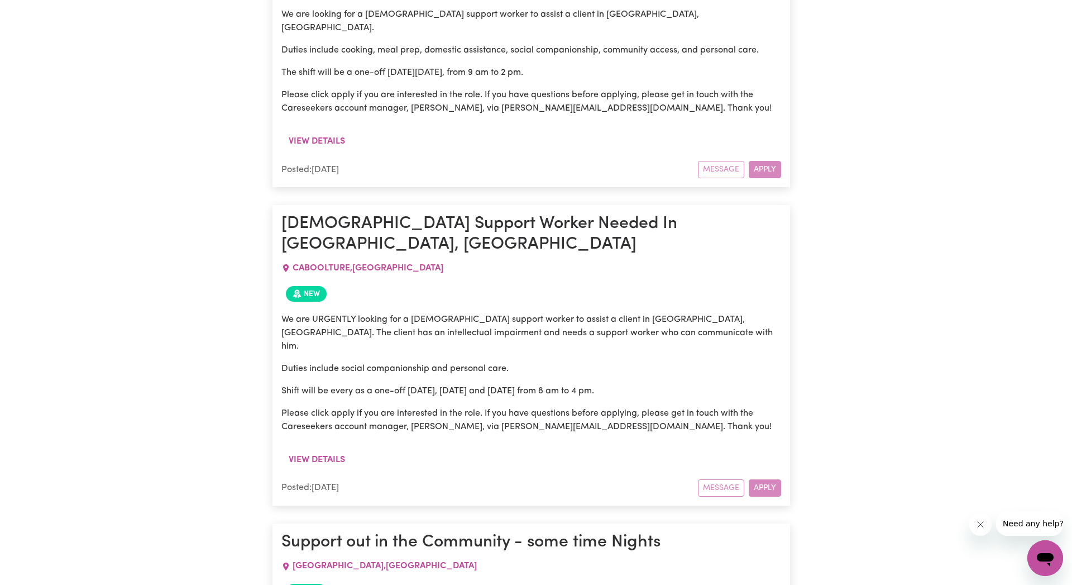
scroll to position [0, 0]
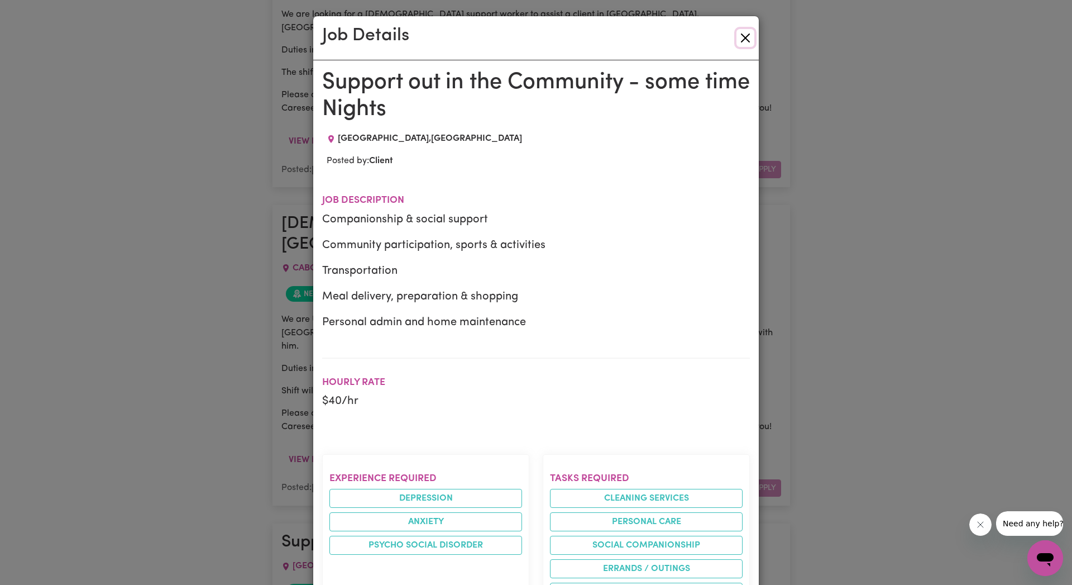
click at [736, 38] on button "Close" at bounding box center [745, 38] width 18 height 18
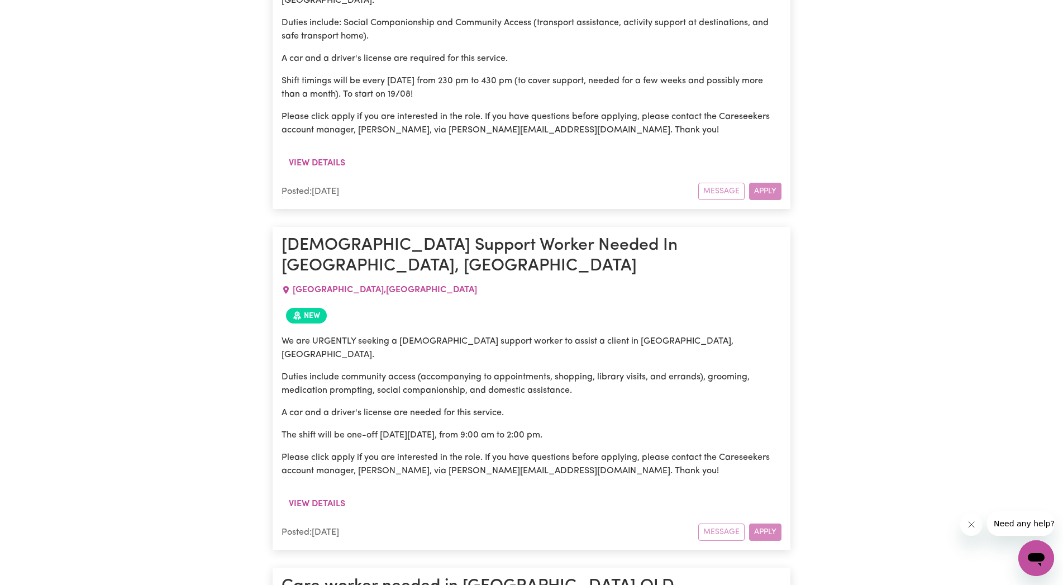
scroll to position [2833, 0]
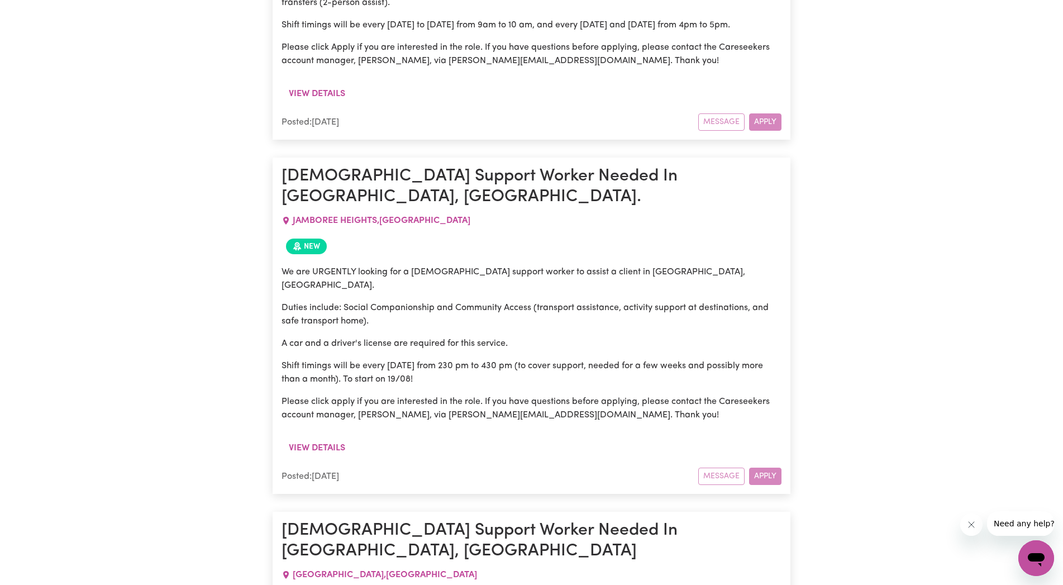
click at [758, 467] on div "Message Apply" at bounding box center [739, 475] width 83 height 17
click at [766, 467] on div "Message Apply" at bounding box center [739, 475] width 83 height 17
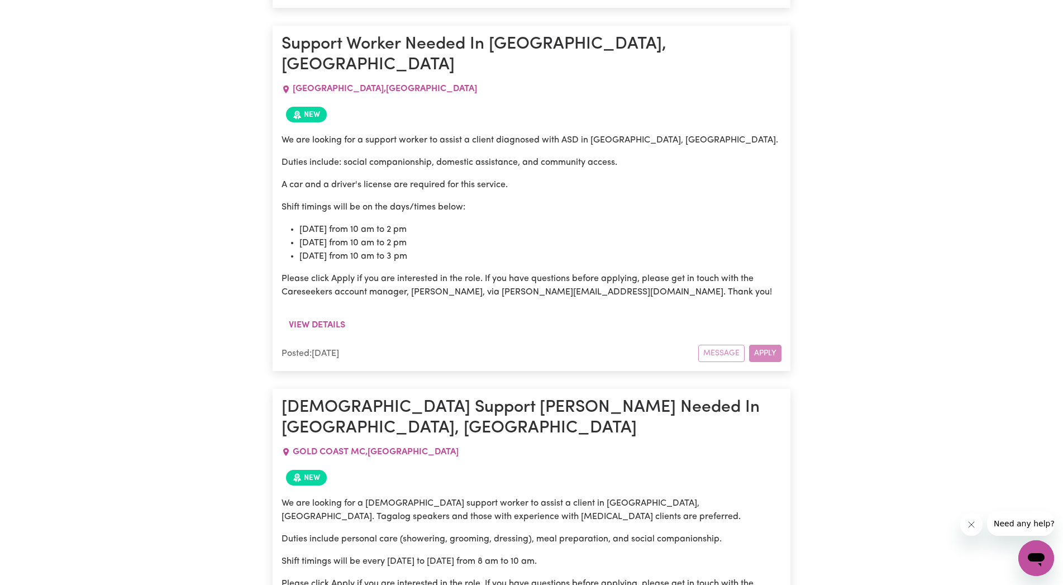
scroll to position [1694, 0]
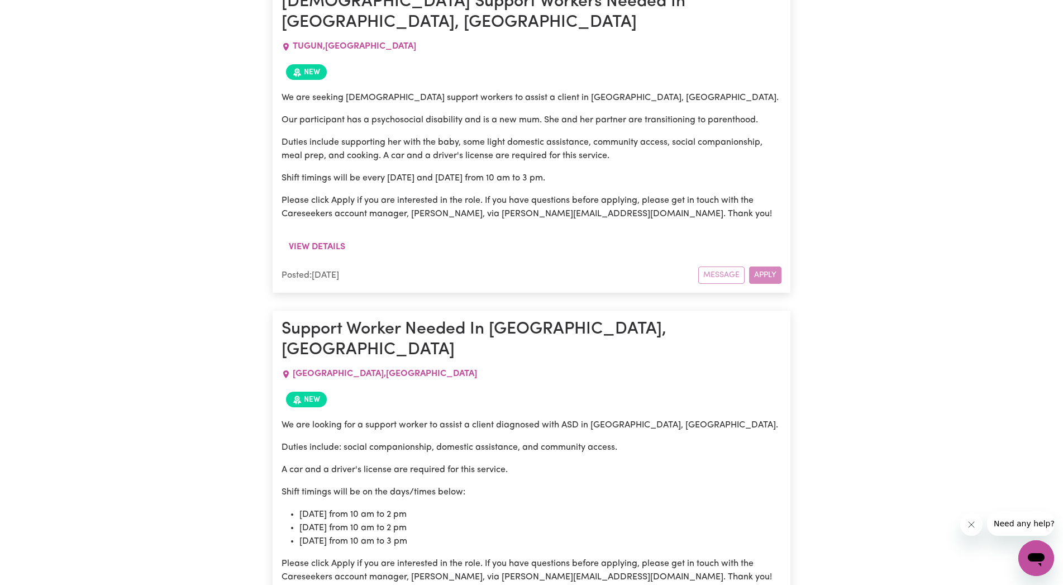
click at [783, 190] on article "[DEMOGRAPHIC_DATA] Support Workers Needed In [GEOGRAPHIC_DATA], QLD TUGUN , [GE…" at bounding box center [531, 137] width 518 height 309
click at [764, 266] on div "Message Apply" at bounding box center [739, 274] width 83 height 17
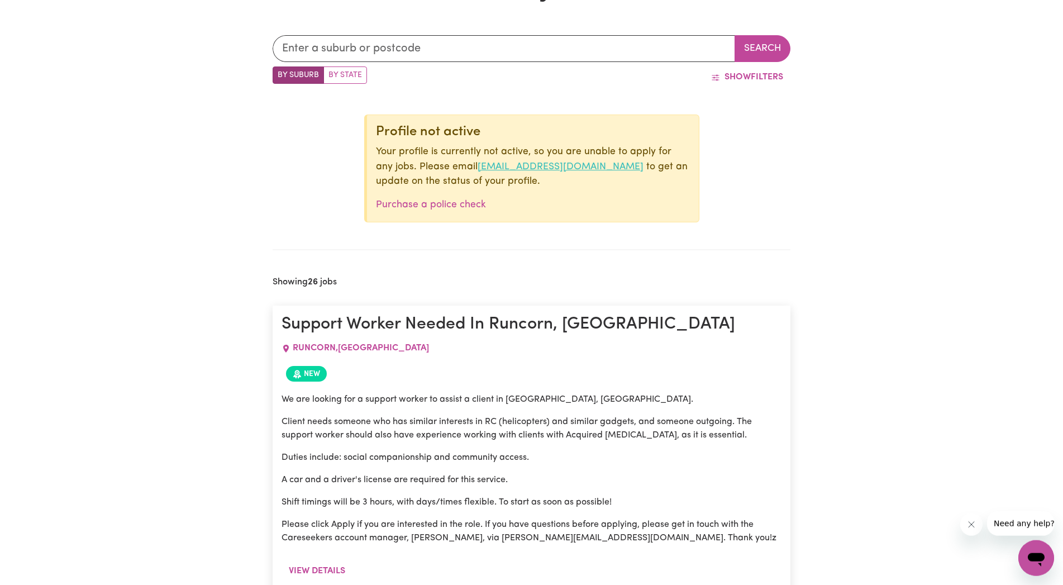
scroll to position [441, 0]
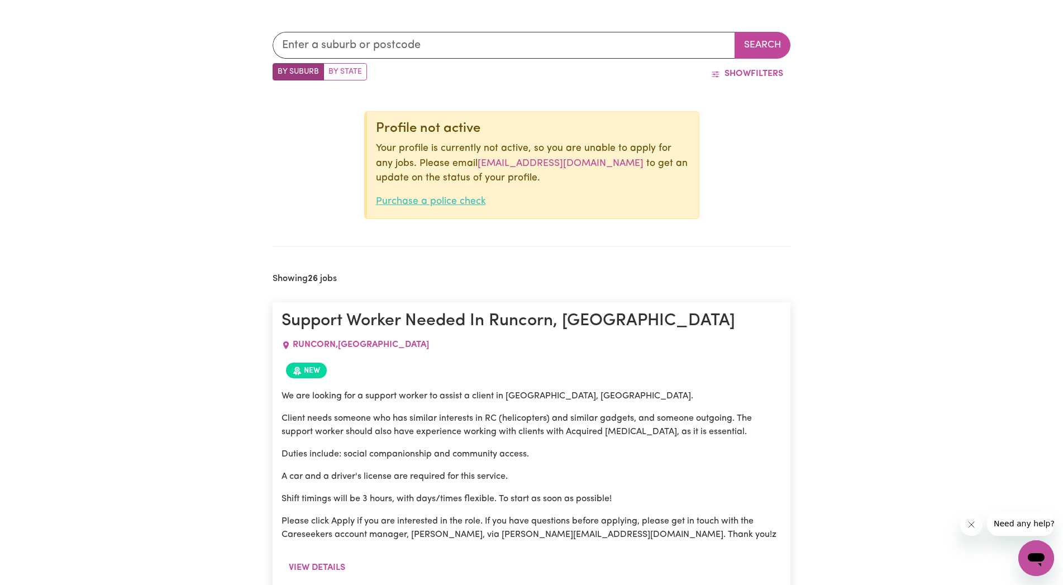
click at [447, 200] on link "Purchase a police check" at bounding box center [431, 201] width 110 height 9
